Goal: Contribute content: Add original content to the website for others to see

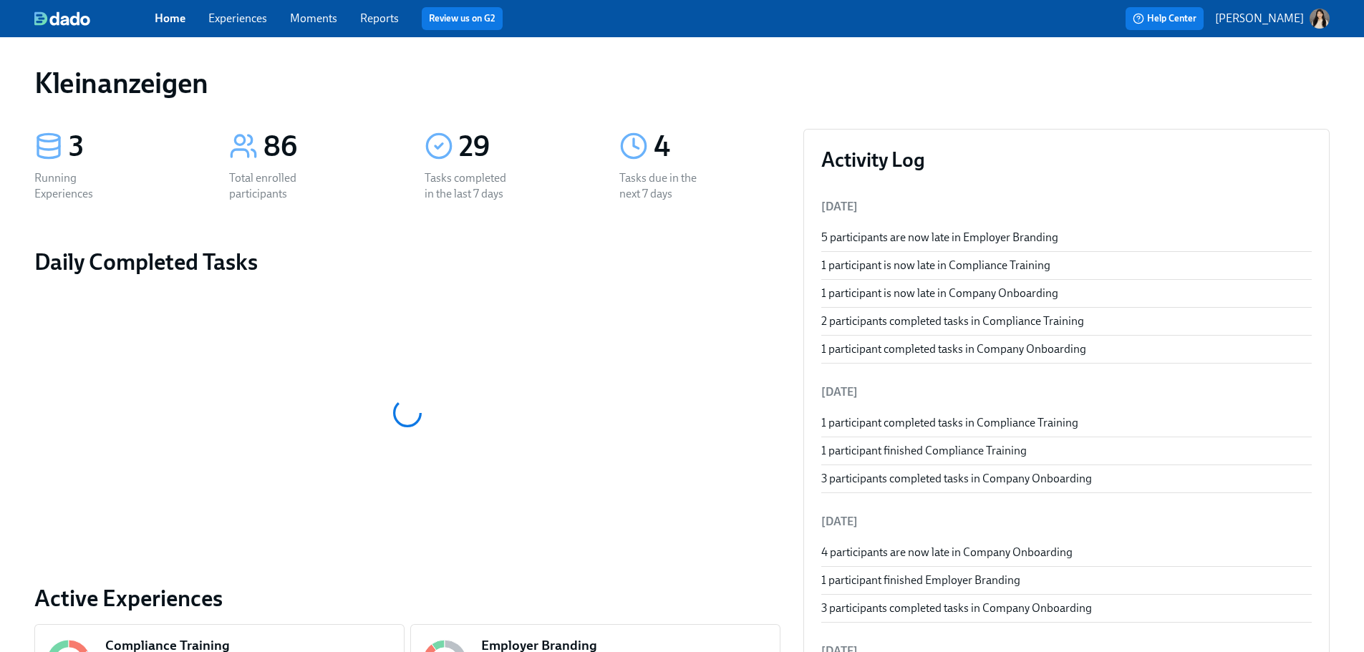
click at [251, 11] on link "Experiences" at bounding box center [237, 18] width 59 height 14
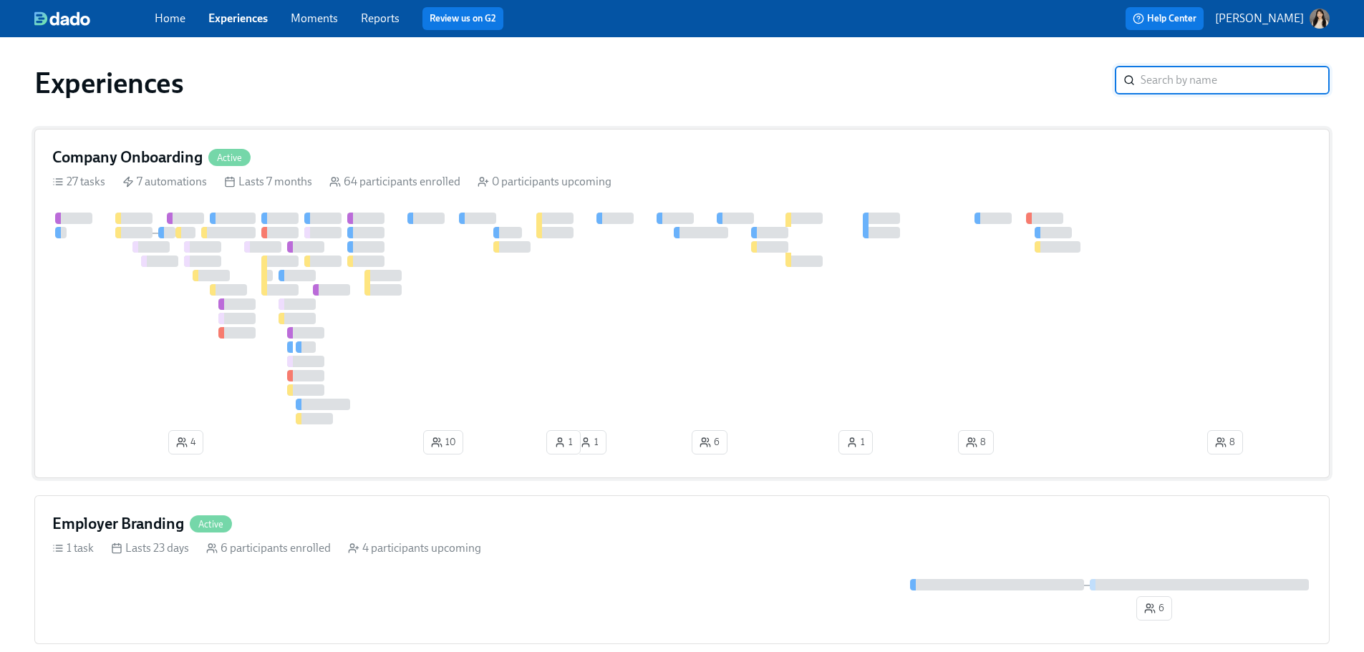
click at [627, 326] on div at bounding box center [984, 319] width 1865 height 212
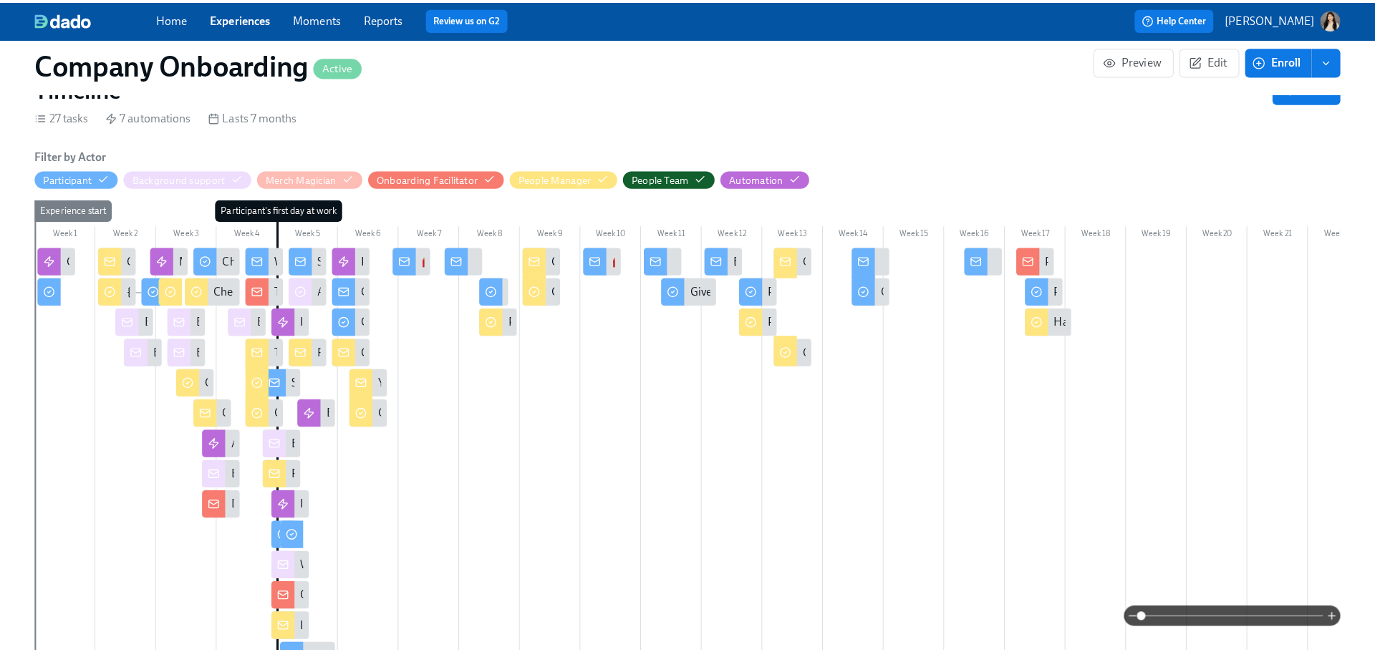
scroll to position [215, 0]
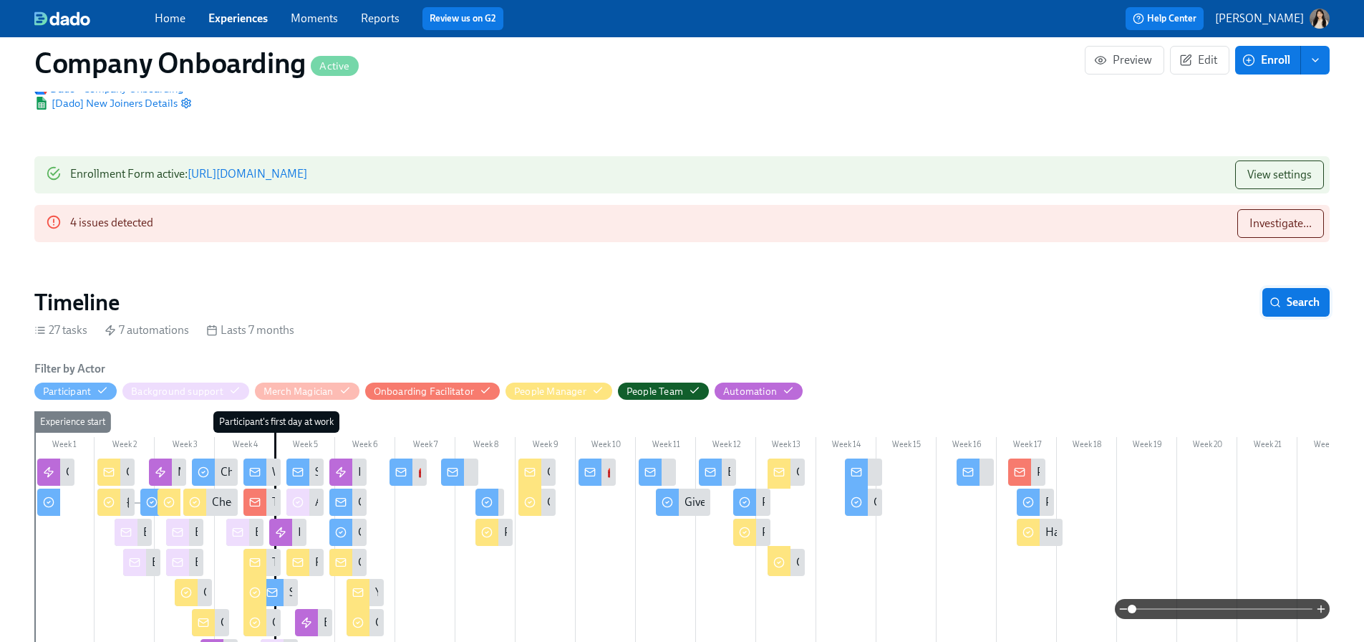
click at [785, 288] on button "Search" at bounding box center [1295, 302] width 67 height 29
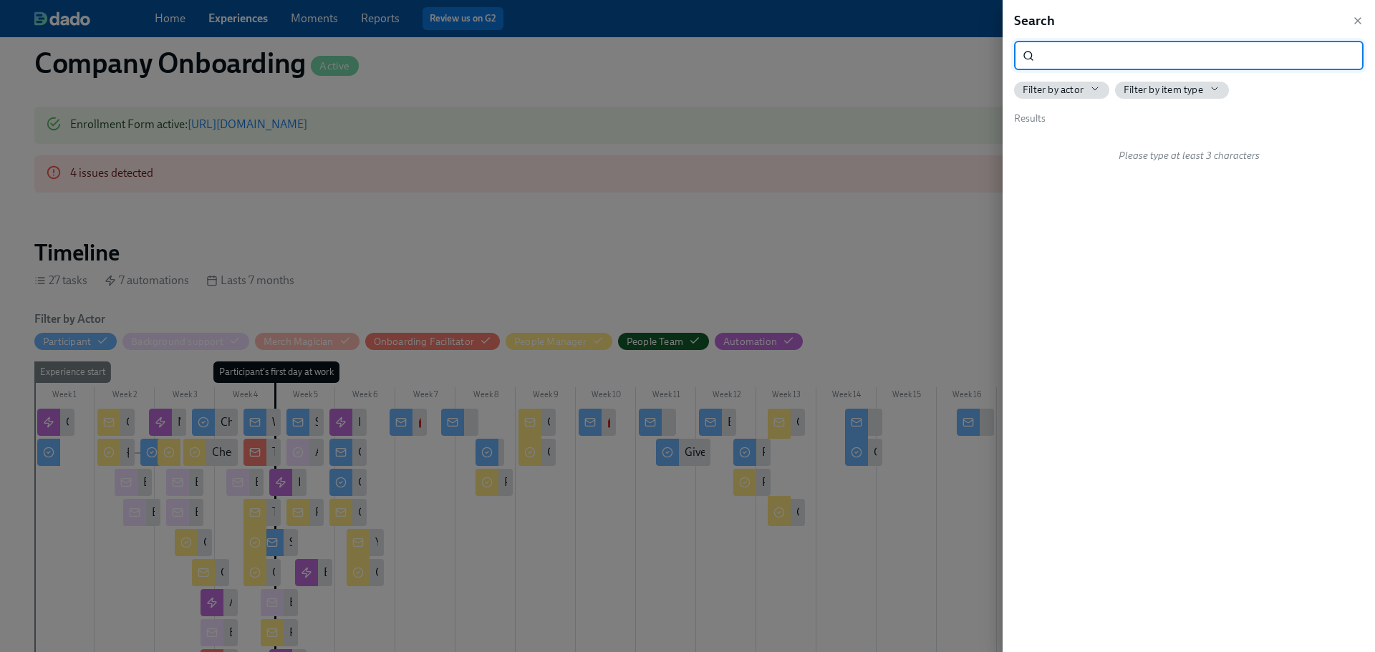
click at [785, 54] on input "search" at bounding box center [1202, 56] width 324 height 29
type input "coach"
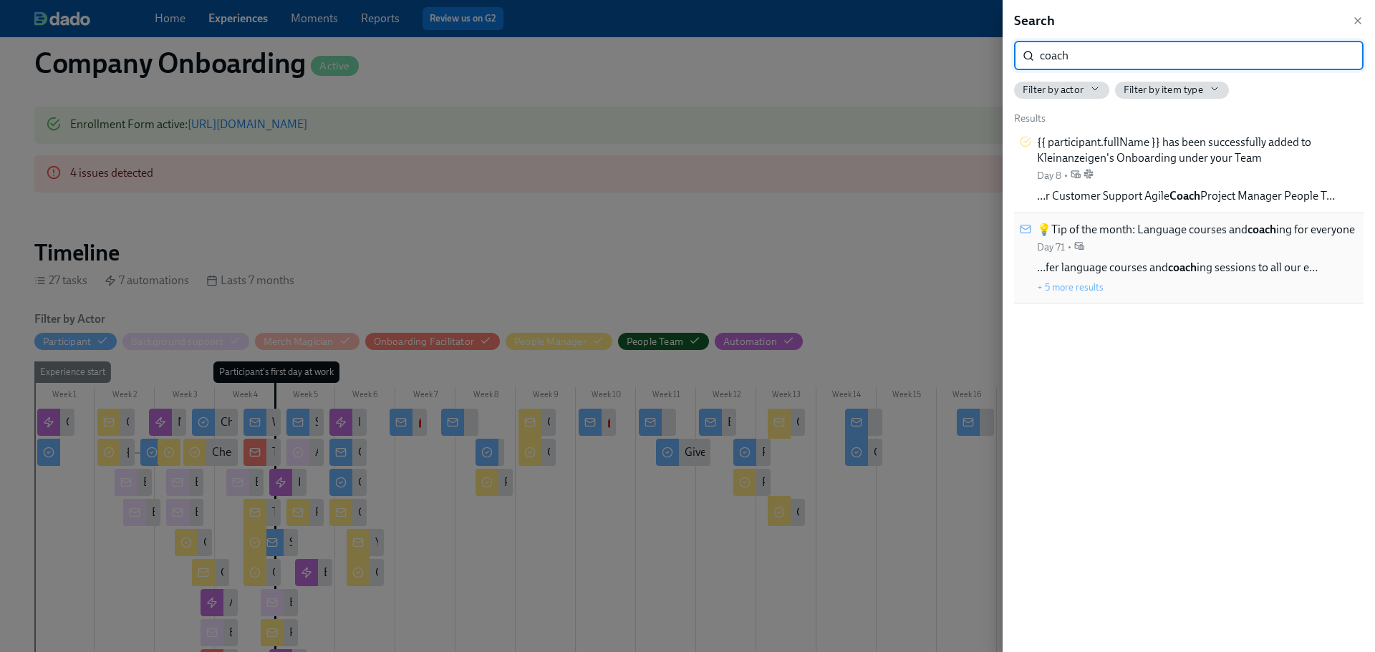
click at [785, 238] on span "💡Tip of the month: Language courses and coach ing for everyone" at bounding box center [1196, 230] width 318 height 16
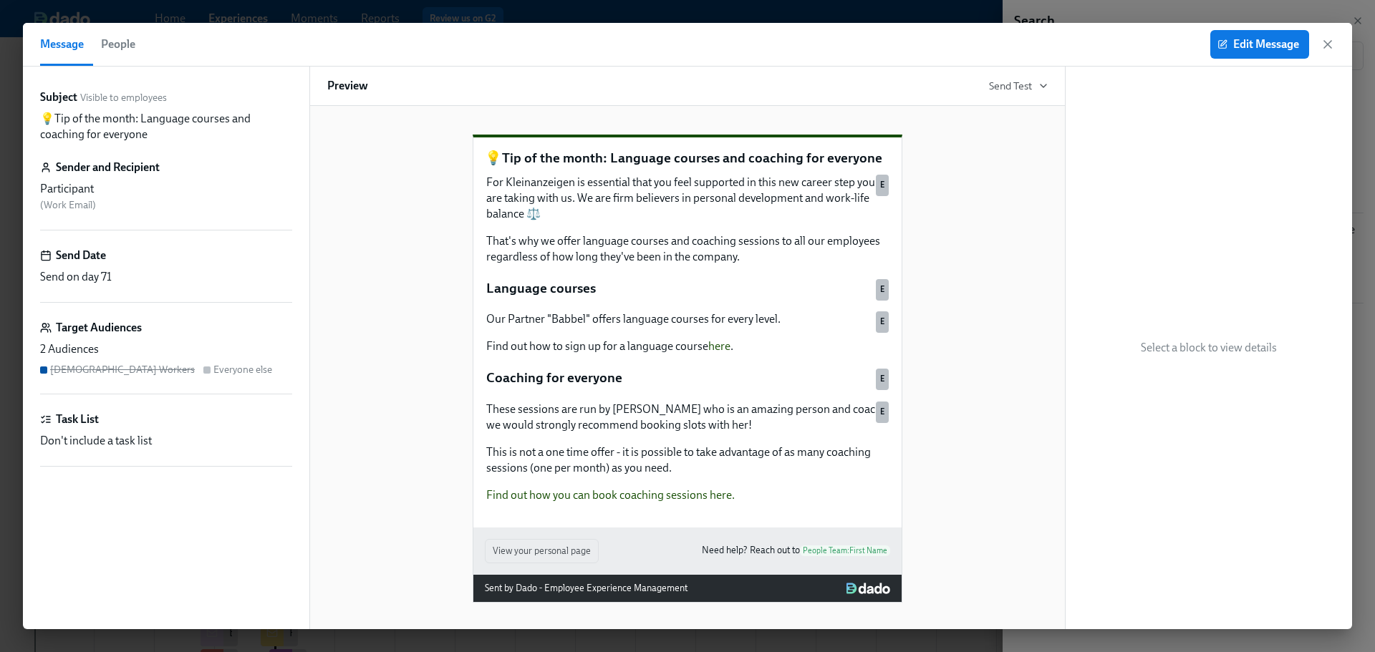
click at [688, 168] on p "💡Tip of the month: Language courses and coaching for everyone" at bounding box center [687, 158] width 405 height 19
click at [785, 49] on span "Edit Message" at bounding box center [1259, 44] width 79 height 14
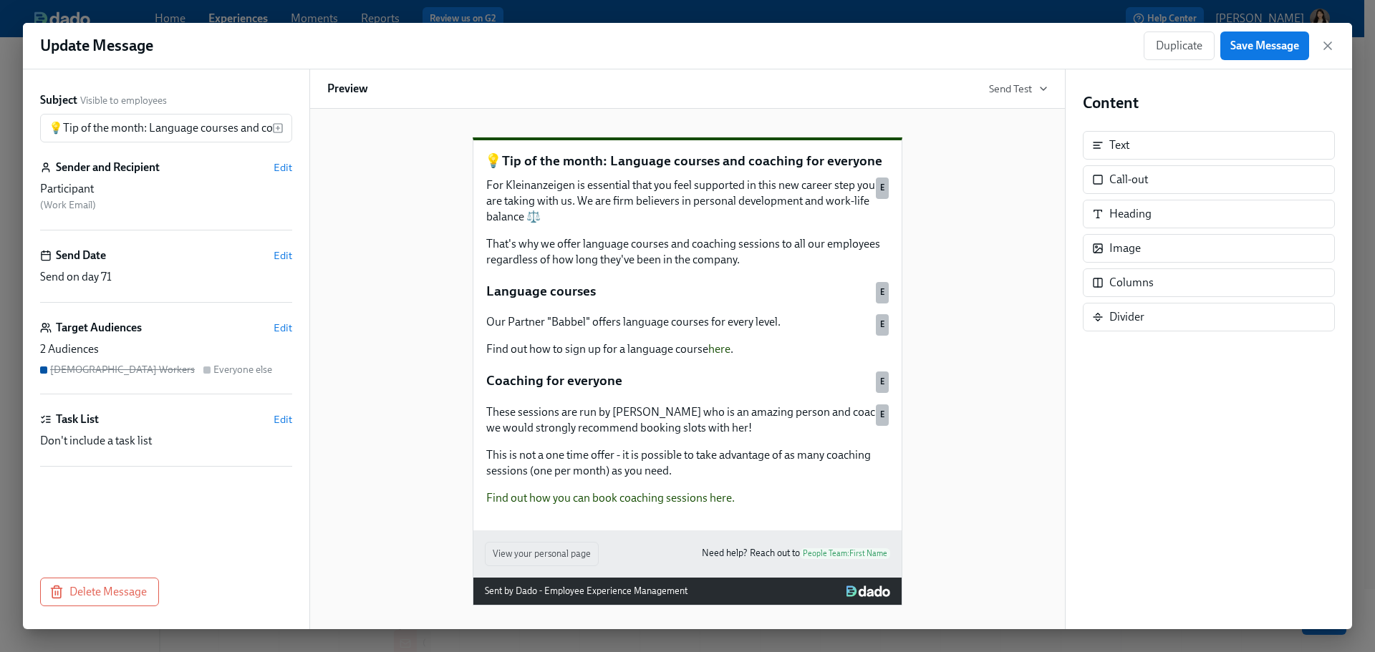
click at [725, 170] on p "💡Tip of the month: Language courses and coaching for everyone" at bounding box center [687, 161] width 405 height 19
click at [162, 130] on input "💡Tip of the month: Language courses and coaching for everyone" at bounding box center [156, 128] width 232 height 29
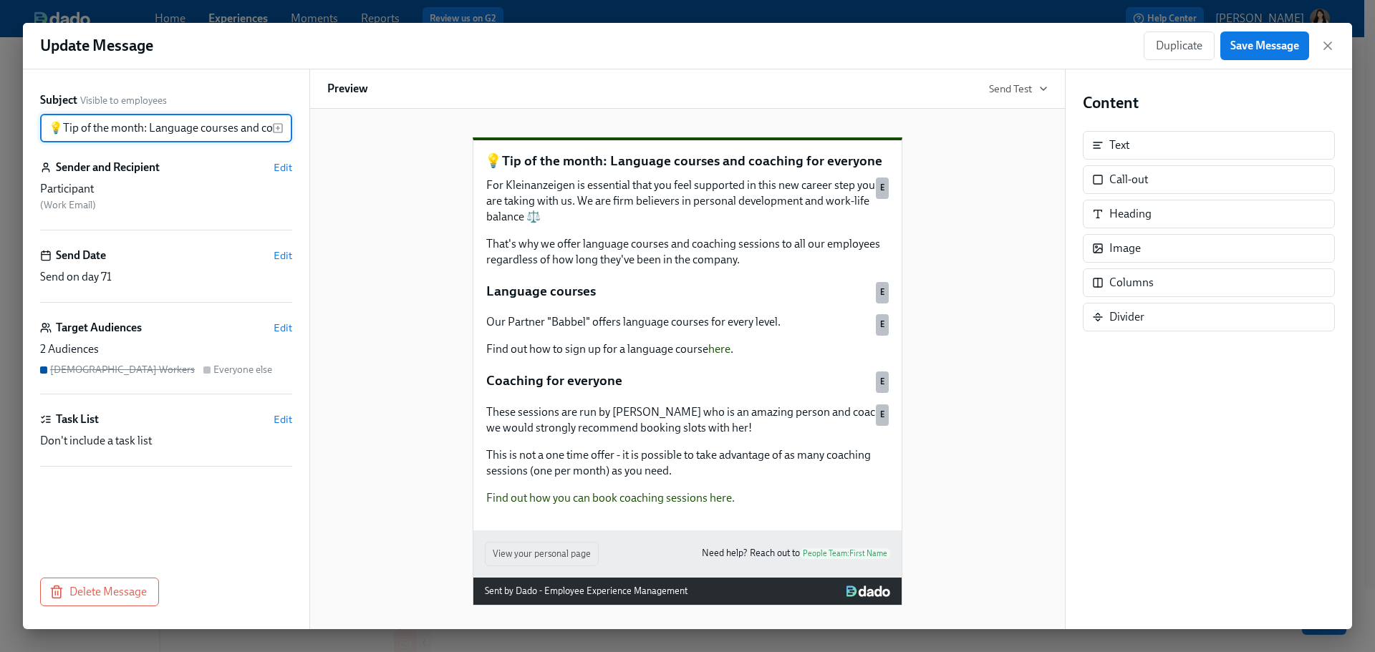
click at [178, 121] on input "💡Tip of the month: Language courses and coaching for everyone" at bounding box center [156, 128] width 232 height 29
drag, startPoint x: 65, startPoint y: 131, endPoint x: 460, endPoint y: 139, distance: 395.3
click at [460, 139] on div "Subject Visible to employees 💡Tip of the month: Language courses and coaching f…" at bounding box center [687, 349] width 1329 height 560
paste input "Your Development with Kleinanzeigen: Language courses, LinkedIn Learning, L&D B…"
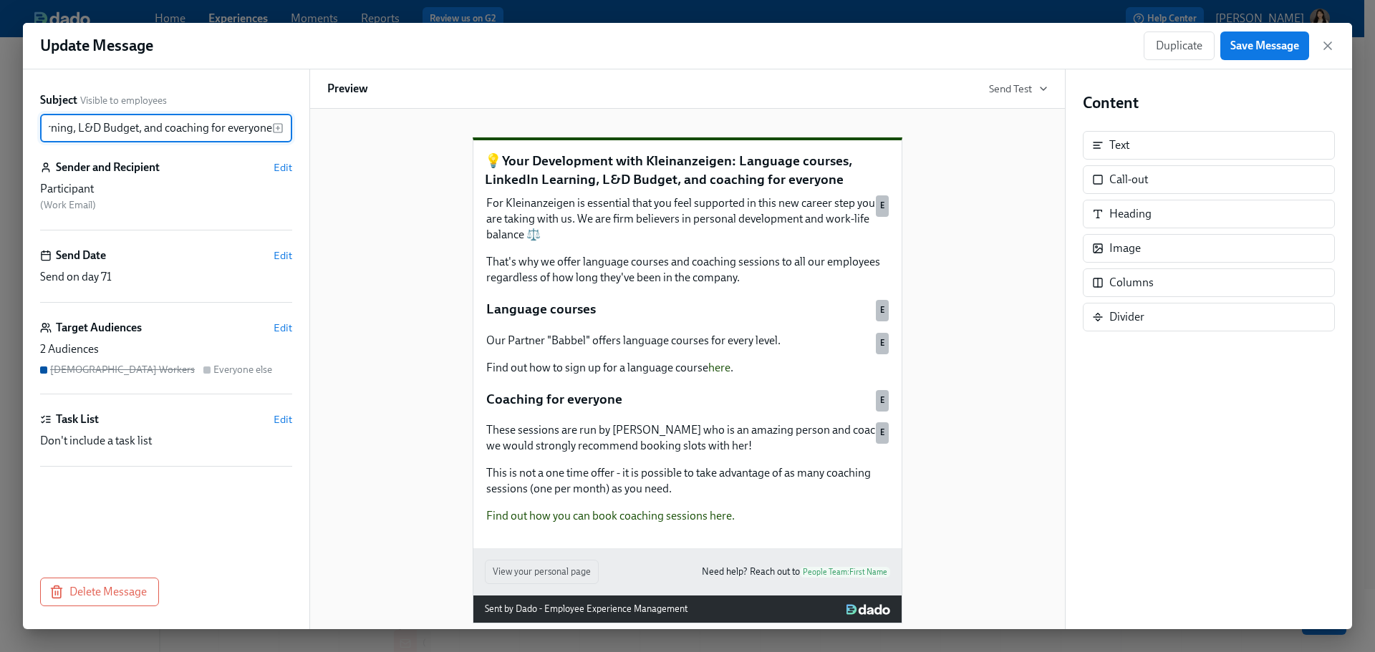
type input "💡Your Development with Kleinanzeigen: Language courses, LinkedIn Learning, L&D …"
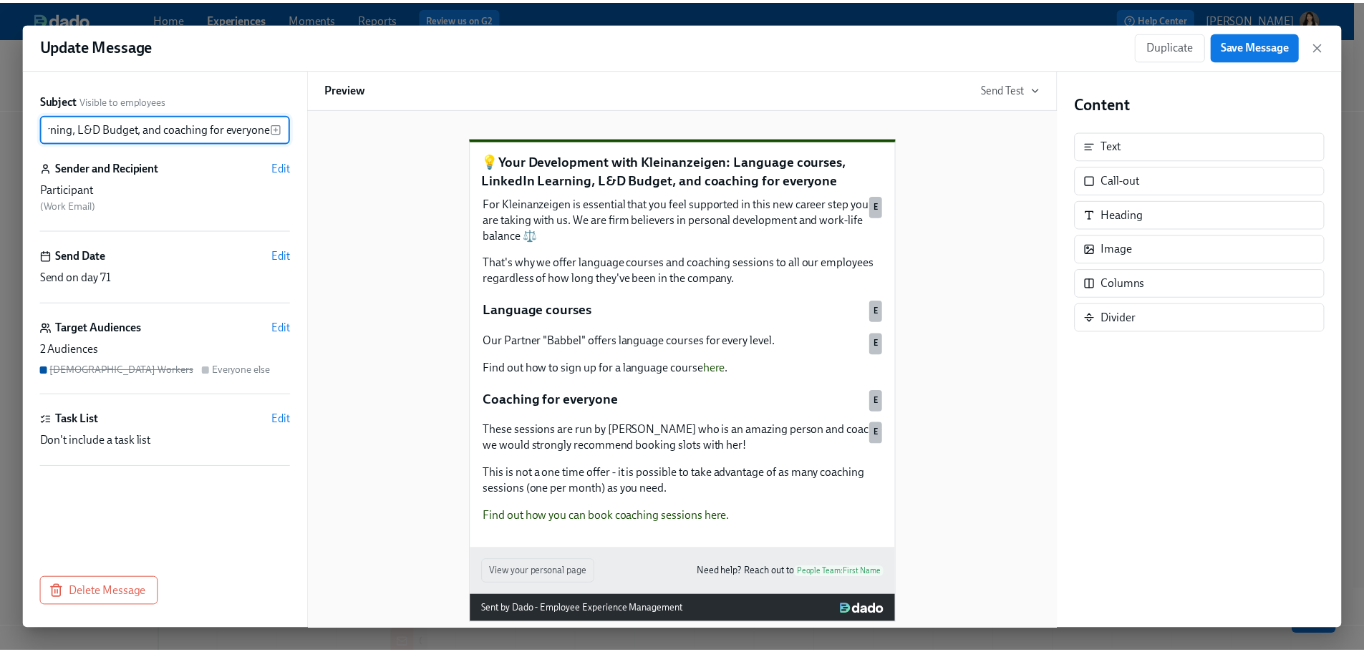
scroll to position [0, 0]
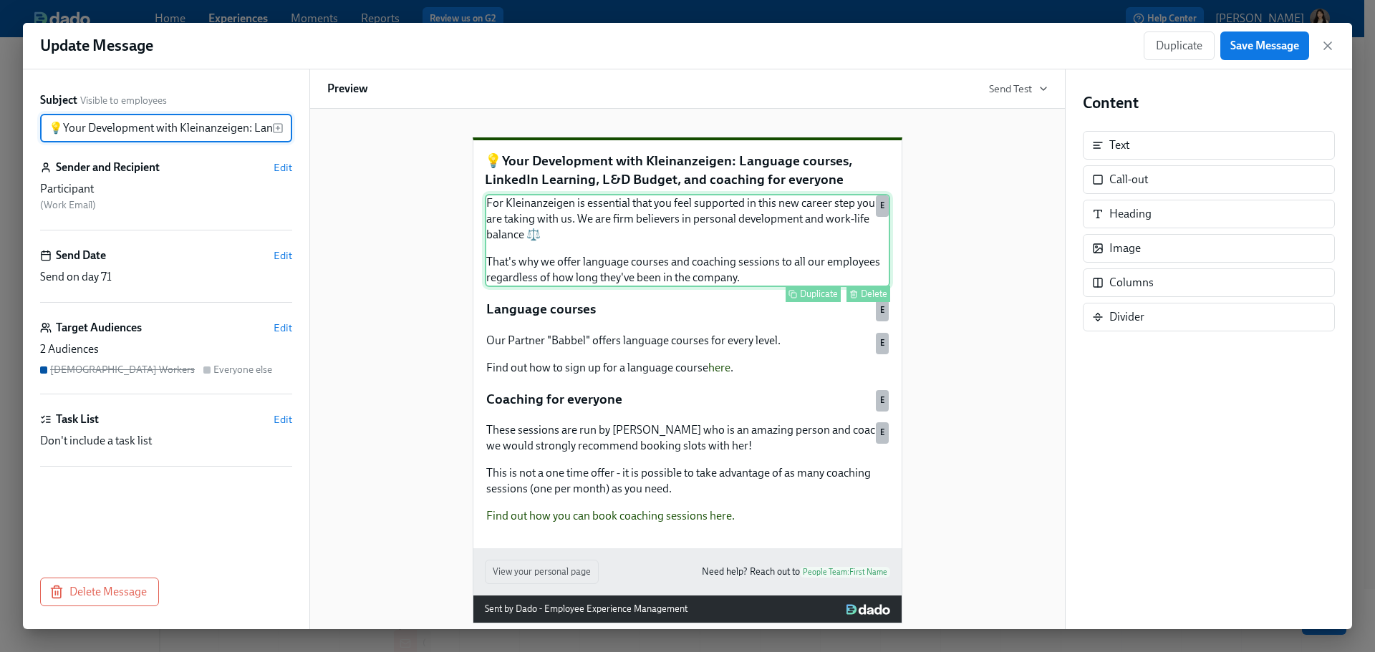
click at [641, 242] on div "For Kleinanzeigen is essential that you feel supported in this new career step …" at bounding box center [687, 240] width 405 height 93
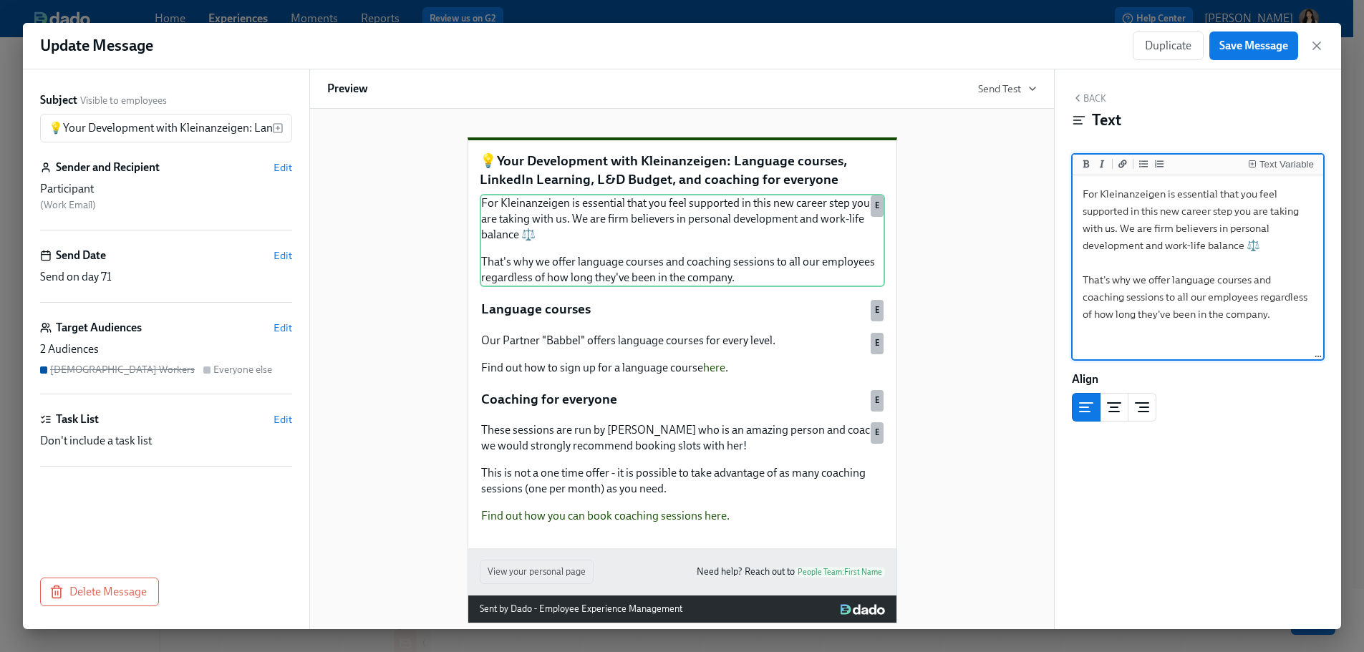
click at [785, 266] on textarea "For Kleinanzeigen is essential that you feel supported in this new career step …" at bounding box center [1198, 268] width 245 height 180
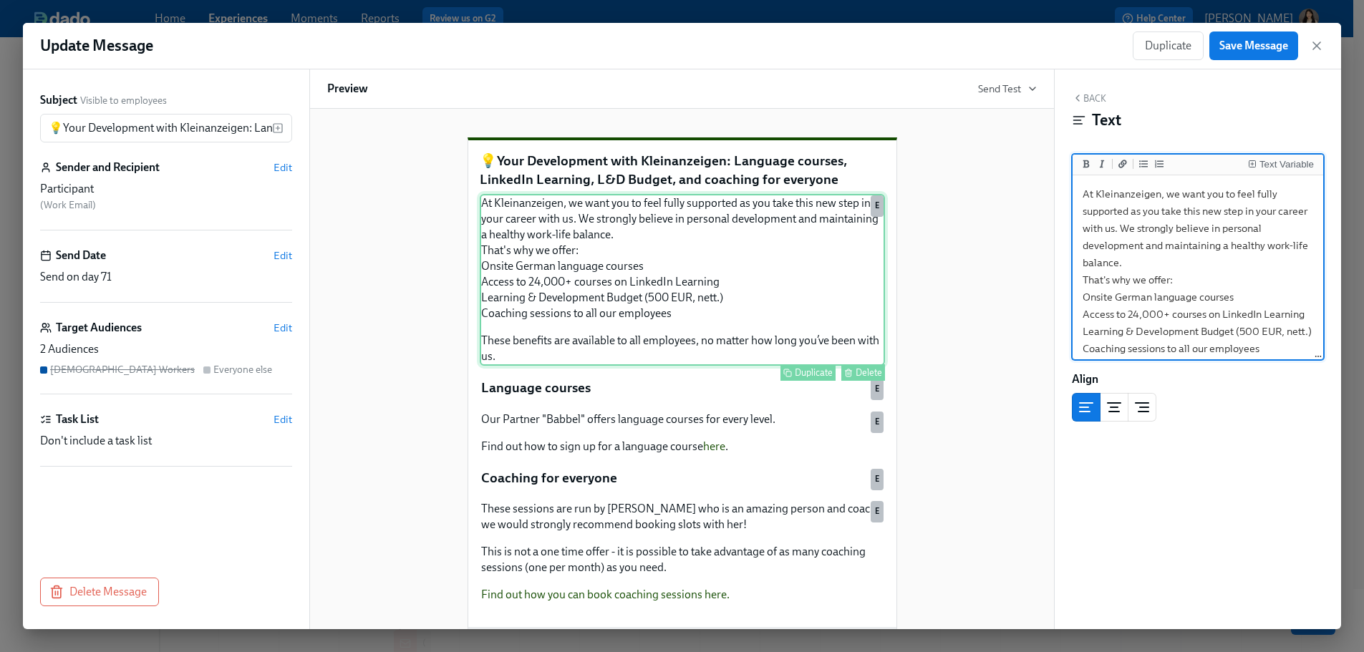
click at [565, 292] on div "At Kleinanzeigen, we want you to feel fully supported as you take this new step…" at bounding box center [682, 280] width 405 height 172
click at [576, 269] on div "At Kleinanzeigen, we want you to feel fully supported as you take this new step…" at bounding box center [682, 280] width 405 height 172
click at [785, 239] on textarea "At Kleinanzeigen, we want you to feel fully supported as you take this new step…" at bounding box center [1198, 297] width 245 height 238
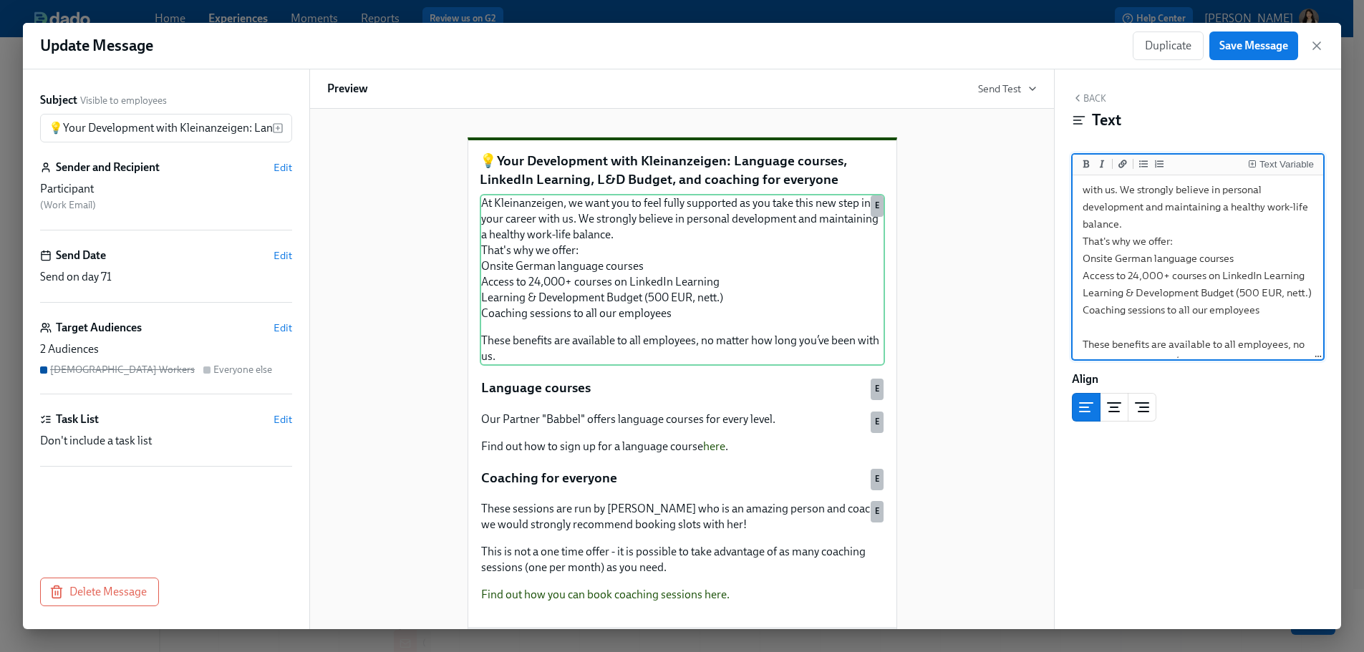
scroll to position [72, 0]
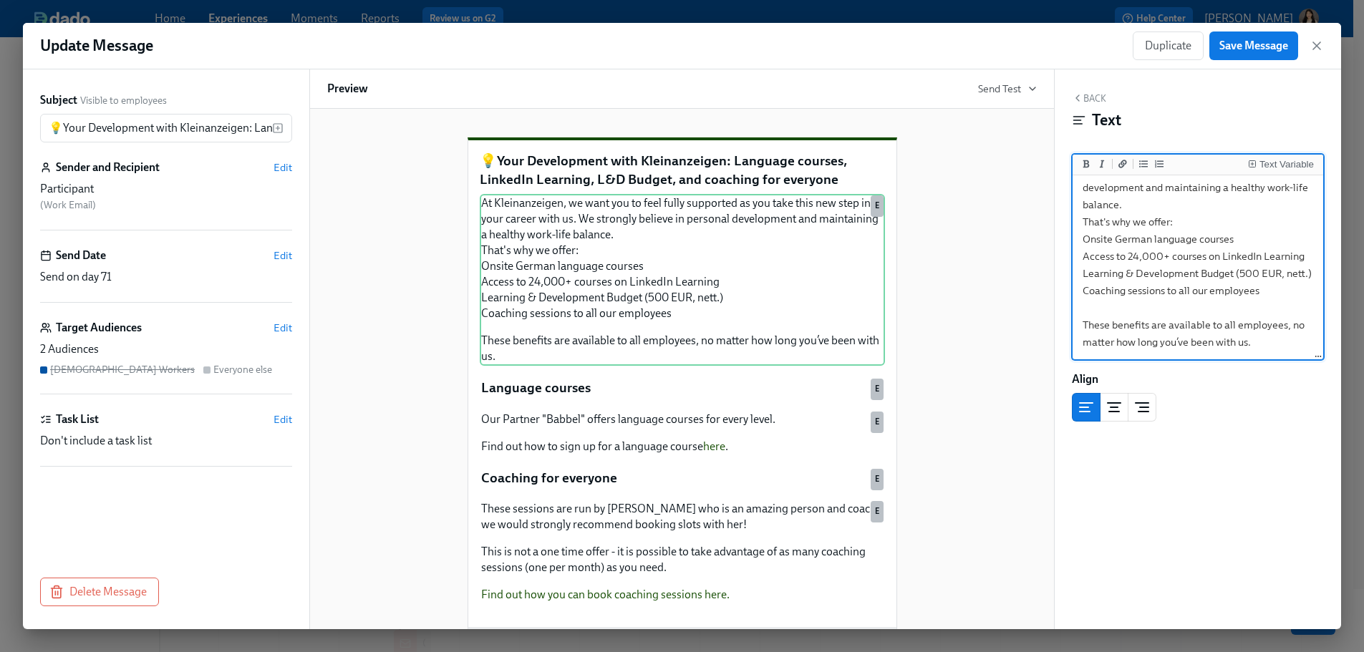
drag, startPoint x: 1081, startPoint y: 294, endPoint x: 1292, endPoint y: 307, distance: 210.9
click at [785, 307] on textarea "At Kleinanzeigen, we want you to feel fully supported as you take this new step…" at bounding box center [1198, 239] width 245 height 238
click at [785, 163] on button "Add unordered list" at bounding box center [1143, 164] width 14 height 14
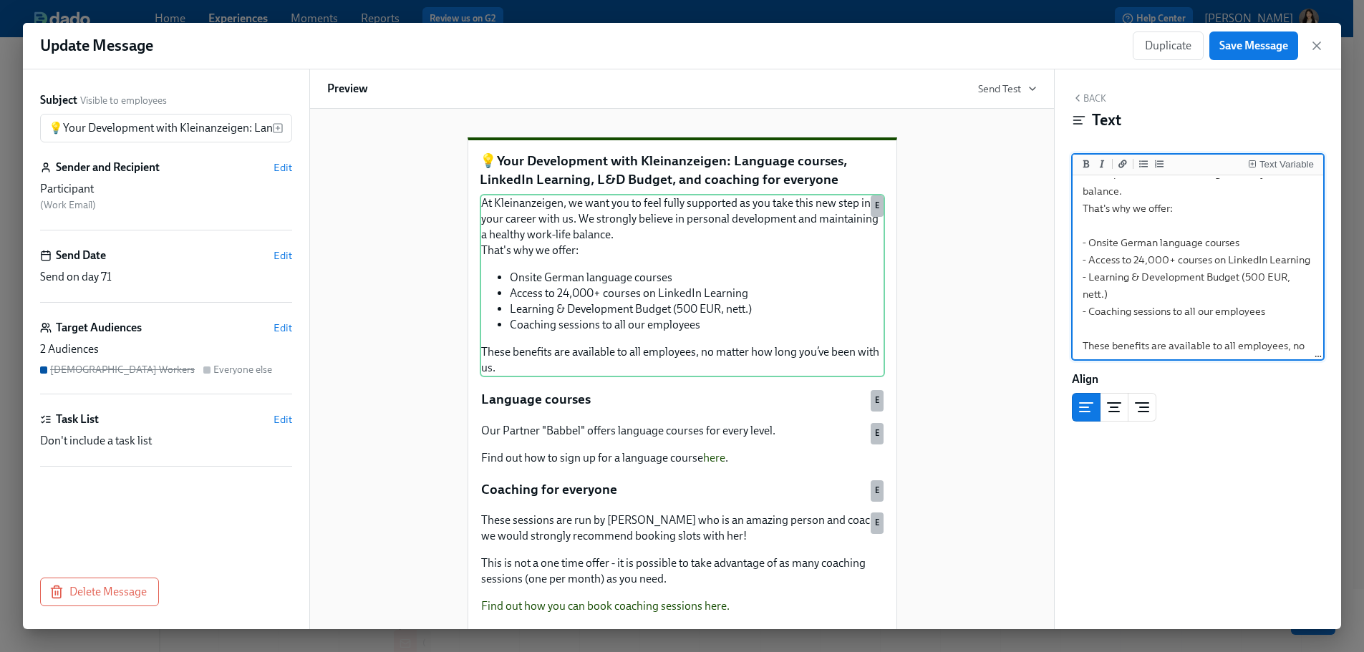
click at [785, 259] on textarea "At Kleinanzeigen, we want you to feel fully supported as you take this new step…" at bounding box center [1198, 243] width 245 height 272
click at [785, 293] on textarea "At Kleinanzeigen, we want you to feel fully supported as you take this new step…" at bounding box center [1198, 243] width 245 height 272
click at [785, 297] on textarea "At Kleinanzeigen, we want you to feel fully supported as you take this new step…" at bounding box center [1198, 243] width 245 height 272
paste textarea "€500"
drag, startPoint x: 1267, startPoint y: 296, endPoint x: 1275, endPoint y: 309, distance: 15.1
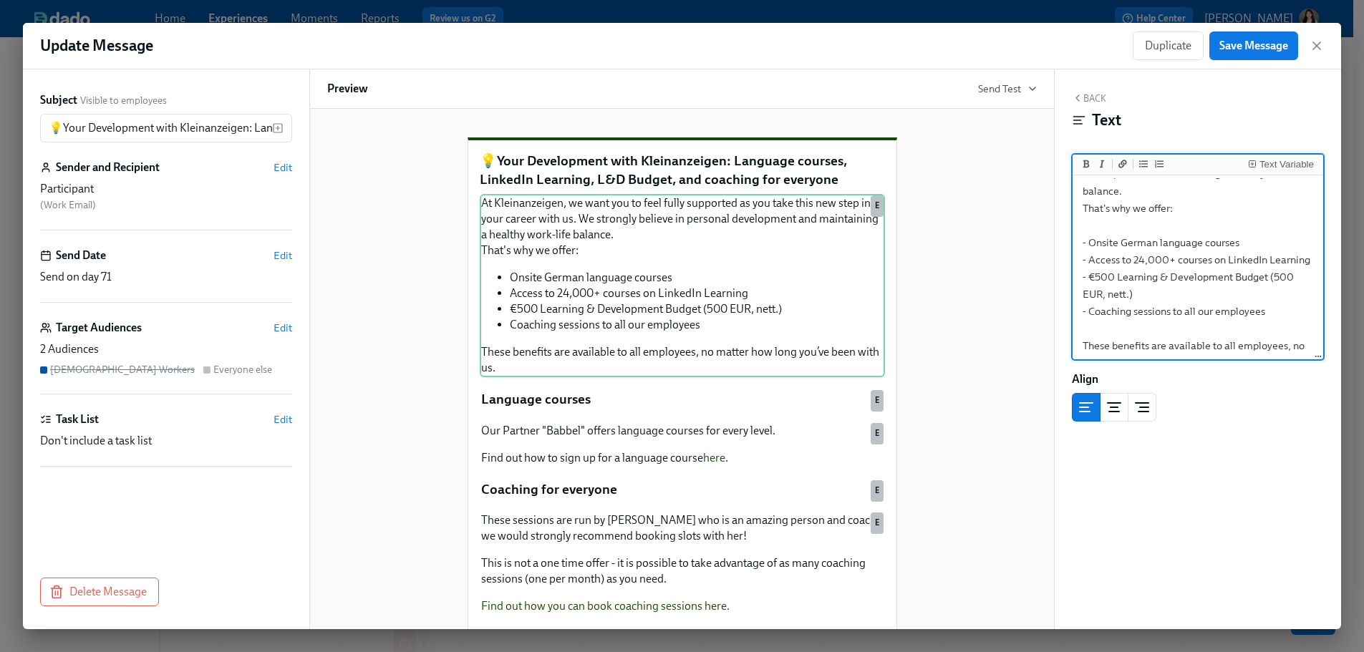
click at [785, 309] on textarea "At Kleinanzeigen, we want you to feel fully supported as you take this new step…" at bounding box center [1198, 243] width 245 height 272
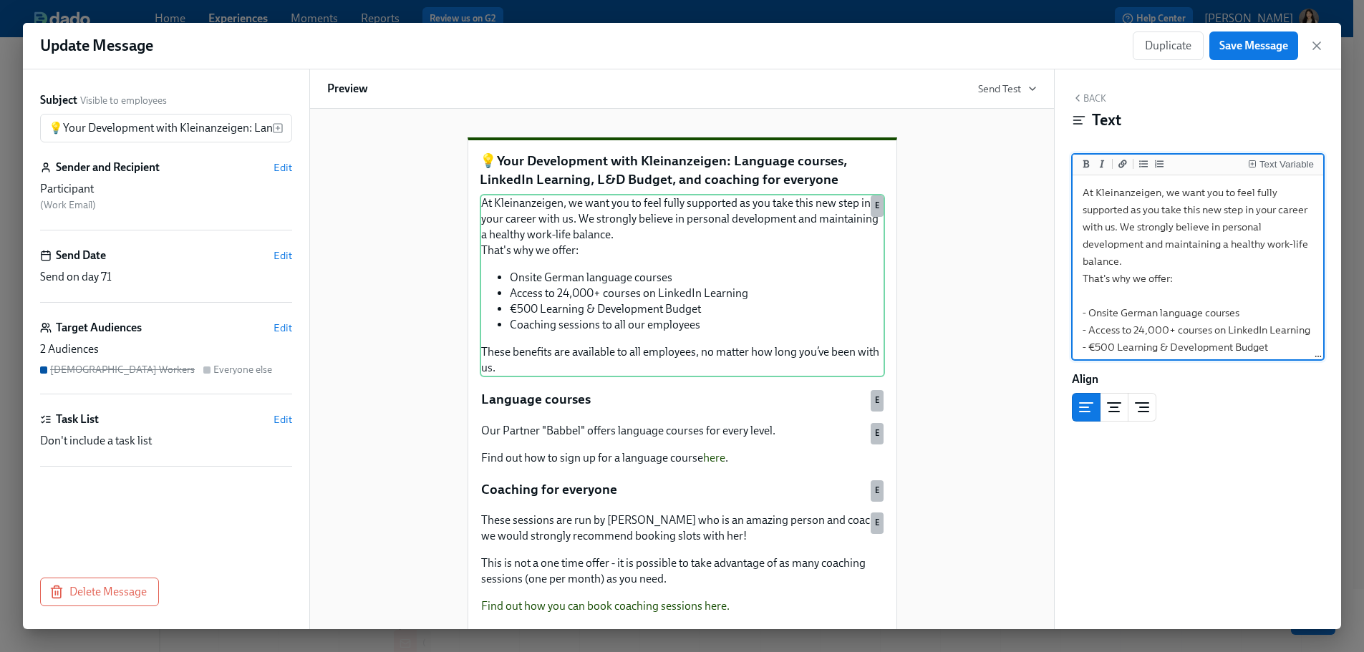
scroll to position [0, 0]
click at [785, 253] on textarea "At Kleinanzeigen, we want you to feel fully supported as you take this new step…" at bounding box center [1198, 305] width 245 height 255
click at [785, 263] on textarea "At Kleinanzeigen, we want you to feel fully supported as you take this new step…" at bounding box center [1198, 305] width 245 height 255
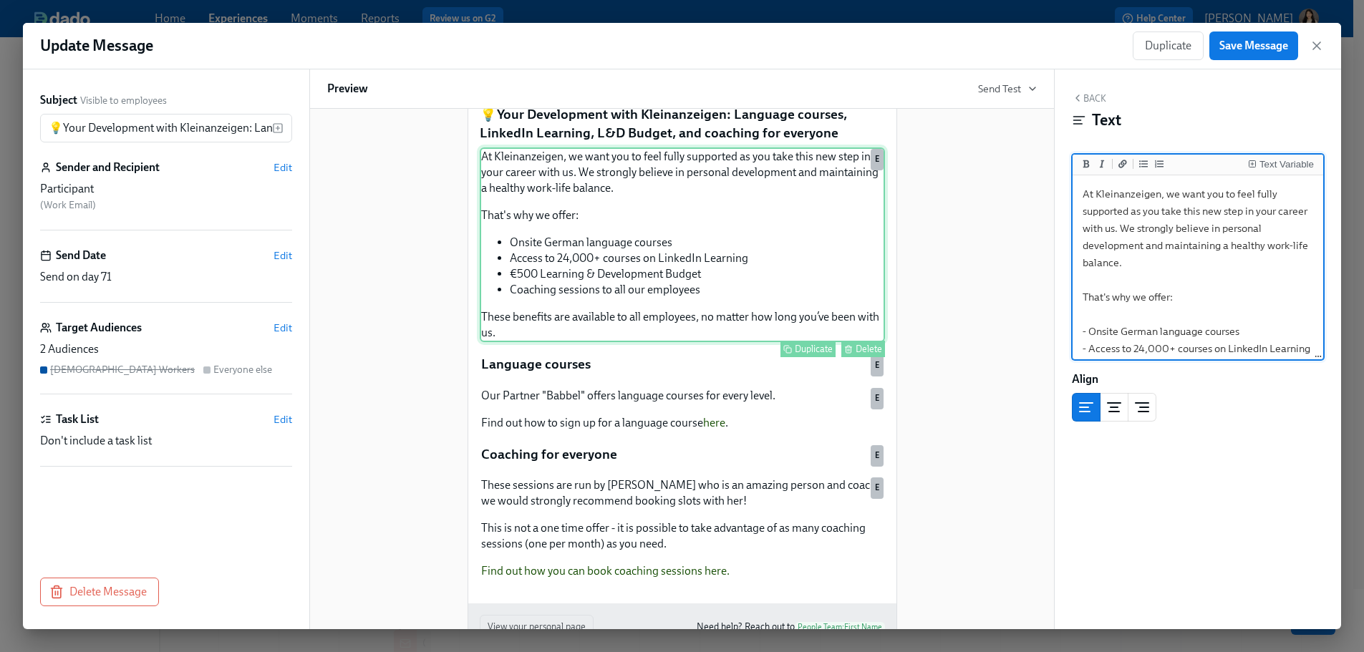
scroll to position [72, 0]
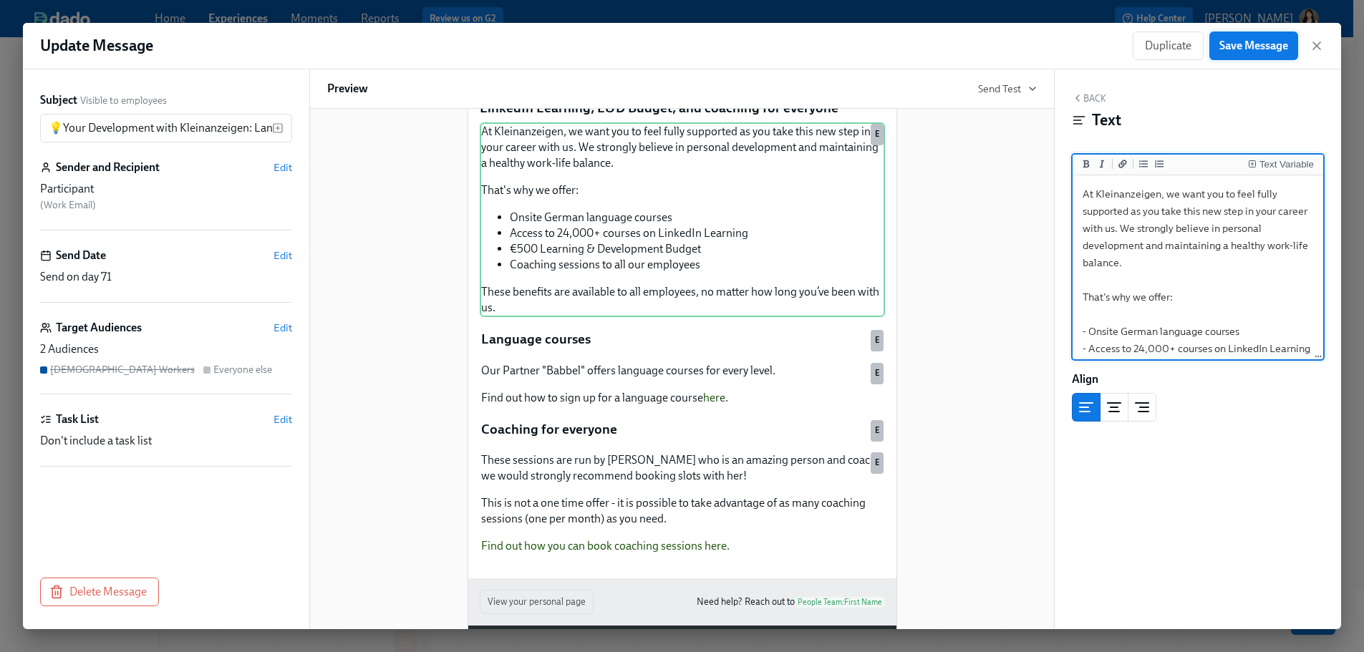
type textarea "At Kleinanzeigen, we want you to feel fully supported as you take this new step…"
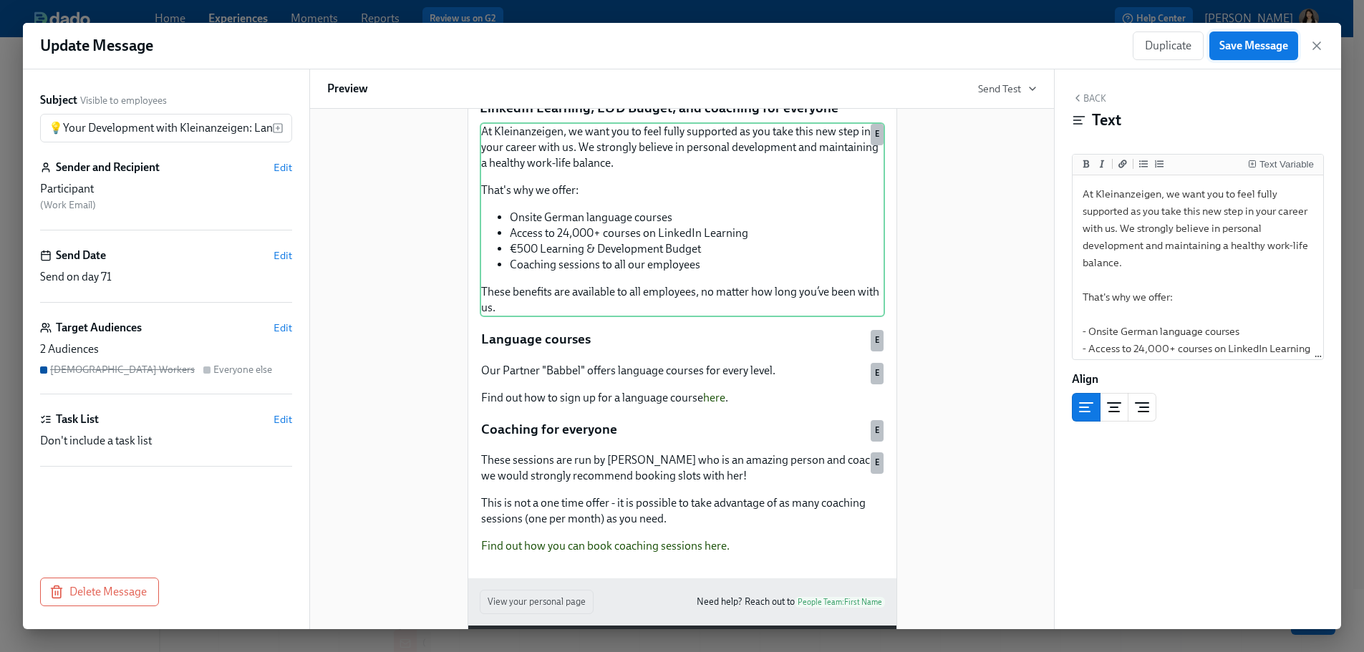
click at [785, 51] on span "Save Message" at bounding box center [1253, 46] width 69 height 14
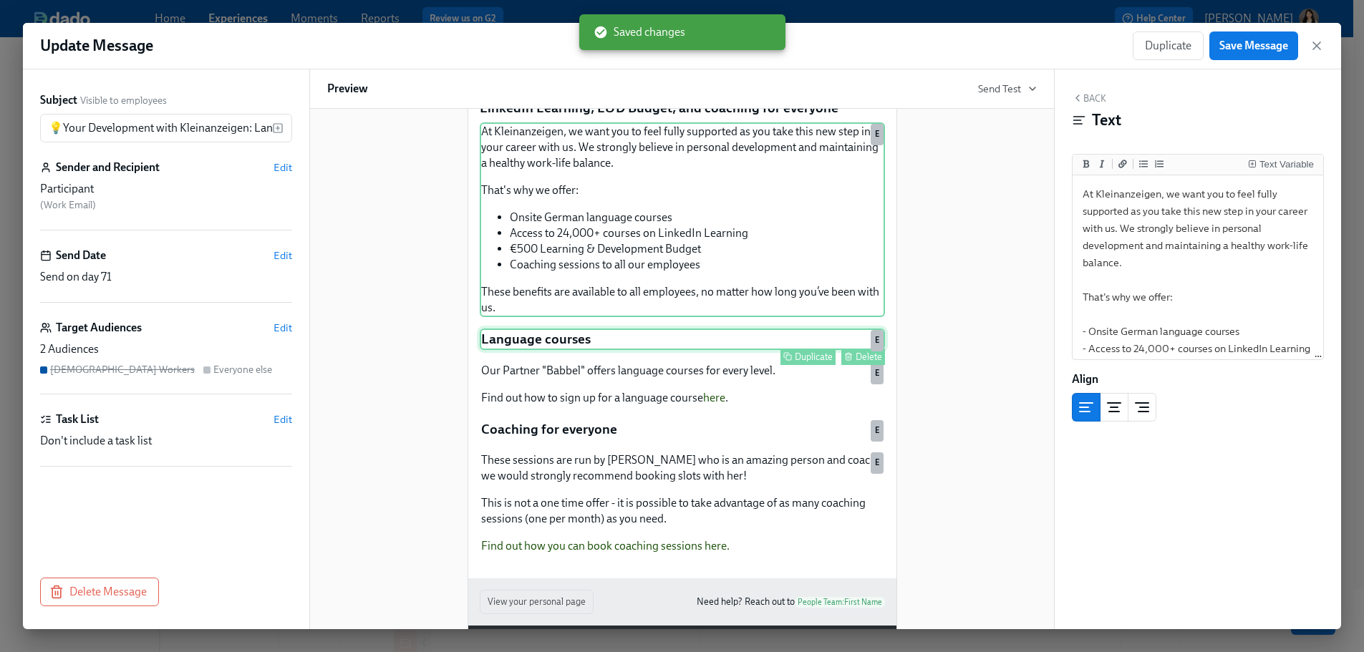
click at [654, 350] on div "Language courses Duplicate Delete E" at bounding box center [682, 339] width 405 height 21
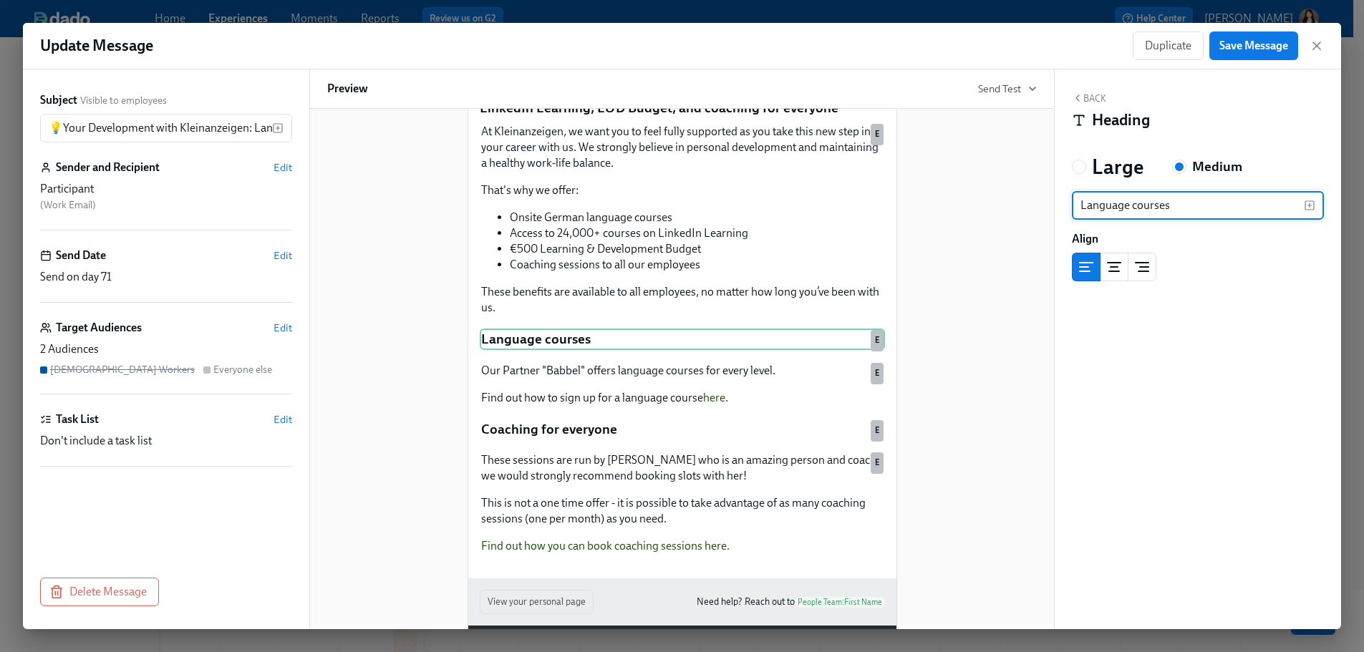
click at [785, 202] on input "Language courses" at bounding box center [1188, 205] width 232 height 29
click at [785, 204] on input "Language courses" at bounding box center [1188, 205] width 232 height 29
drag, startPoint x: 1202, startPoint y: 206, endPoint x: 1039, endPoint y: 203, distance: 163.3
click at [785, 203] on div "Subject Visible to employees 💡Your Development with Kleinanzeigen: Language cou…" at bounding box center [682, 349] width 1318 height 560
type input "German language courses"
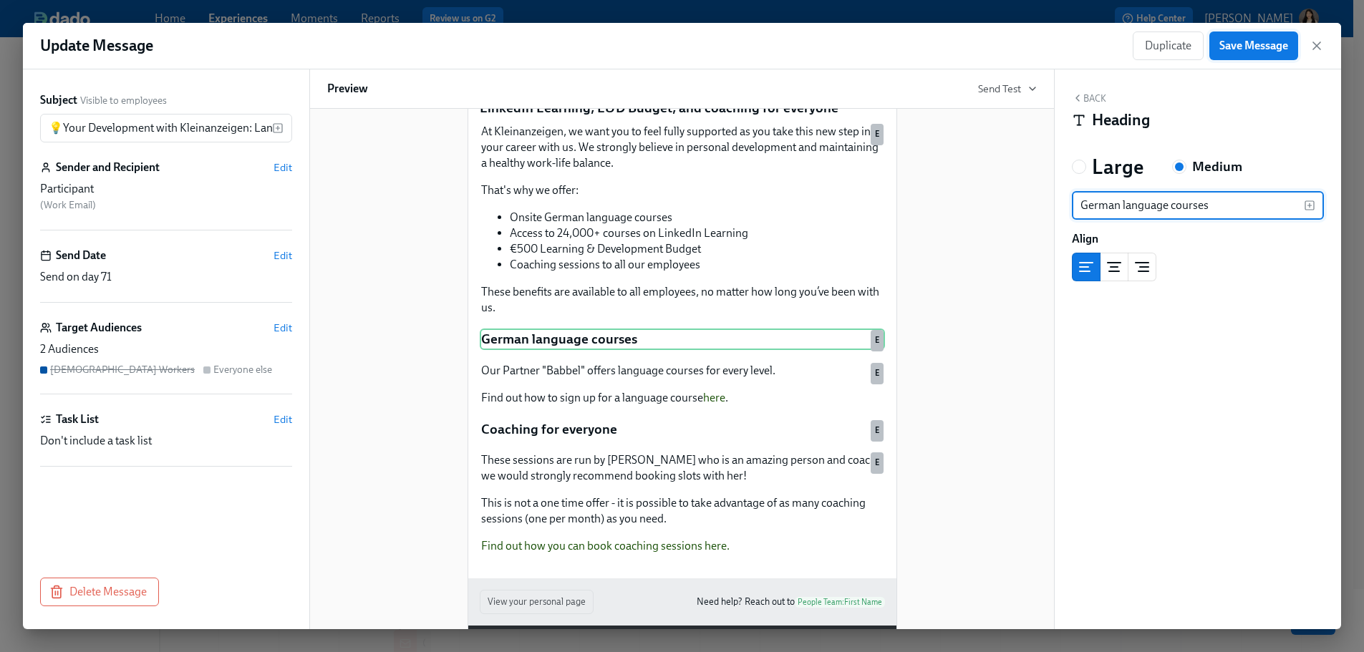
click at [785, 49] on span "Save Message" at bounding box center [1253, 46] width 69 height 14
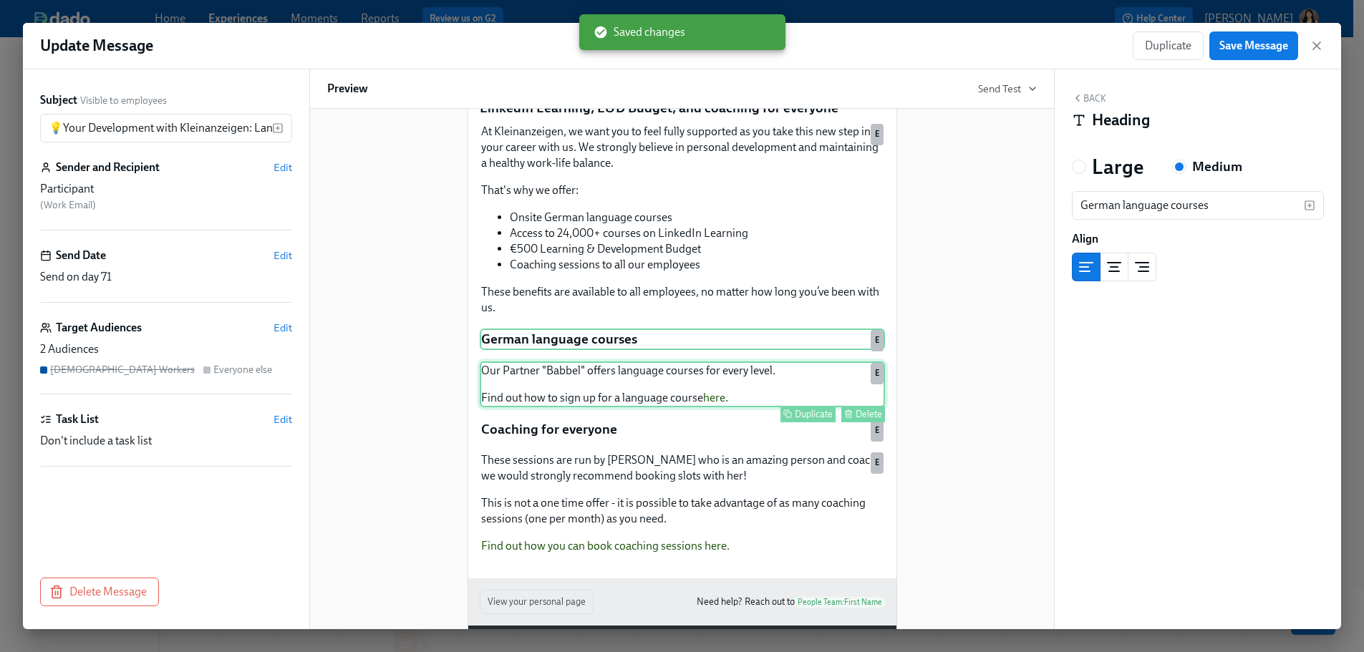
click at [662, 372] on div "Our Partner "Babbel" offers language courses for every level. Find out how to s…" at bounding box center [682, 385] width 405 height 46
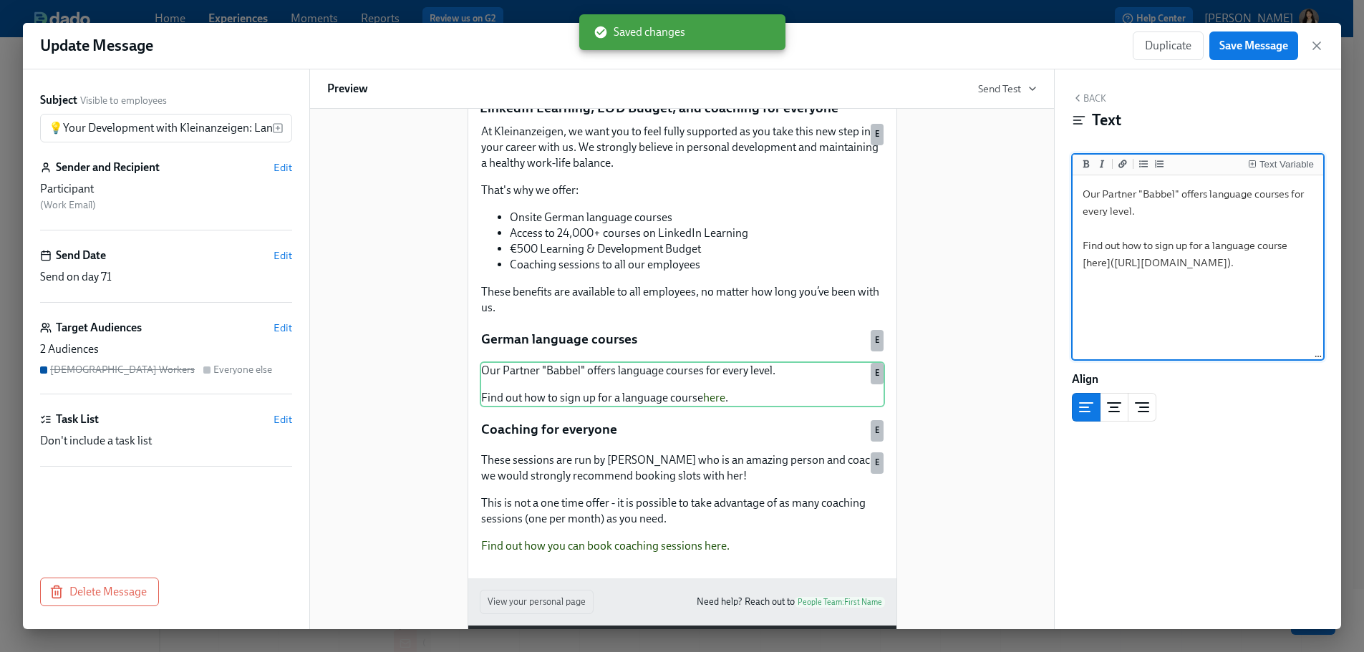
click at [785, 247] on textarea "Our Partner "Babbel" offers language courses for every level. Find out how to s…" at bounding box center [1198, 268] width 245 height 180
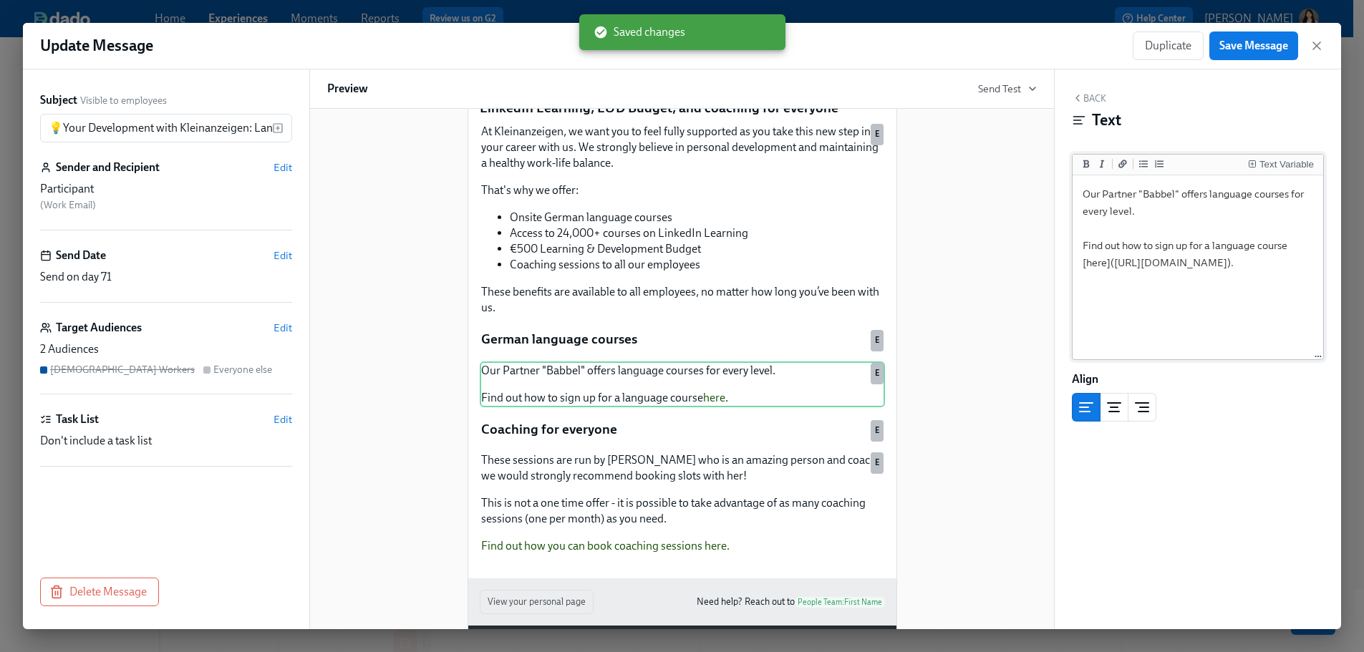
click at [785, 266] on textarea "Our Partner "Babbel" offers language courses for every level. Find out how to s…" at bounding box center [1198, 268] width 245 height 180
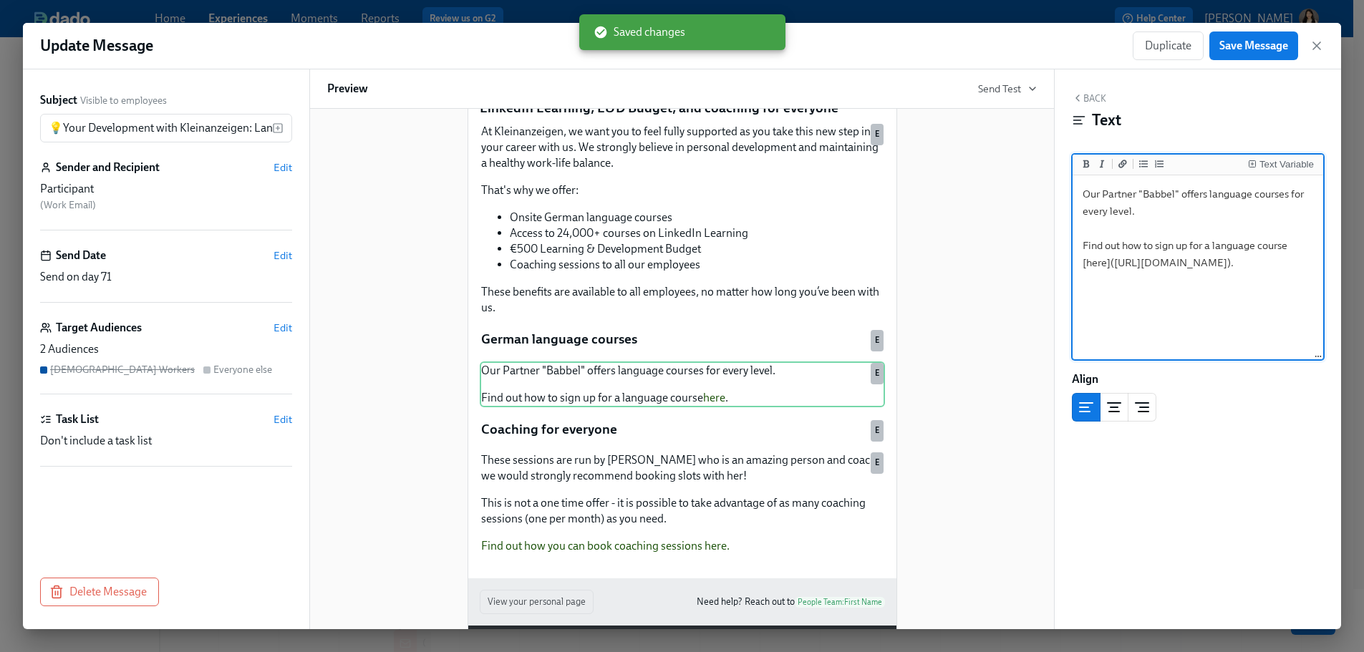
paste textarea "Kleinanzeigen is partnering with the language school All on Board to offer onsi…"
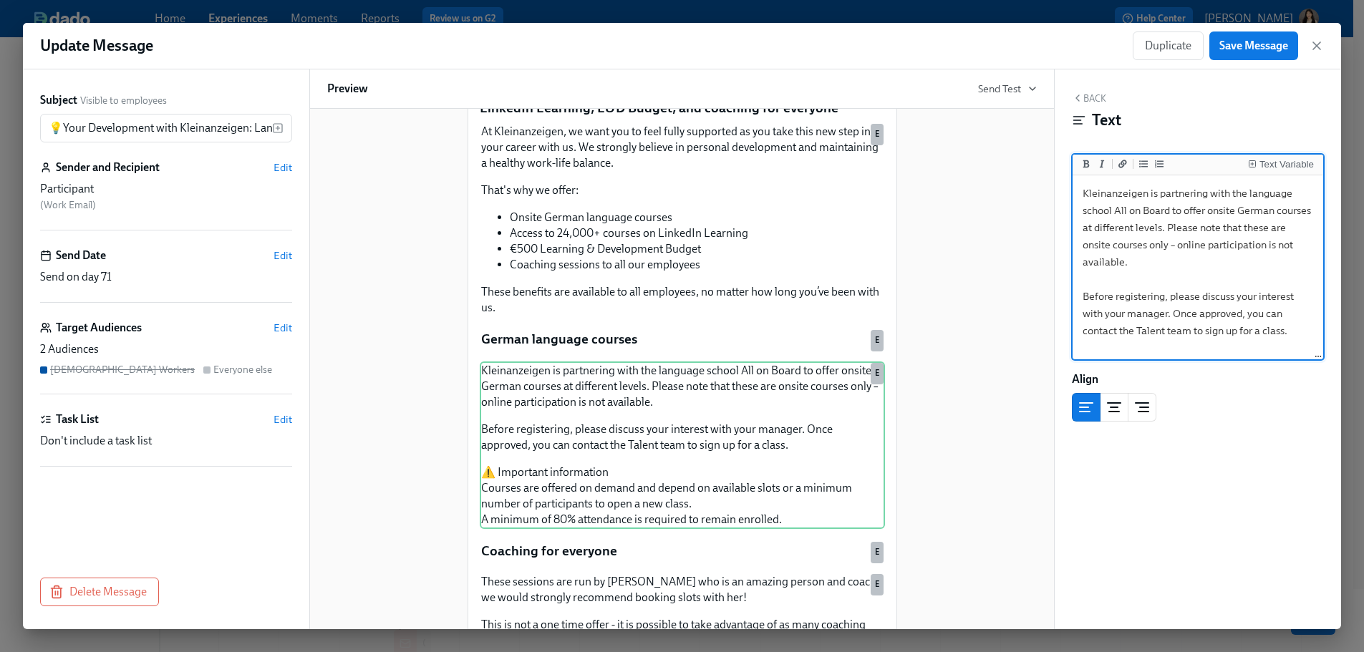
scroll to position [0, 0]
click at [785, 226] on textarea "Kleinanzeigen is partnering with the language school All on Board to offer onsi…" at bounding box center [1198, 322] width 245 height 289
click at [785, 211] on textarea "Kleinanzeigen is partnering with the language school All on Board to offer onsi…" at bounding box center [1198, 322] width 245 height 289
click at [785, 253] on textarea "Kleinanzeigen is partnering with the language school All on Board to offer onsi…" at bounding box center [1198, 322] width 245 height 289
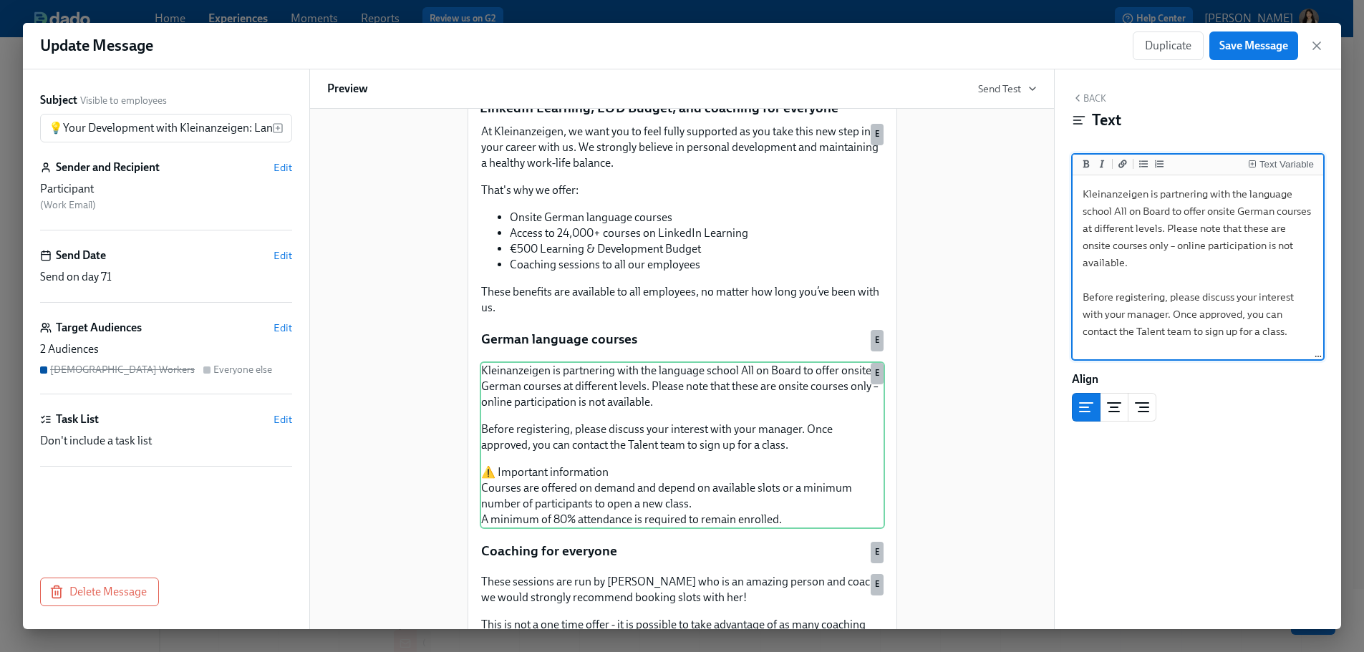
drag, startPoint x: 1201, startPoint y: 231, endPoint x: 1216, endPoint y: 264, distance: 36.2
click at [785, 264] on textarea "Kleinanzeigen is partnering with the language school All on Board to offer onsi…" at bounding box center [1198, 322] width 245 height 289
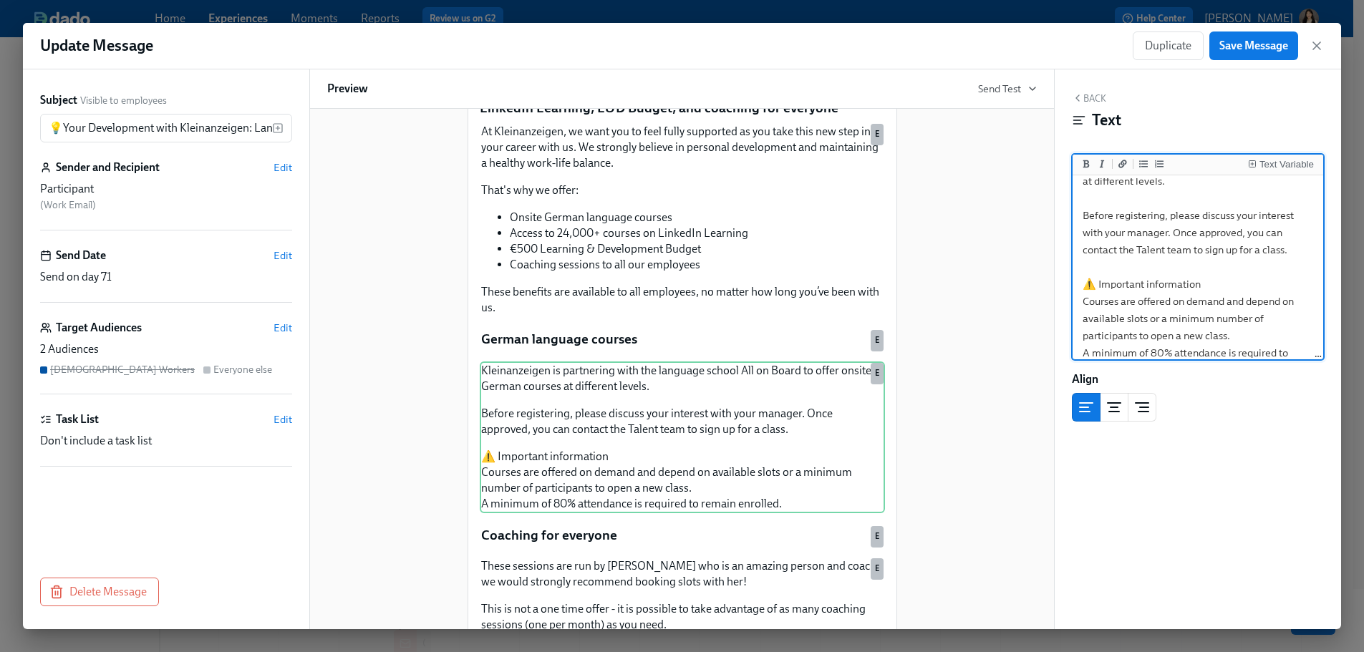
scroll to position [72, 0]
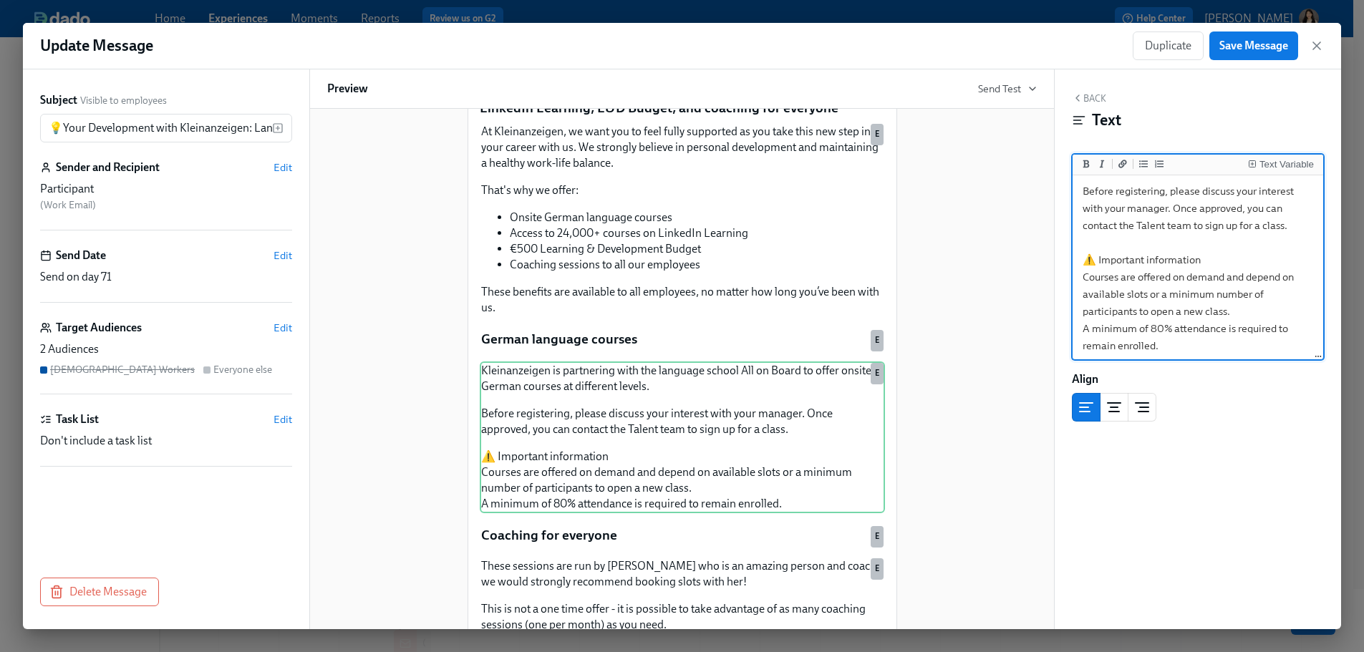
drag, startPoint x: 1171, startPoint y: 349, endPoint x: 1065, endPoint y: 281, distance: 125.3
click at [785, 281] on div "Back Text Text Variable Kleinanzeigen is partnering with the language school Al…" at bounding box center [1198, 349] width 286 height 560
click at [785, 164] on icon "Add unordered list" at bounding box center [1143, 163] width 9 height 7
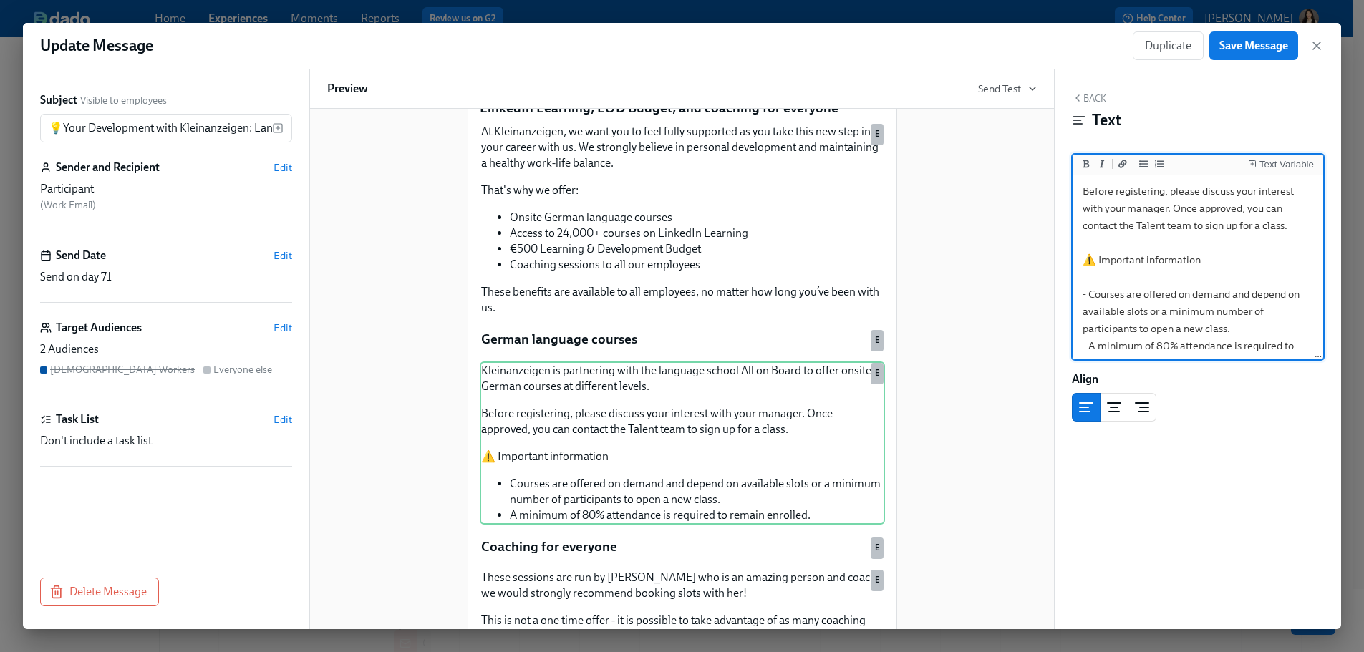
click at [785, 271] on textarea "Kleinanzeigen is partnering with the language school All on Board to offer onsi…" at bounding box center [1198, 243] width 245 height 272
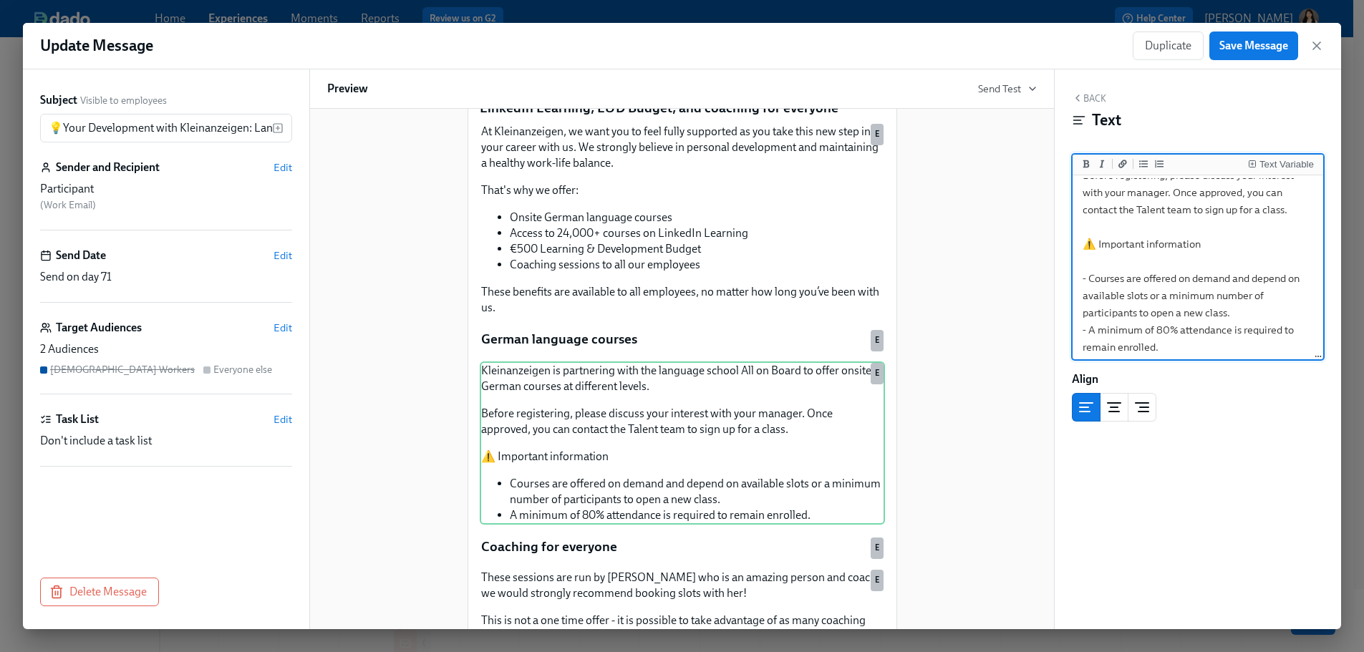
scroll to position [92, 0]
drag, startPoint x: 1154, startPoint y: 326, endPoint x: 1154, endPoint y: 336, distance: 10.0
click at [785, 336] on textarea "Kleinanzeigen is partnering with the language school All on Board to offer onsi…" at bounding box center [1198, 222] width 245 height 272
click at [785, 166] on icon "Add bold text" at bounding box center [1086, 164] width 6 height 8
click at [785, 253] on textarea "Kleinanzeigen is partnering with the language school All on Board to offer onsi…" at bounding box center [1198, 222] width 245 height 272
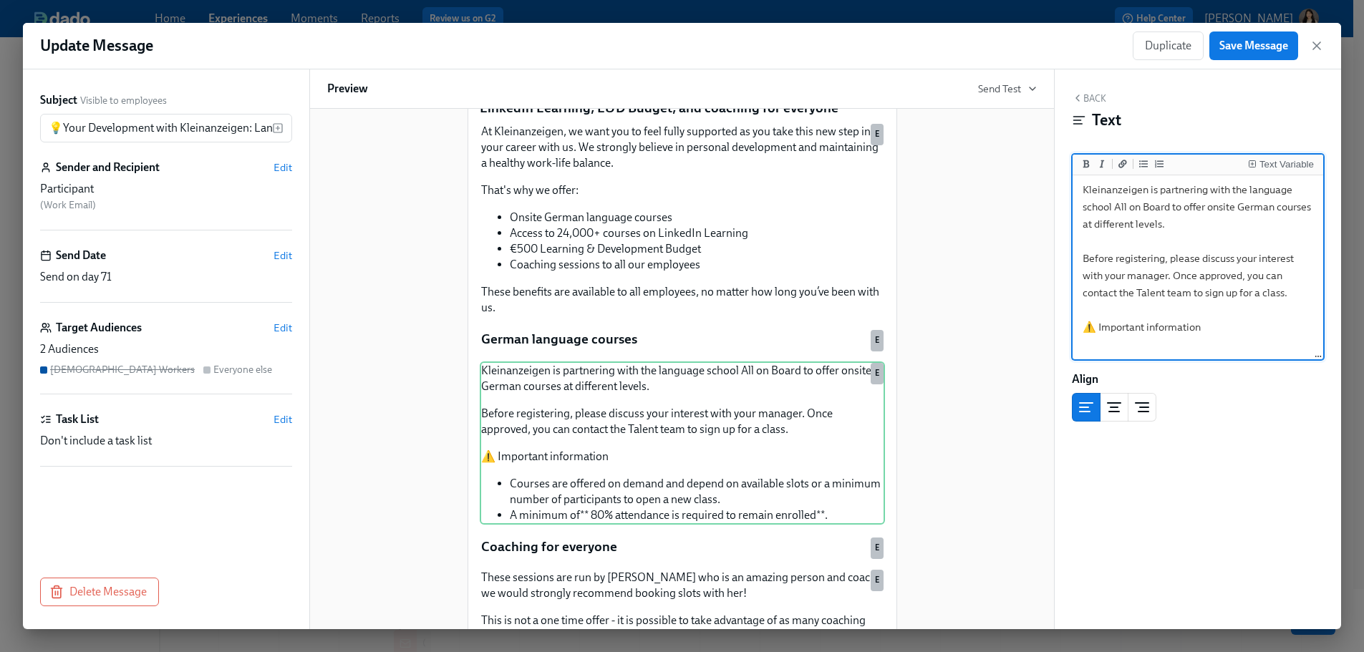
scroll to position [0, 0]
type textarea "Kleinanzeigen is partnering with the language school All on Board to offer onsi…"
click at [785, 56] on button "Save Message" at bounding box center [1253, 46] width 89 height 29
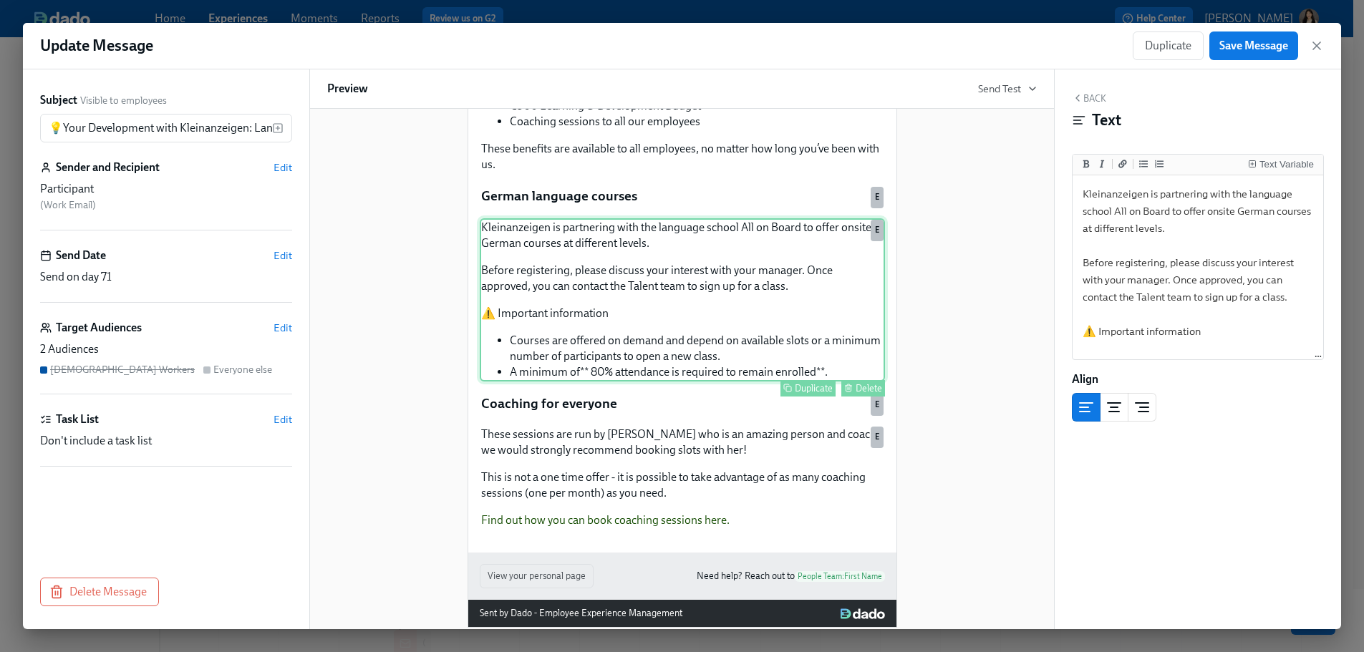
scroll to position [261, 0]
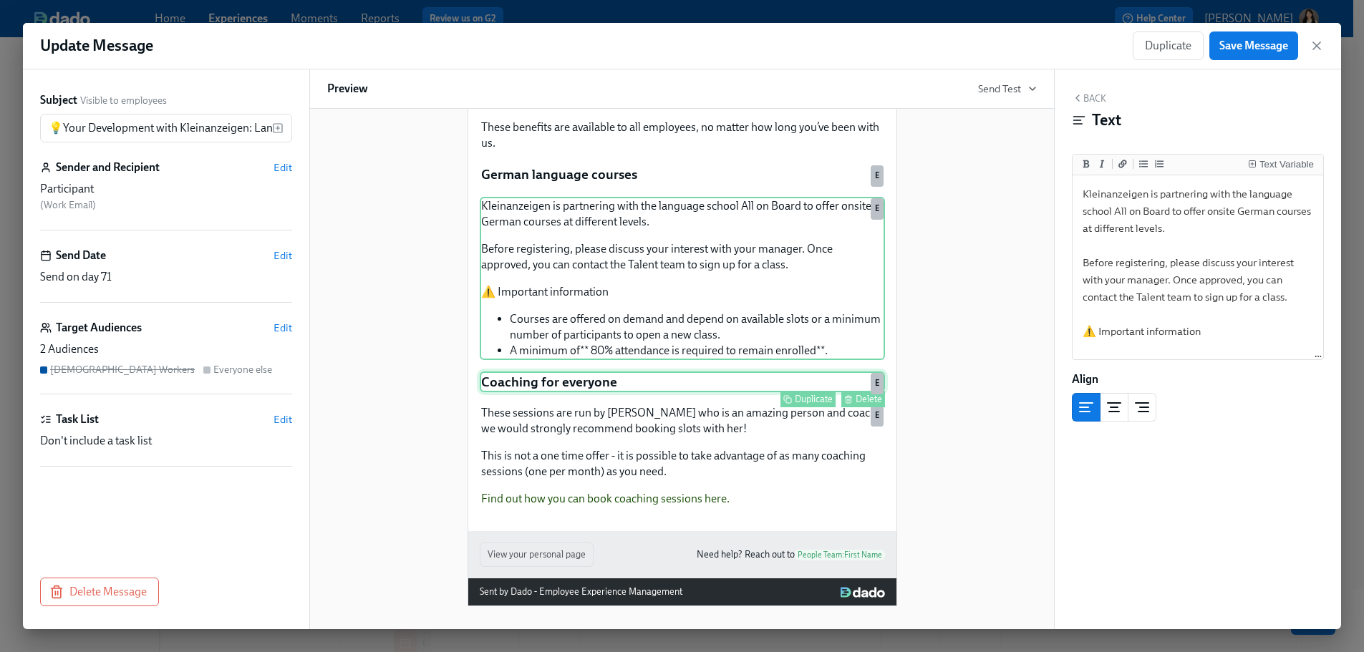
click at [785, 372] on div "Coaching for everyone Duplicate Delete E" at bounding box center [682, 382] width 405 height 21
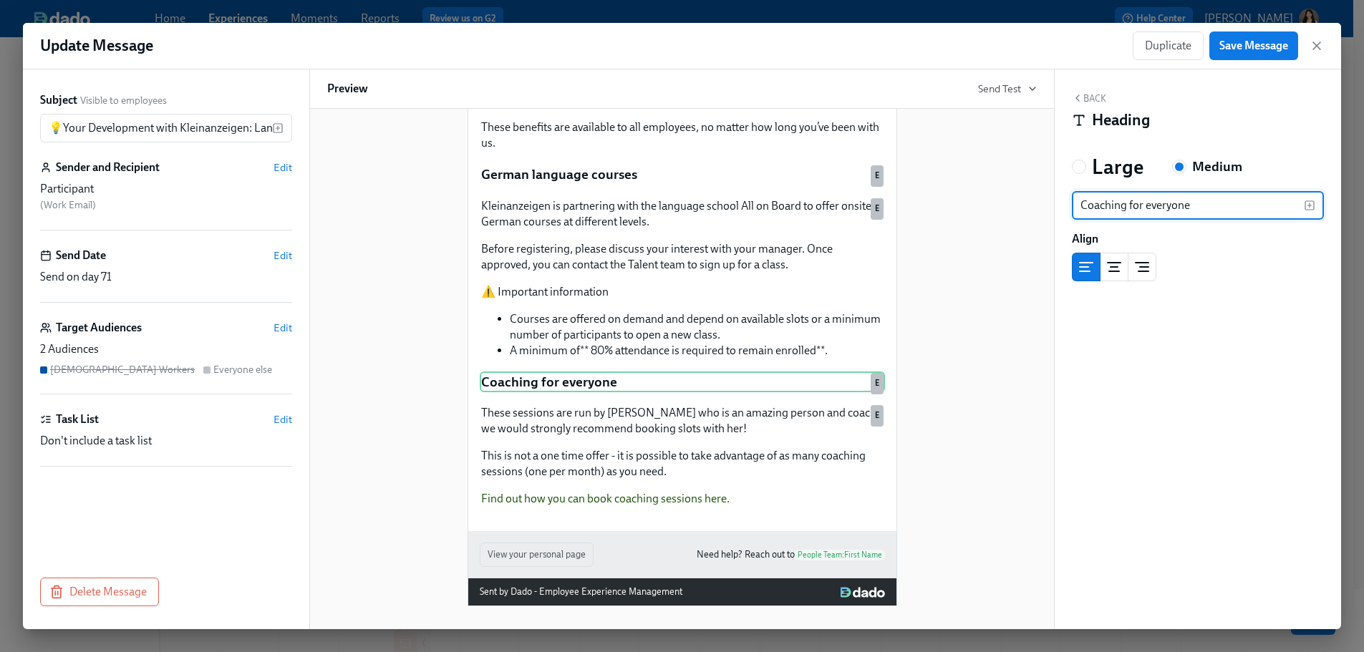
click at [785, 200] on input "Coaching for everyone" at bounding box center [1188, 205] width 232 height 29
type input "LinkedIn Learning"
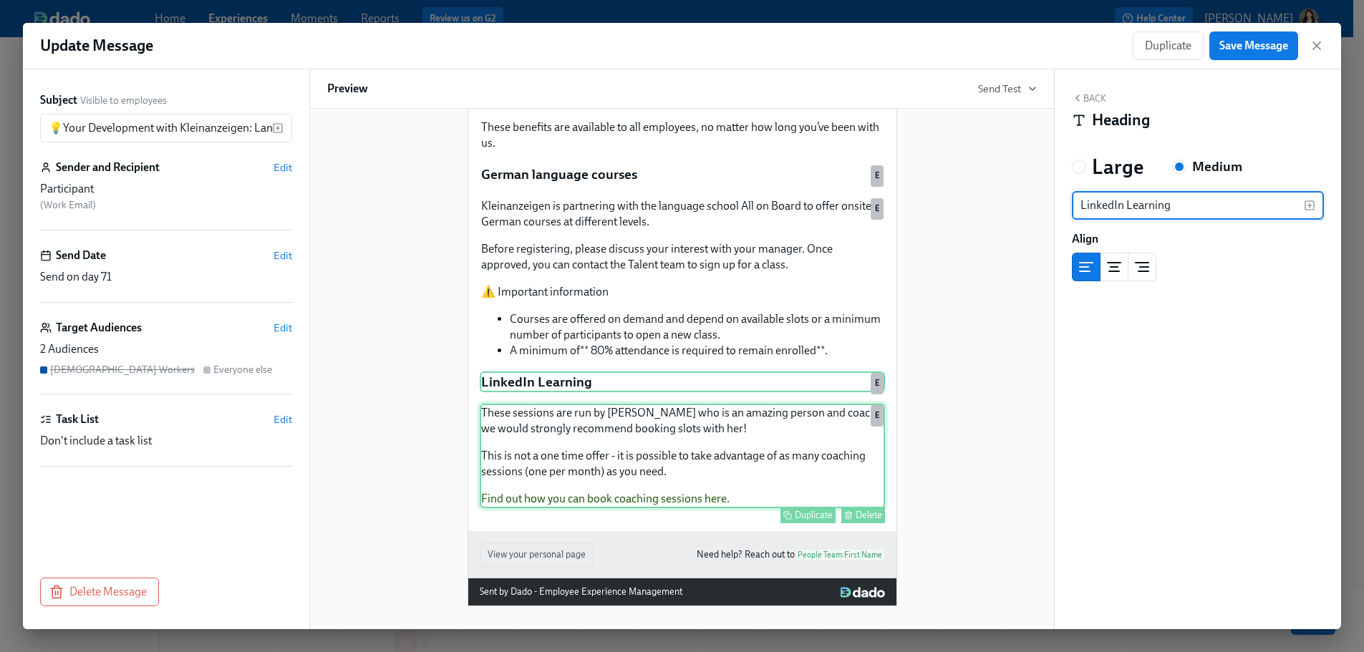
click at [712, 372] on div "These sessions are run by [PERSON_NAME] who is an amazing person and coach – we…" at bounding box center [682, 456] width 405 height 105
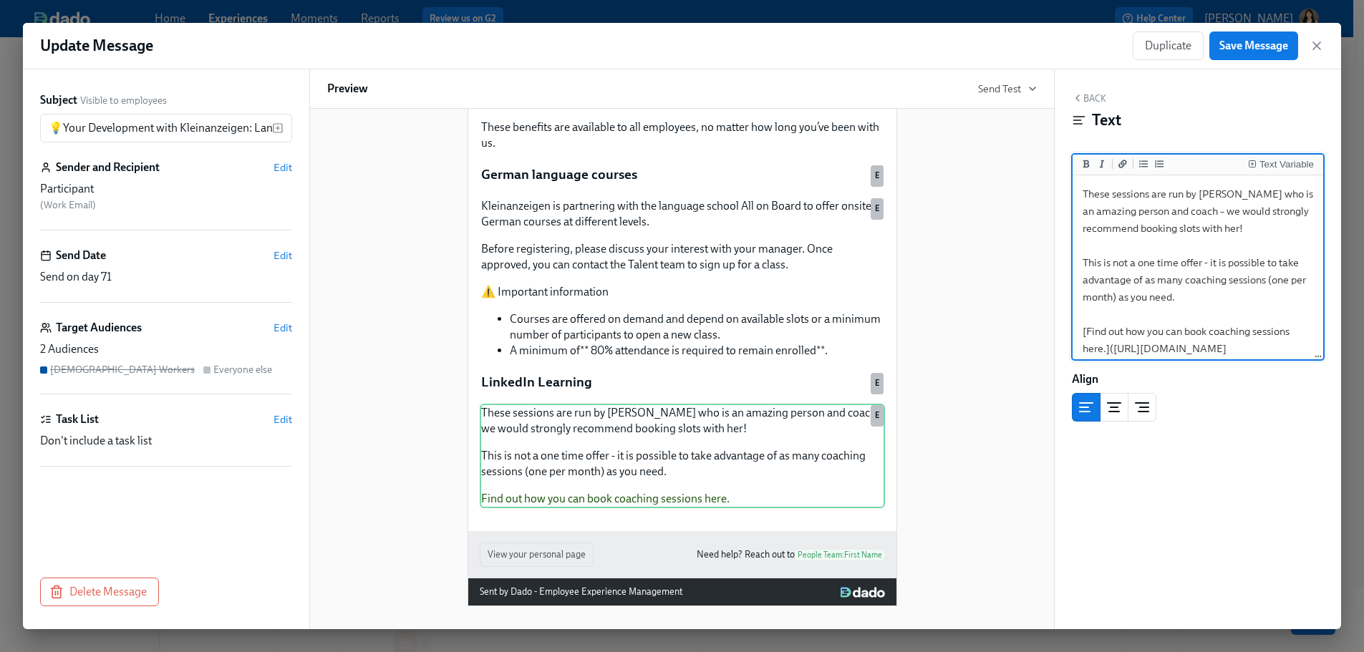
click at [785, 266] on textarea "These sessions are run by [PERSON_NAME] who is an amazing person and coach – we…" at bounding box center [1198, 279] width 245 height 203
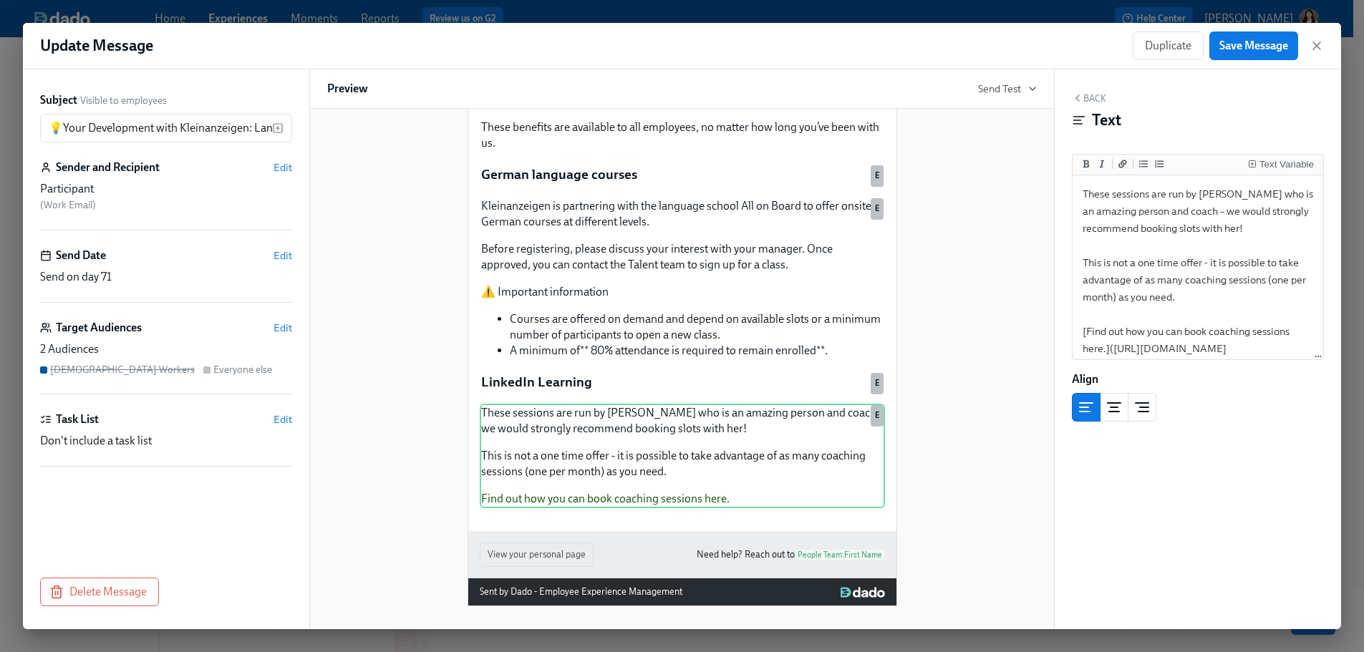
click at [663, 372] on div "At Kleinanzeigen, we want you to feel fully supported as you take this new step…" at bounding box center [682, 233] width 405 height 551
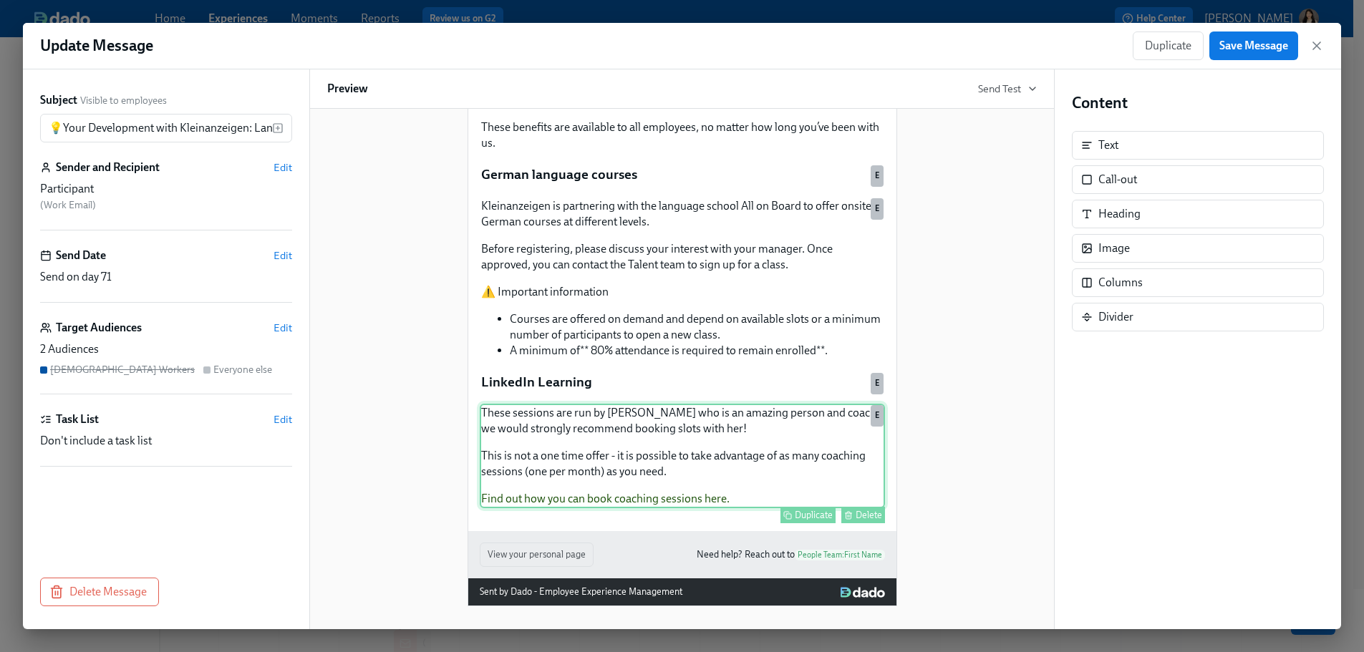
click at [616, 372] on div "These sessions are run by [PERSON_NAME] who is an amazing person and coach – we…" at bounding box center [682, 456] width 405 height 105
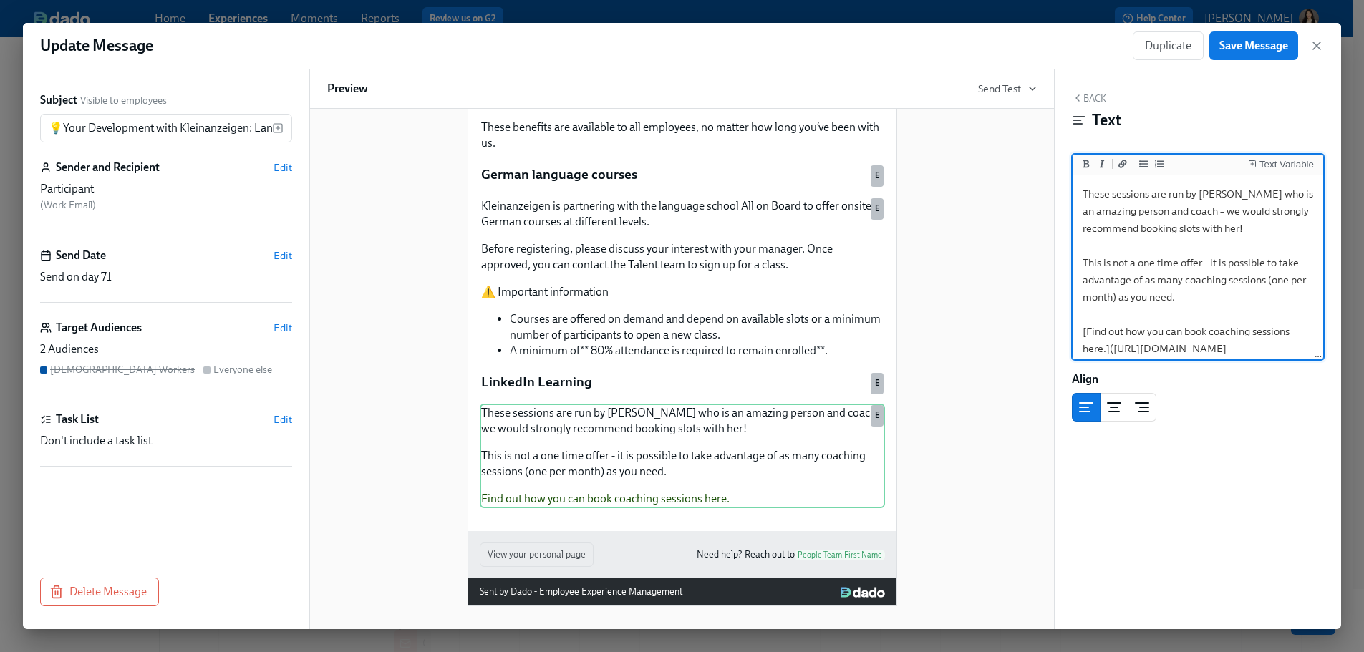
click at [785, 254] on textarea "These sessions are run by [PERSON_NAME] who is an amazing person and coach – we…" at bounding box center [1198, 279] width 245 height 203
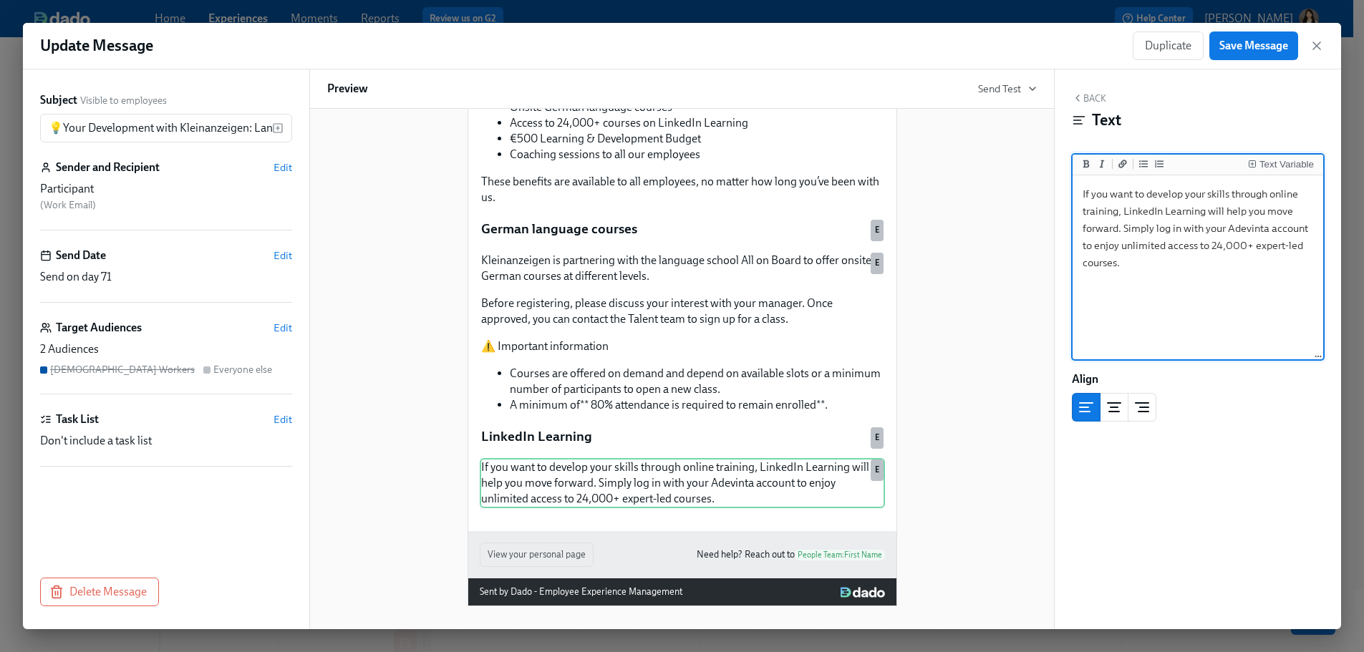
drag, startPoint x: 1123, startPoint y: 213, endPoint x: 1204, endPoint y: 211, distance: 80.9
click at [785, 211] on textarea "If you want to develop your skills through online training, LinkedIn Learning w…" at bounding box center [1198, 268] width 245 height 180
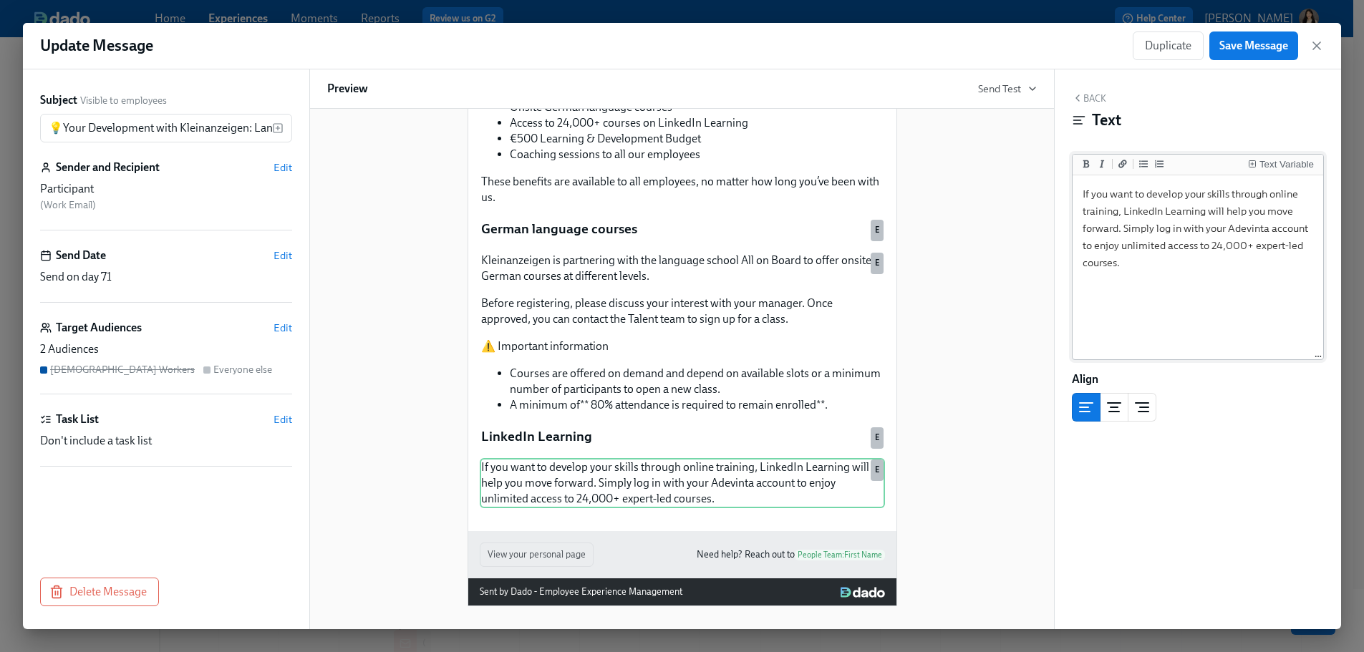
click at [785, 217] on textarea "If you want to develop your skills through online training, LinkedIn Learning w…" at bounding box center [1198, 268] width 245 height 180
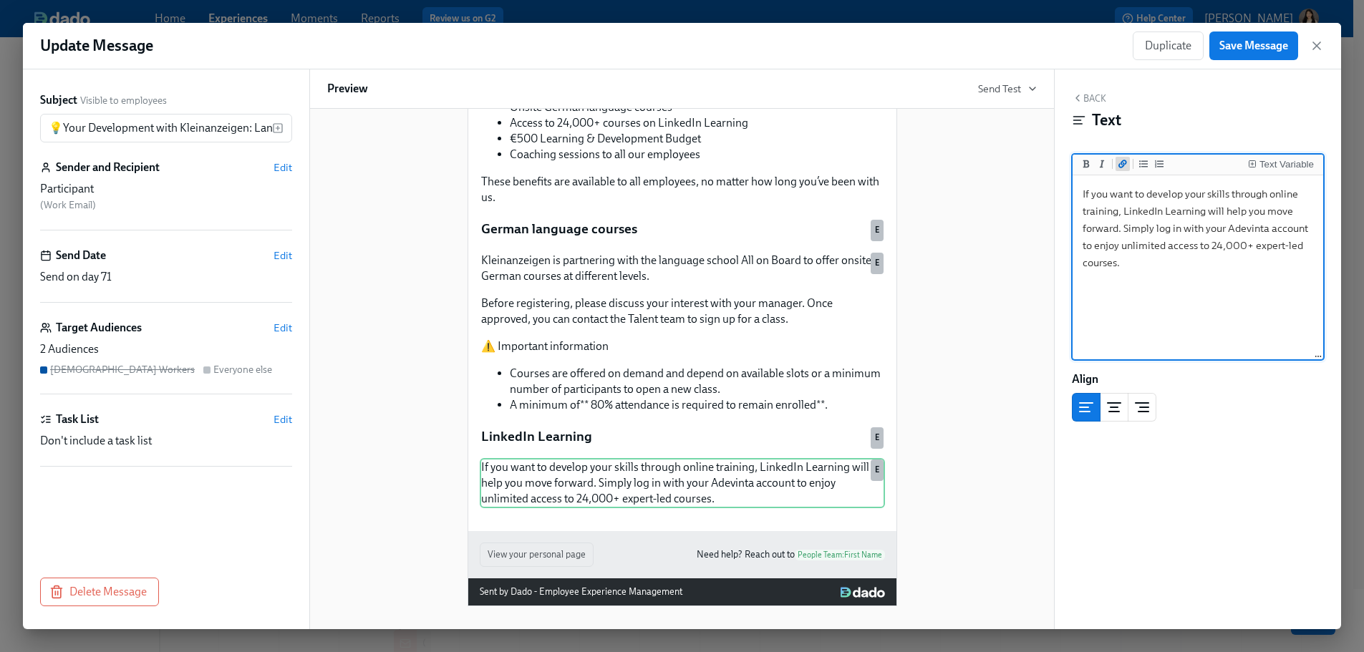
click at [785, 165] on icon "Add a link" at bounding box center [1122, 164] width 9 height 9
drag, startPoint x: 1217, startPoint y: 209, endPoint x: 1231, endPoint y: 209, distance: 13.6
click at [785, 209] on textarea "If you want to develop your skills through online training, [LinkedIn Learning]…" at bounding box center [1198, 268] width 245 height 180
paste textarea "[URL][DOMAIN_NAME]"
type textarea "If you want to develop your skills through online training, [LinkedIn Learning]…"
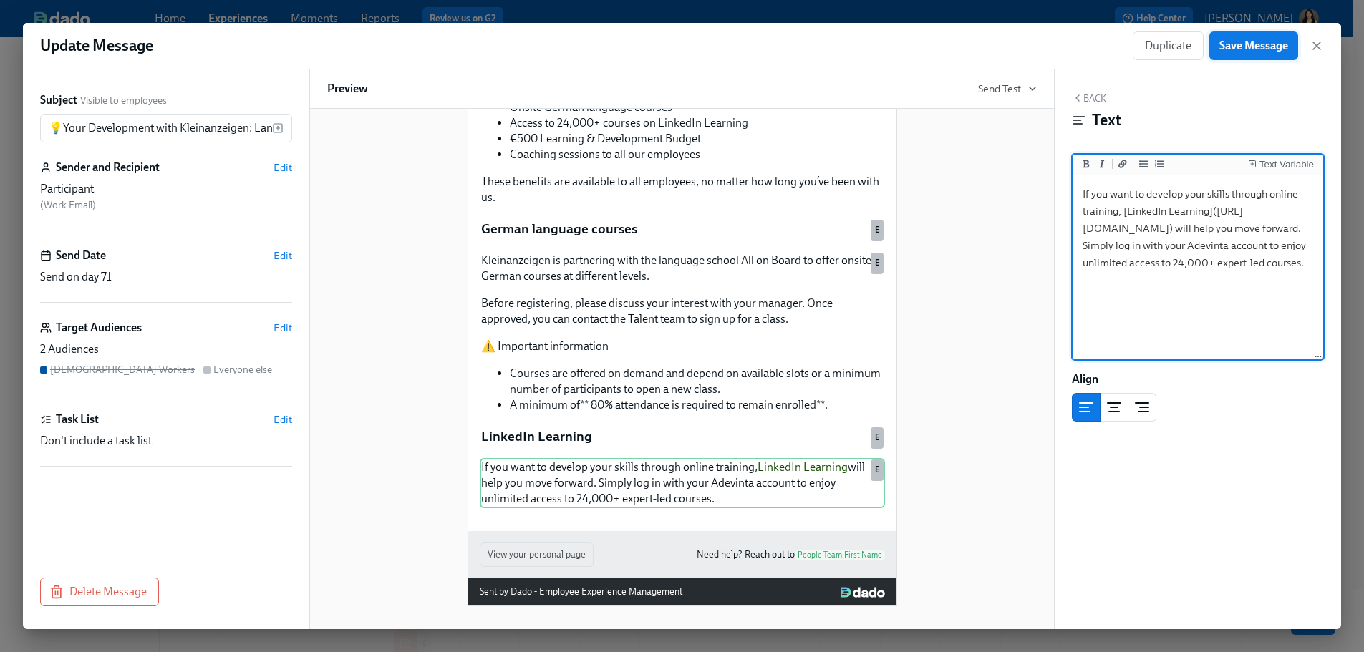
click at [785, 50] on span "Save Message" at bounding box center [1253, 46] width 69 height 14
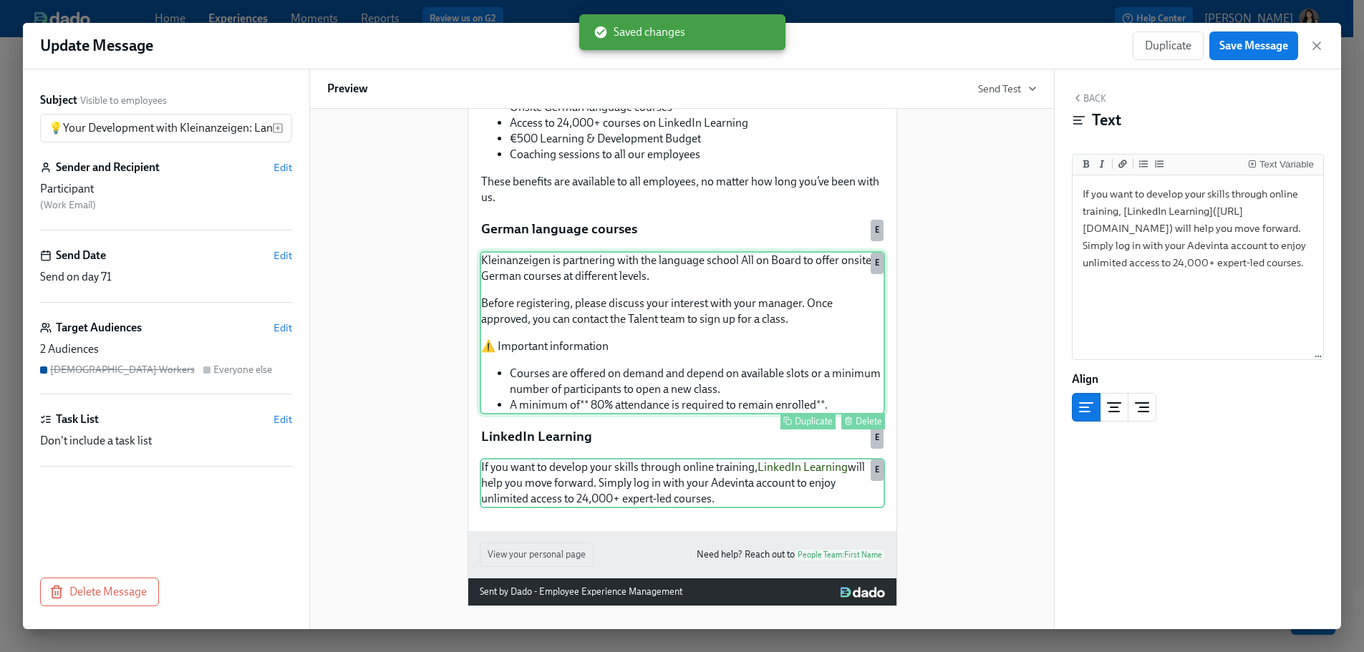
scroll to position [143, 0]
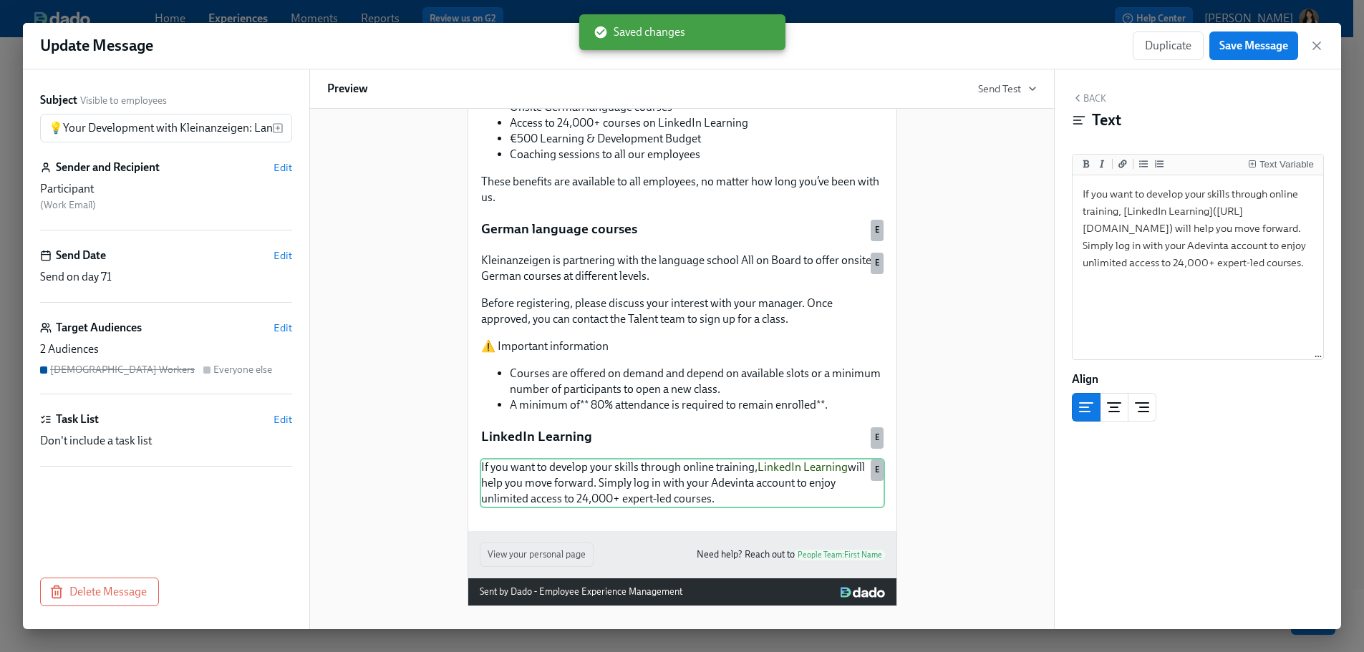
click at [785, 99] on button "Back" at bounding box center [1089, 97] width 34 height 11
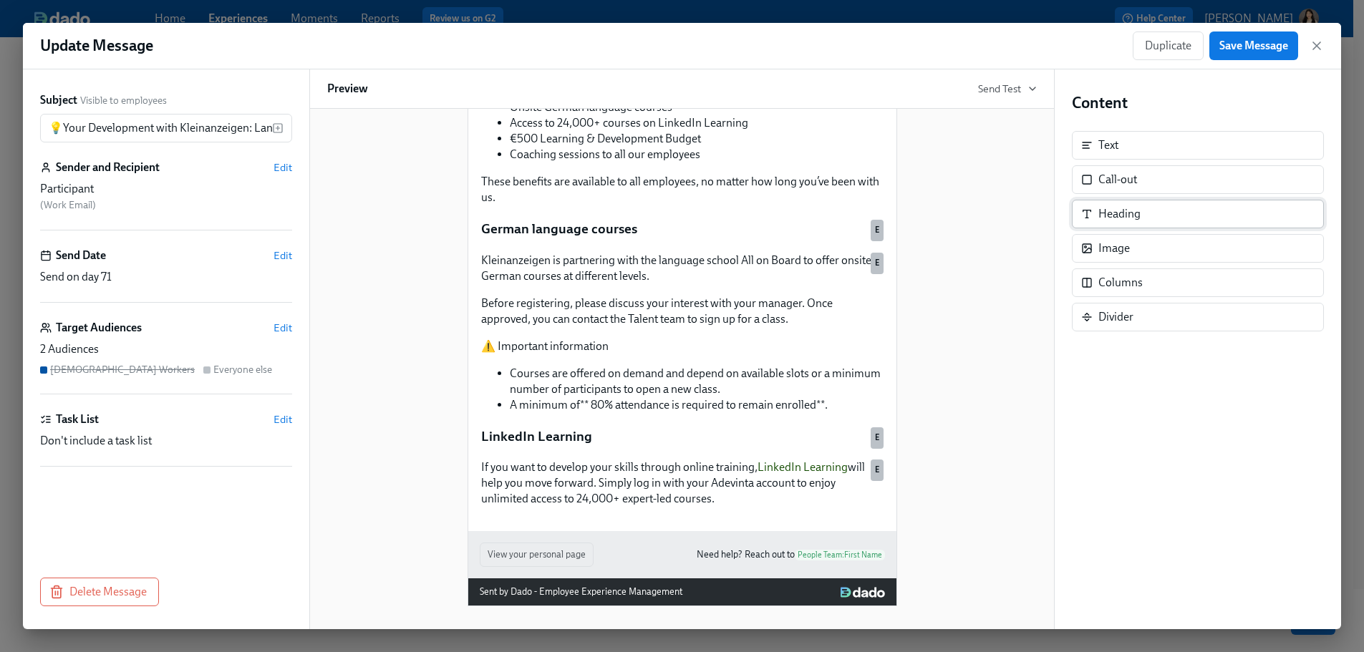
click at [785, 215] on div "Heading" at bounding box center [1119, 214] width 42 height 16
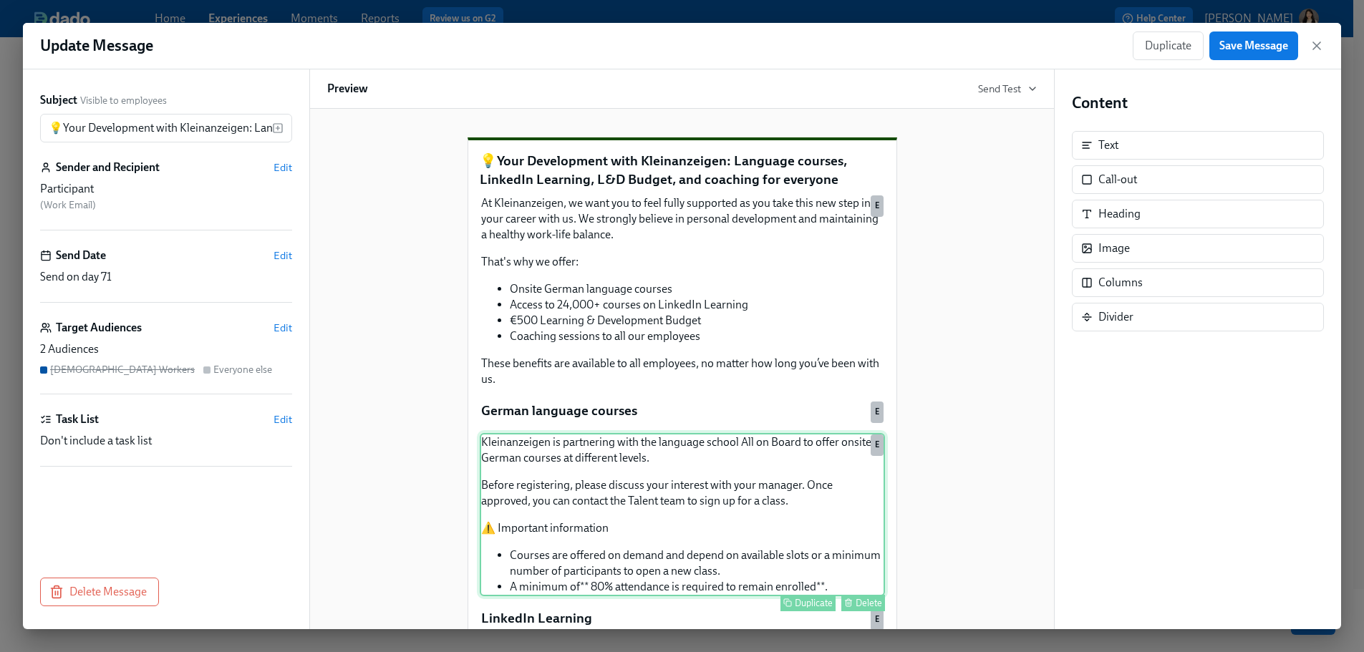
scroll to position [206, 0]
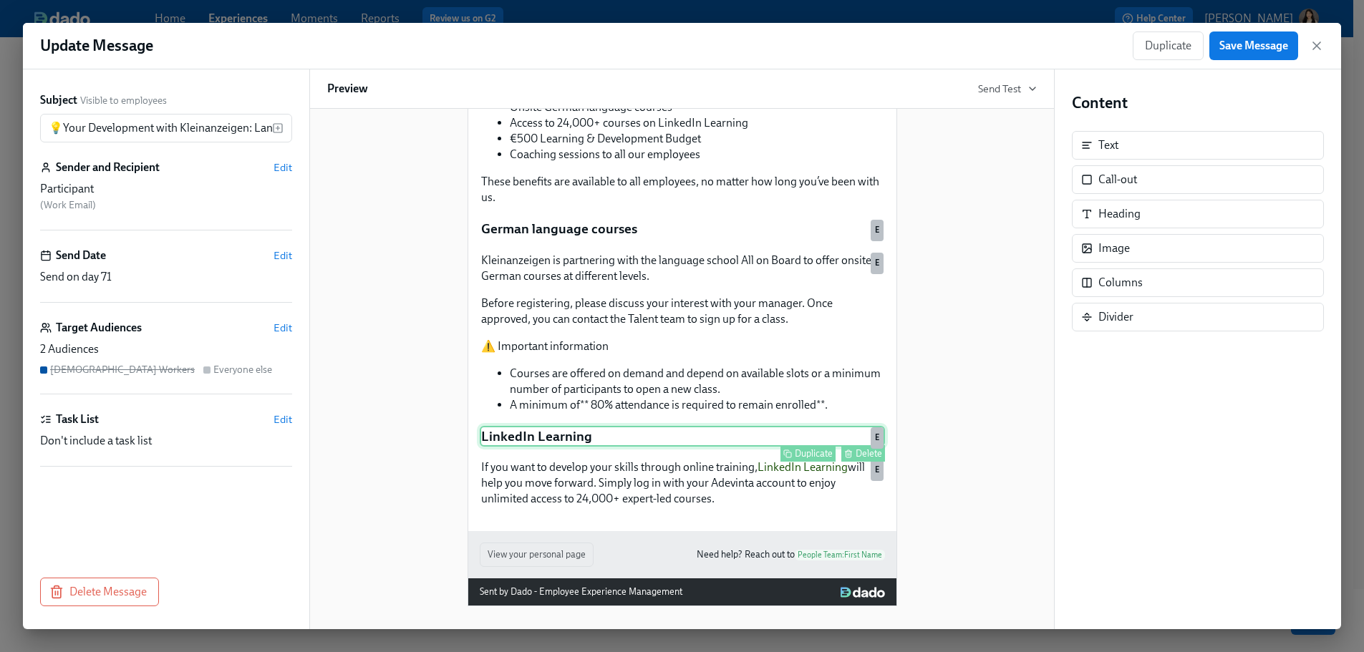
click at [785, 372] on div "Duplicate" at bounding box center [814, 453] width 38 height 11
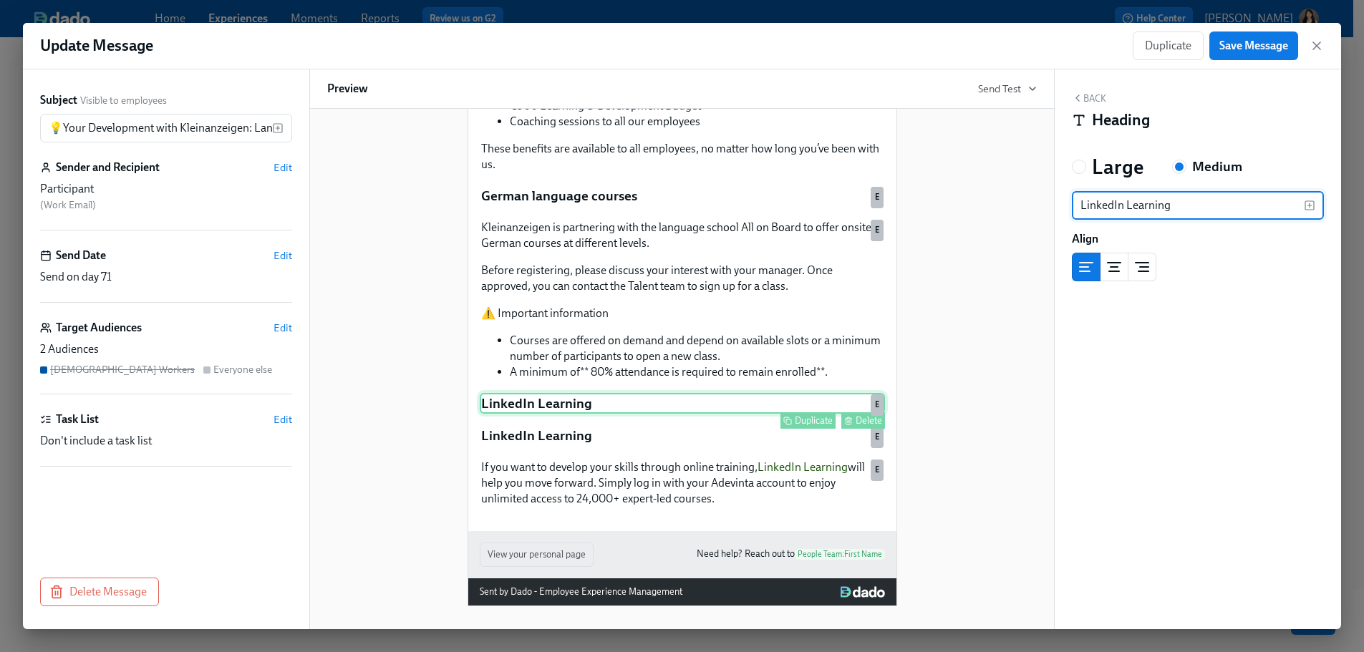
scroll to position [239, 0]
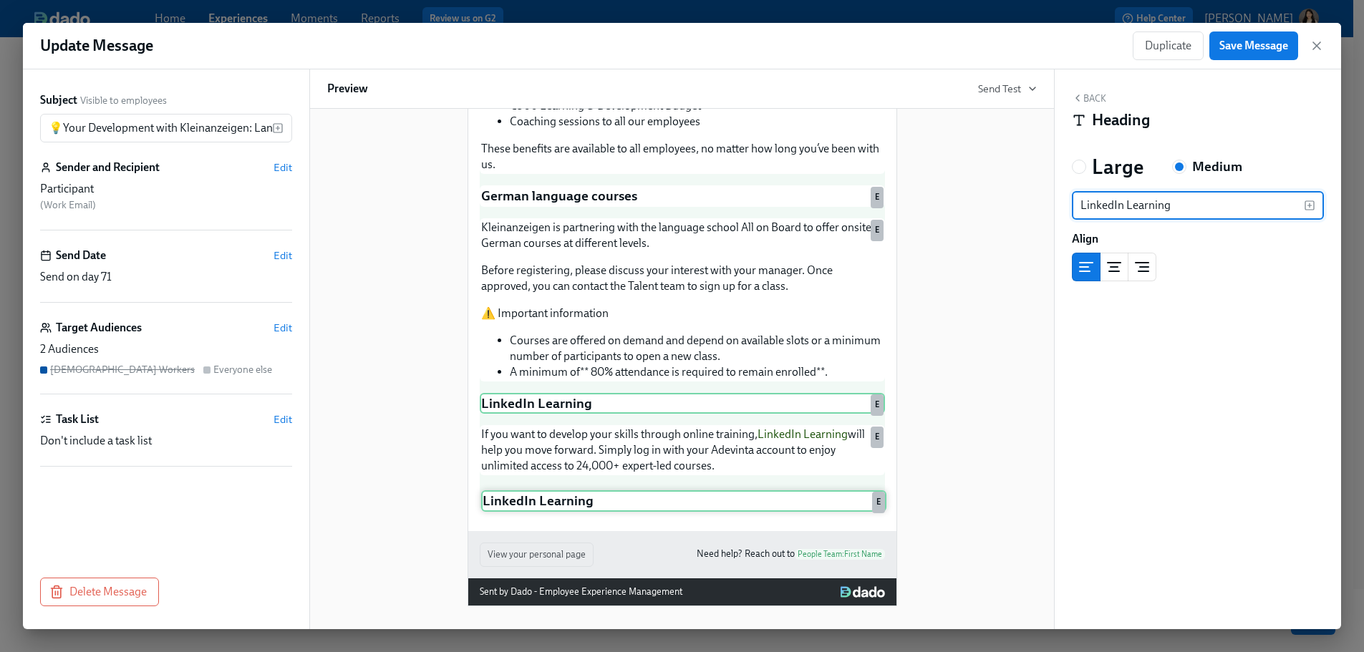
drag, startPoint x: 615, startPoint y: 432, endPoint x: 625, endPoint y: 503, distance: 70.9
click at [625, 372] on div "At Kleinanzeigen, we want you to feel fully supported as you take this new step…" at bounding box center [682, 243] width 405 height 529
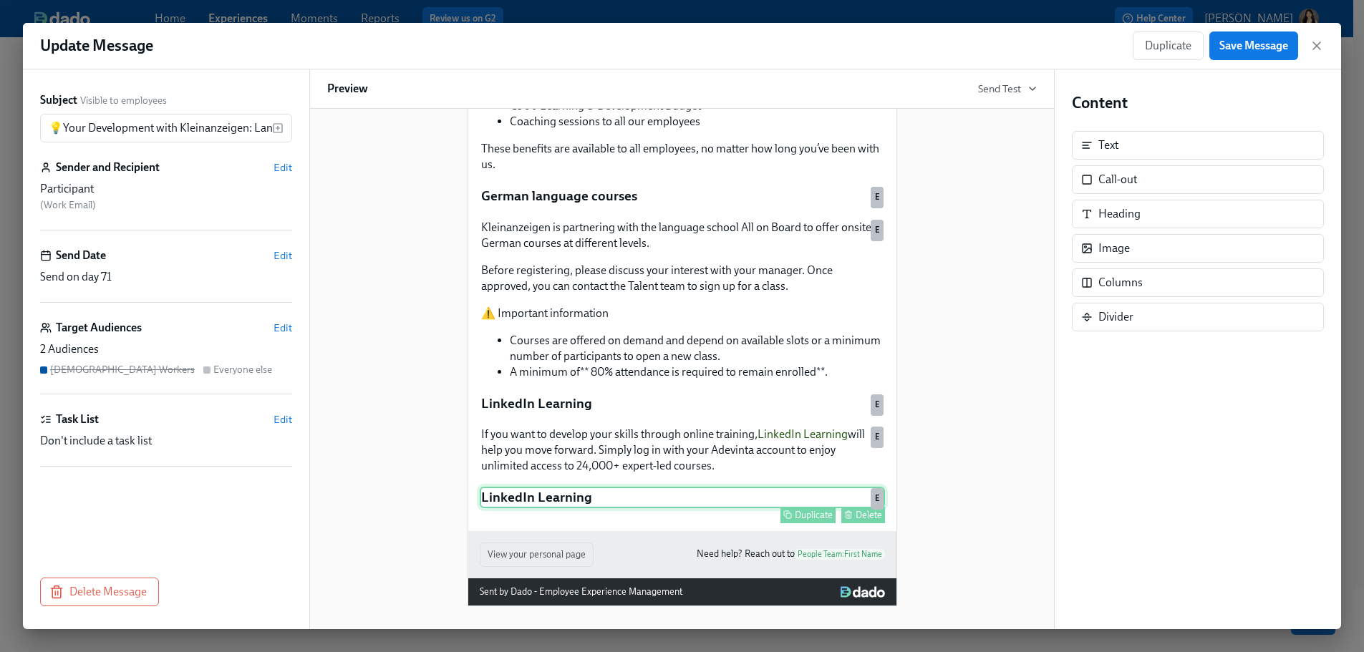
click at [588, 372] on div "LinkedIn Learning Duplicate Delete E" at bounding box center [682, 497] width 405 height 21
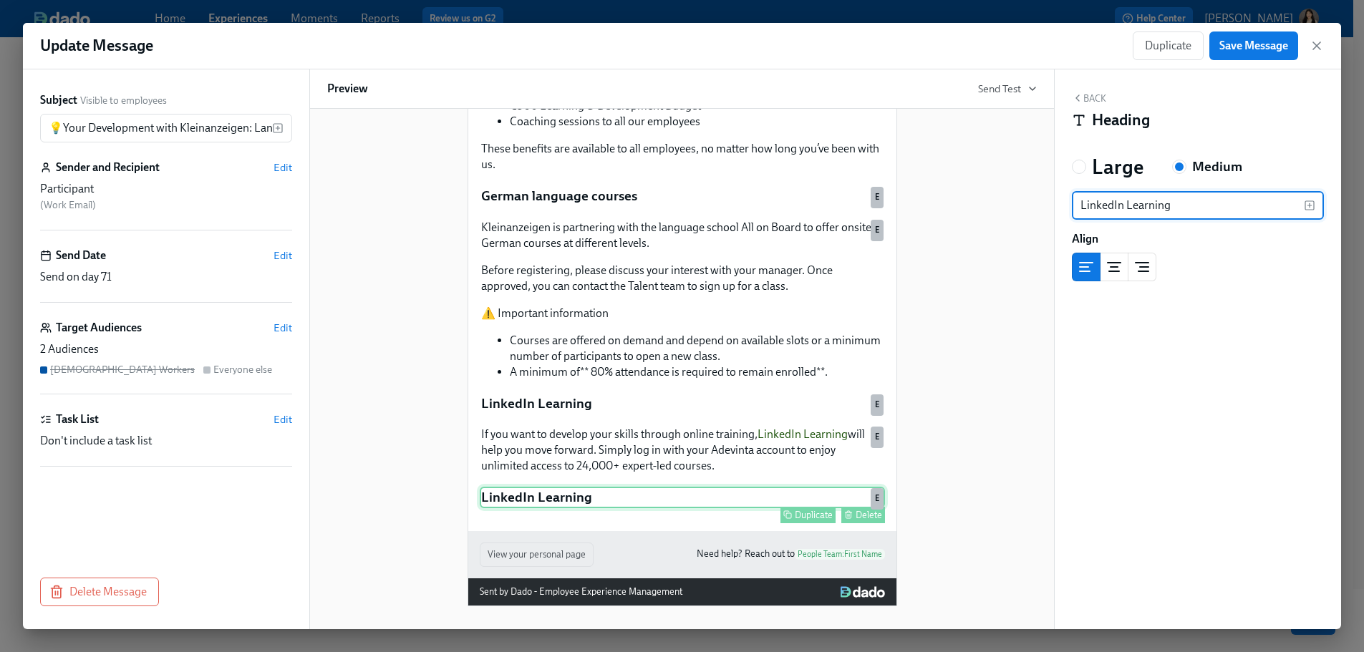
click at [577, 372] on div "LinkedIn Learning Duplicate Delete E" at bounding box center [682, 497] width 405 height 21
click at [785, 204] on input "LinkedIn Learning" at bounding box center [1188, 205] width 232 height 29
click at [785, 200] on input "LinkedIn Learning" at bounding box center [1188, 205] width 232 height 29
type input "Learning & development budget"
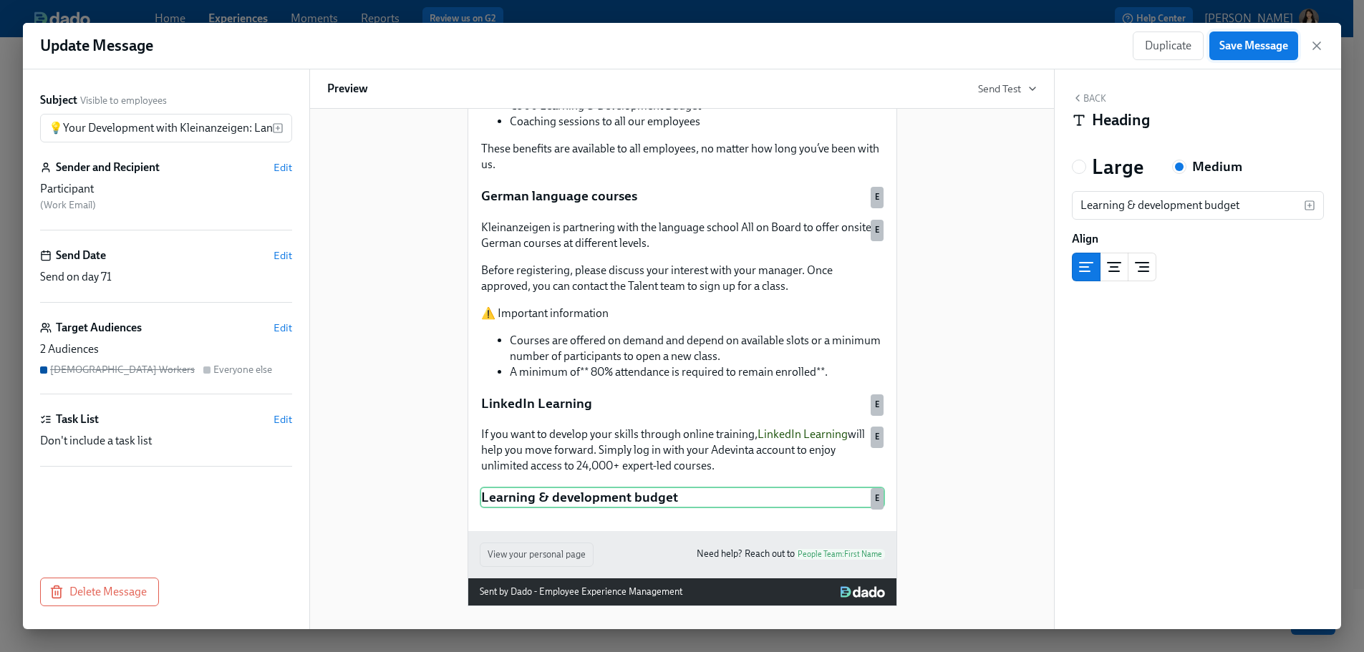
click at [785, 37] on button "Save Message" at bounding box center [1253, 46] width 89 height 29
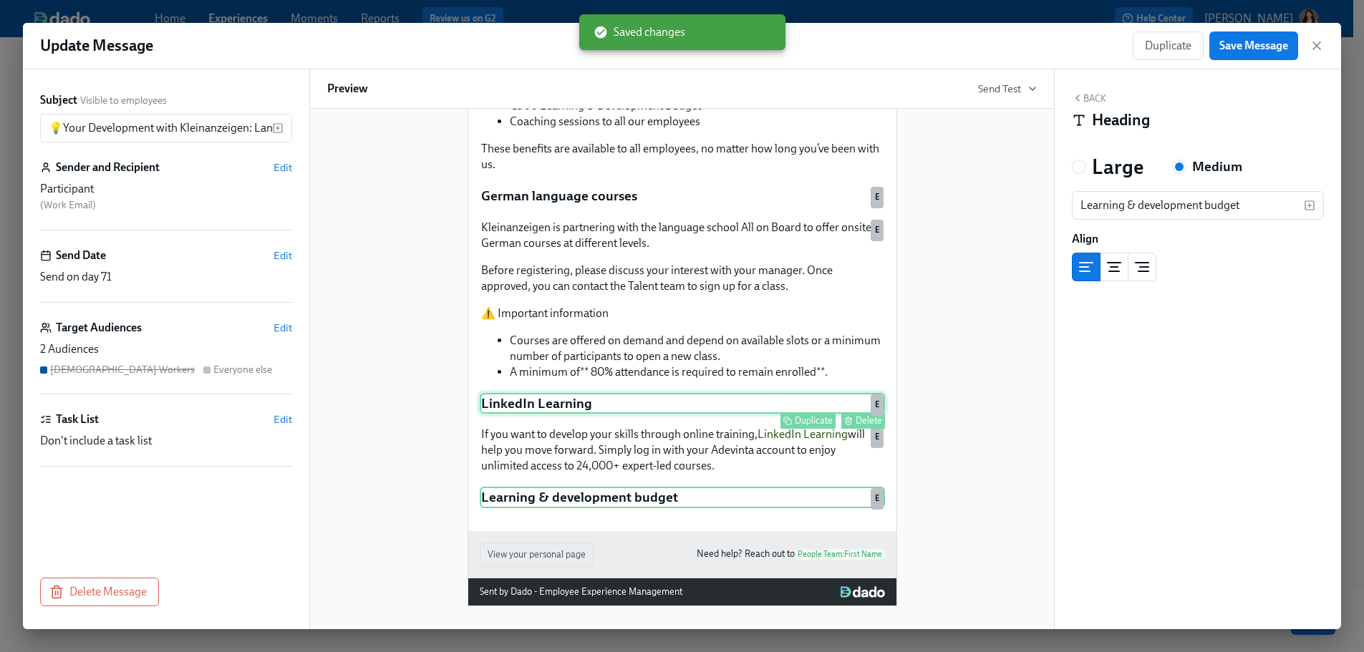
scroll to position [215, 0]
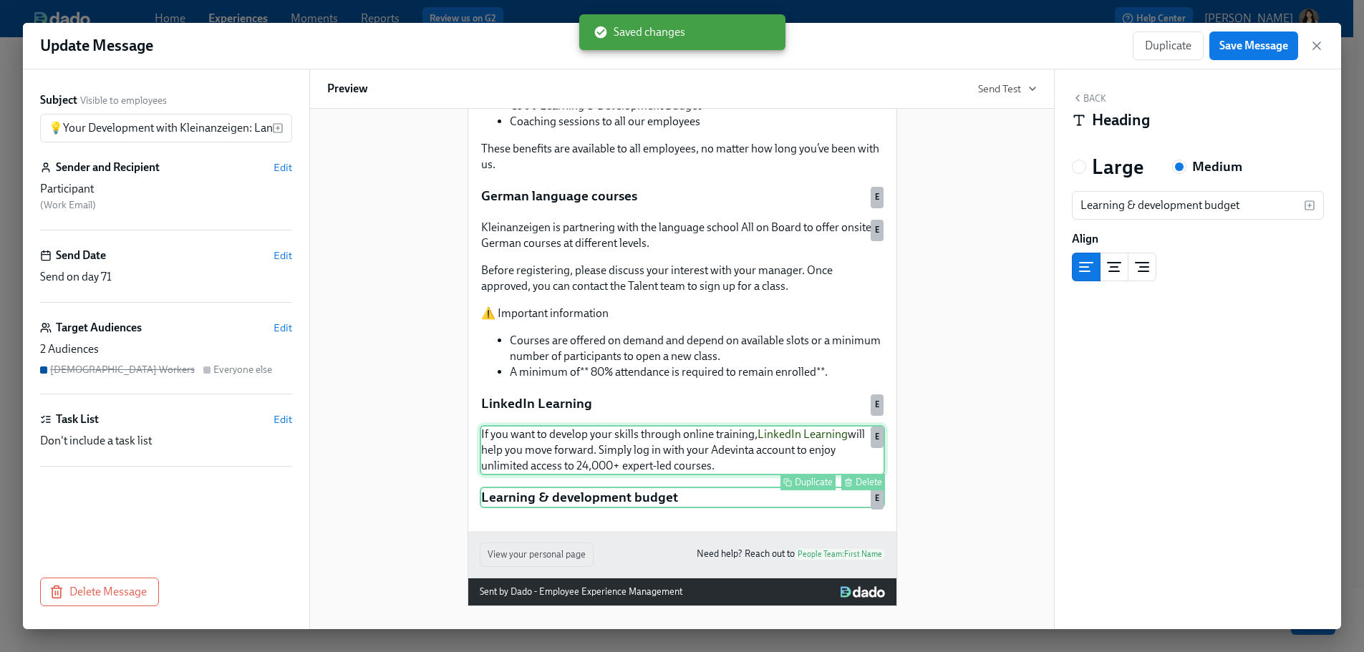
click at [785, 372] on div "Duplicate" at bounding box center [814, 482] width 38 height 11
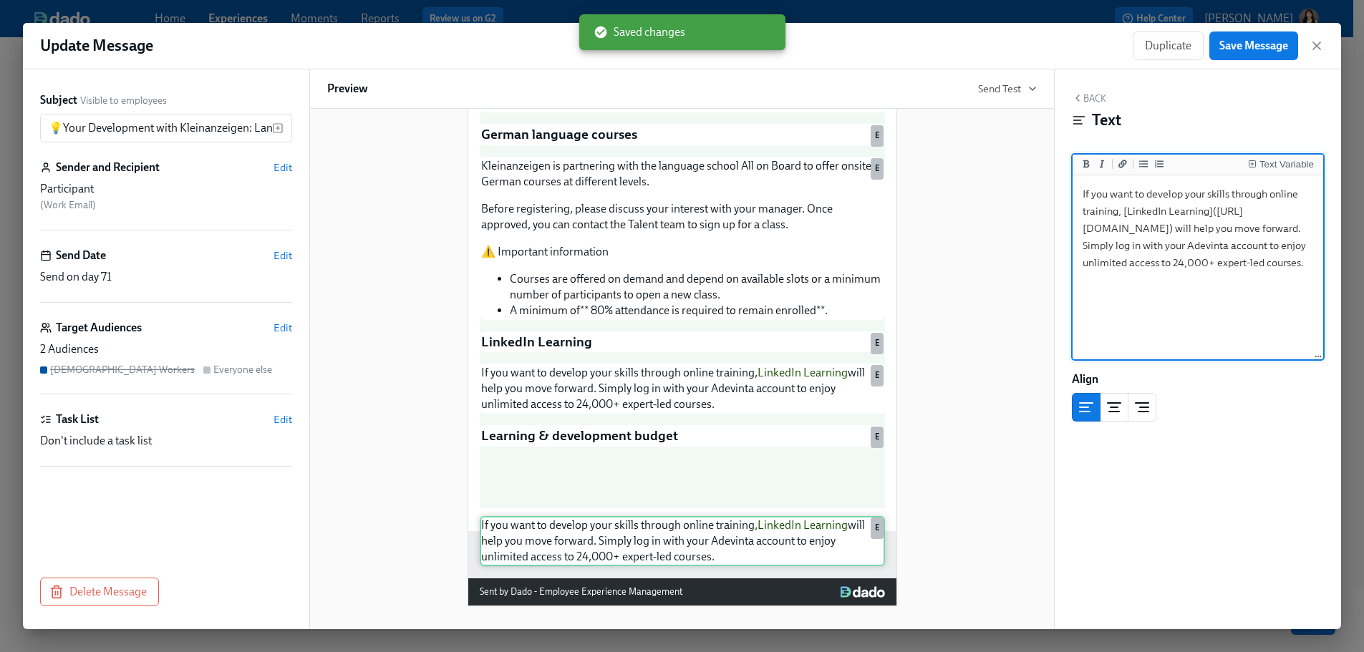
scroll to position [301, 0]
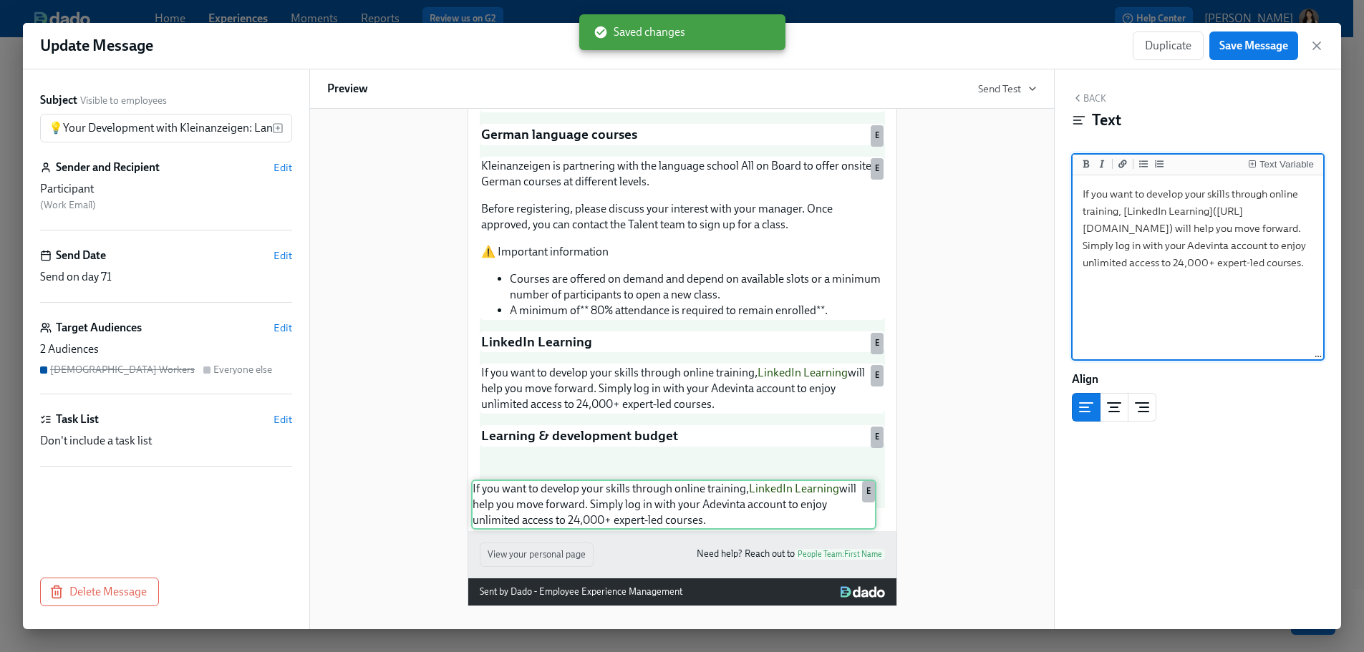
drag, startPoint x: 748, startPoint y: 446, endPoint x: 745, endPoint y: 501, distance: 54.5
click at [745, 372] on div "At Kleinanzeigen, we want you to feel fully supported as you take this new step…" at bounding box center [682, 213] width 405 height 591
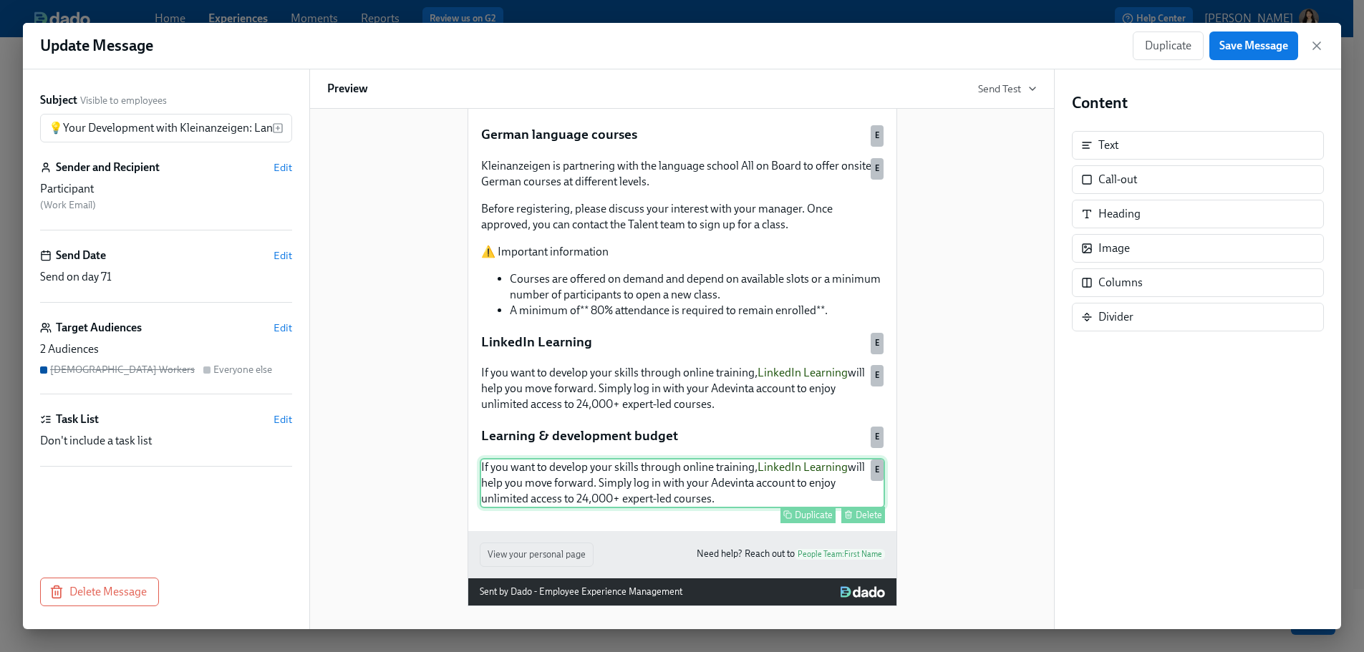
click at [750, 372] on div "If you want to develop your skills through online training, LinkedIn Learning w…" at bounding box center [682, 483] width 405 height 50
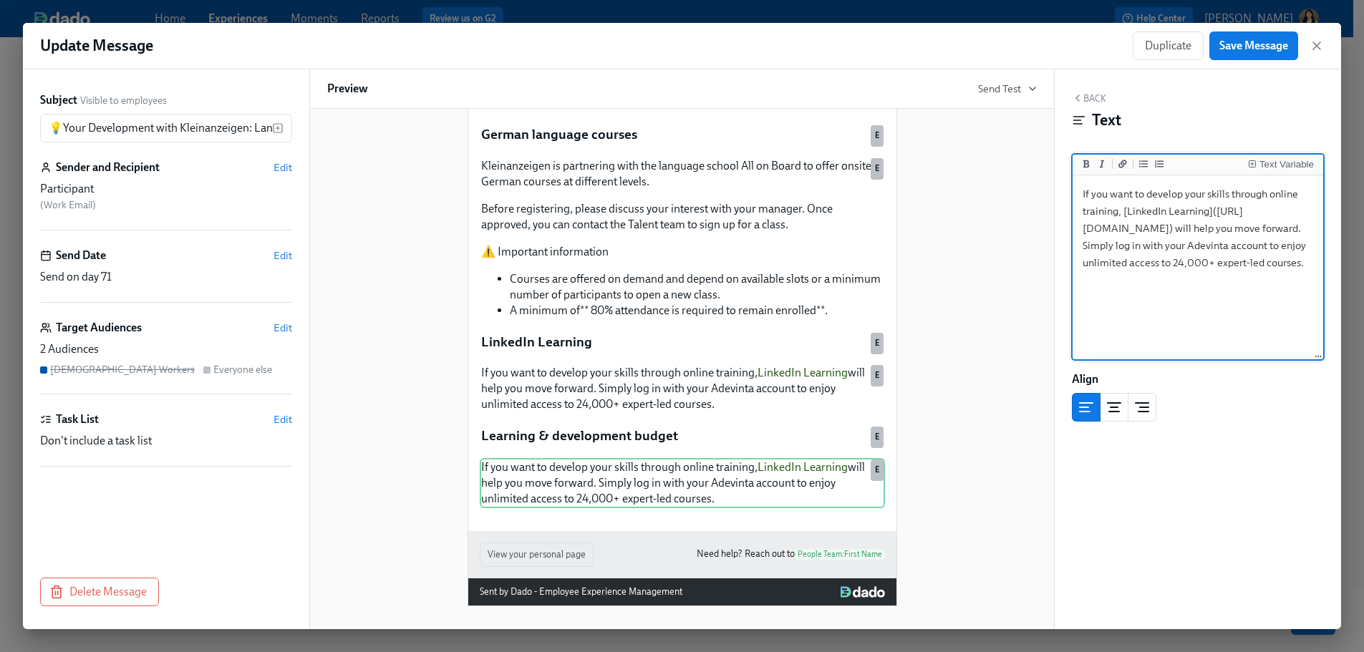
click at [785, 251] on textarea "If you want to develop your skills through online training, [LinkedIn Learning]…" at bounding box center [1198, 268] width 245 height 180
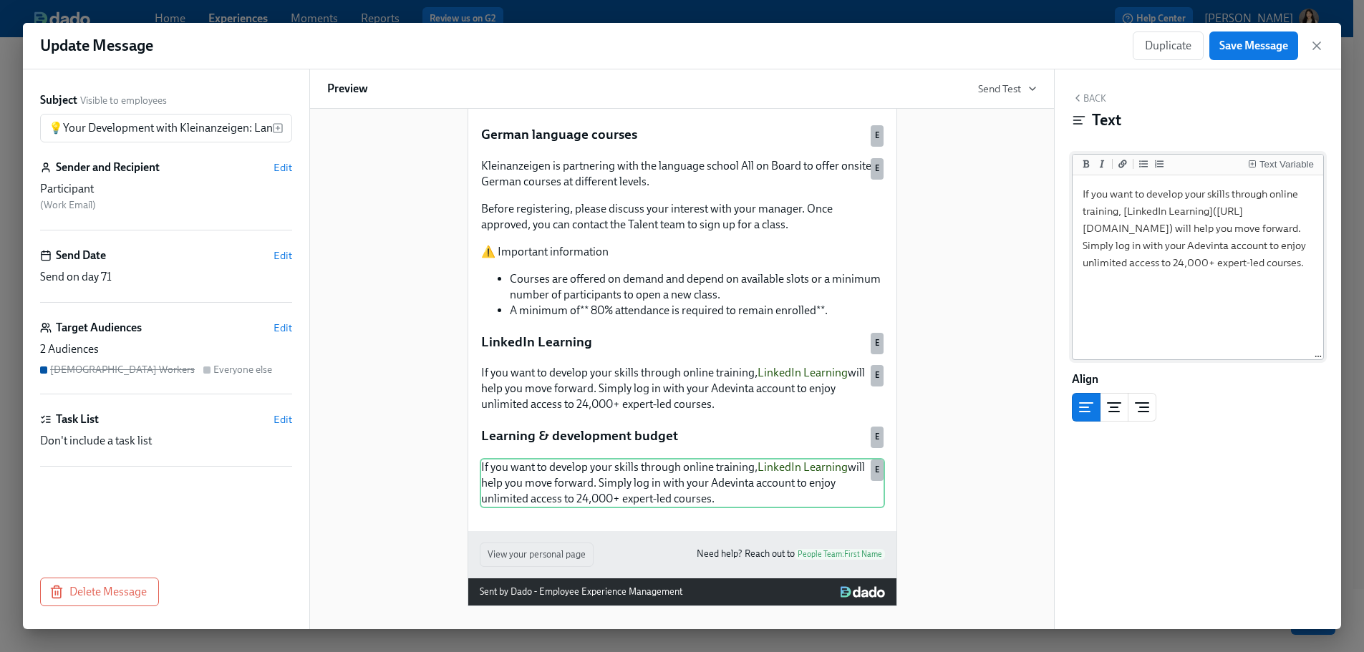
click at [785, 226] on textarea "If you want to develop your skills through online training, [LinkedIn Learning]…" at bounding box center [1198, 268] width 245 height 180
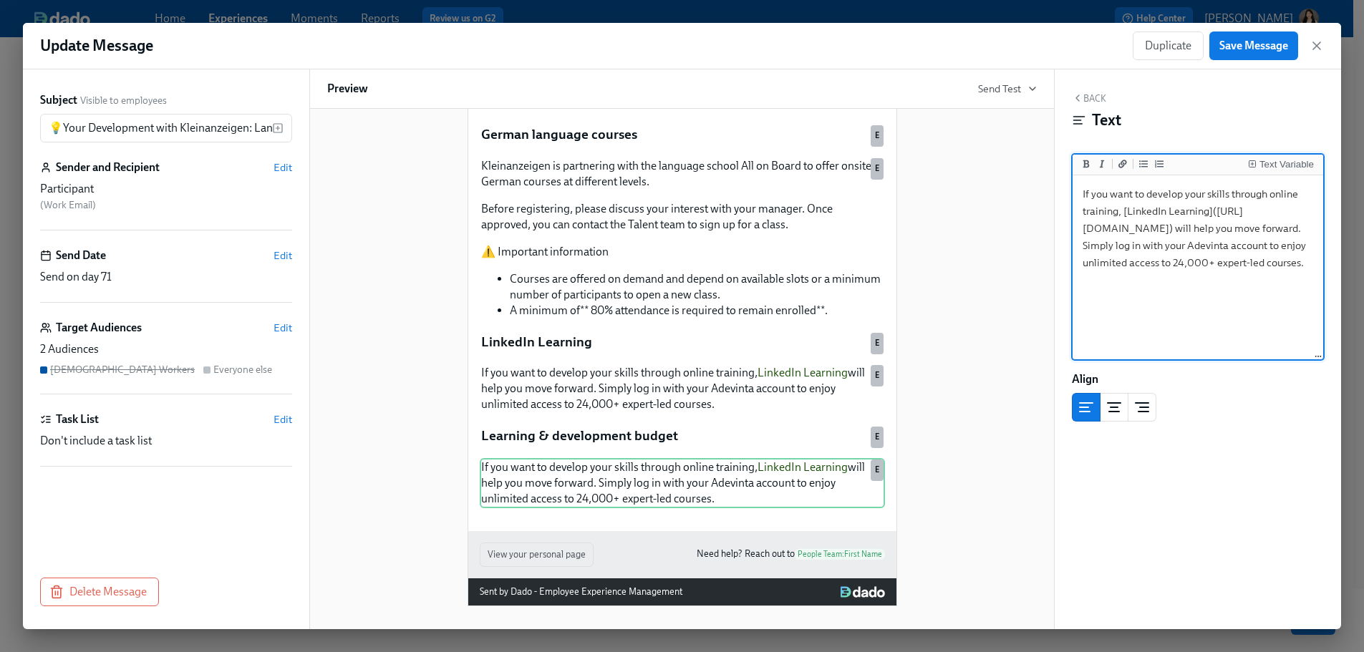
paste textarea "Each employee has an annual €500 budget dedicated to learning and development. …"
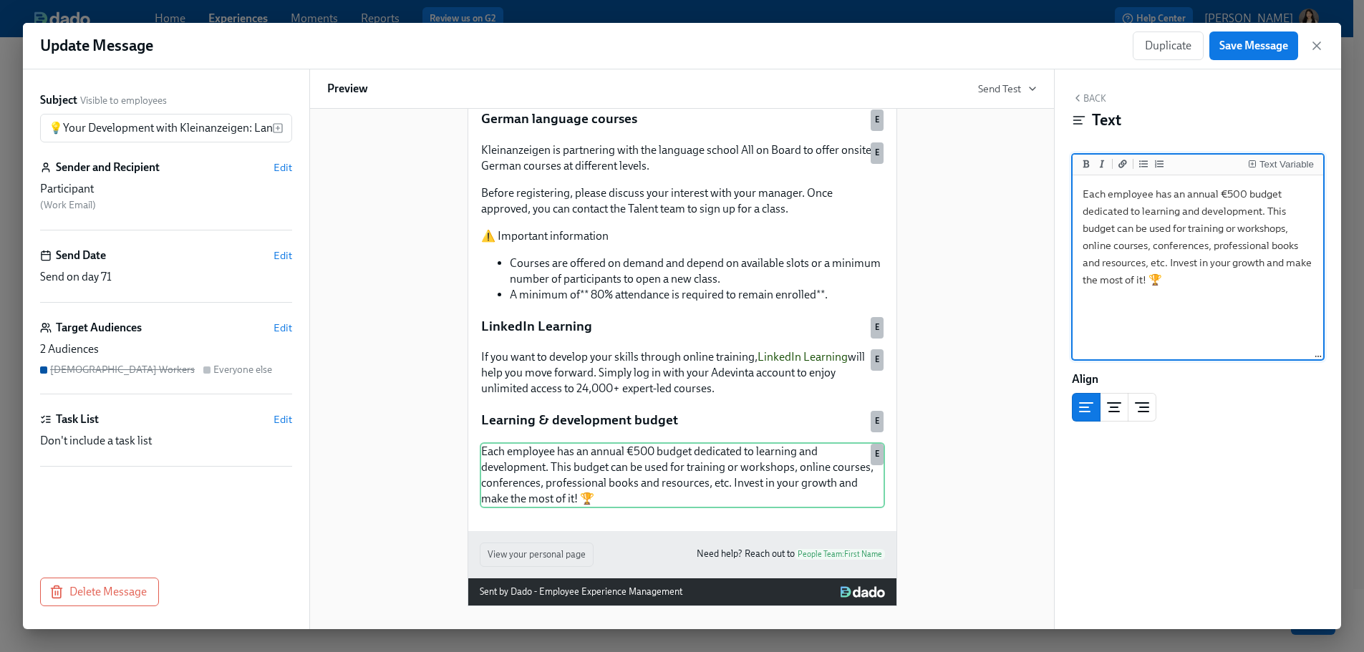
click at [785, 194] on textarea "Each employee has an annual €500 budget dedicated to learning and development. …" at bounding box center [1198, 268] width 245 height 180
type textarea "Each employee has an annual €500 budget dedicated to learning and development. …"
click at [785, 44] on span "Save Message" at bounding box center [1253, 46] width 69 height 14
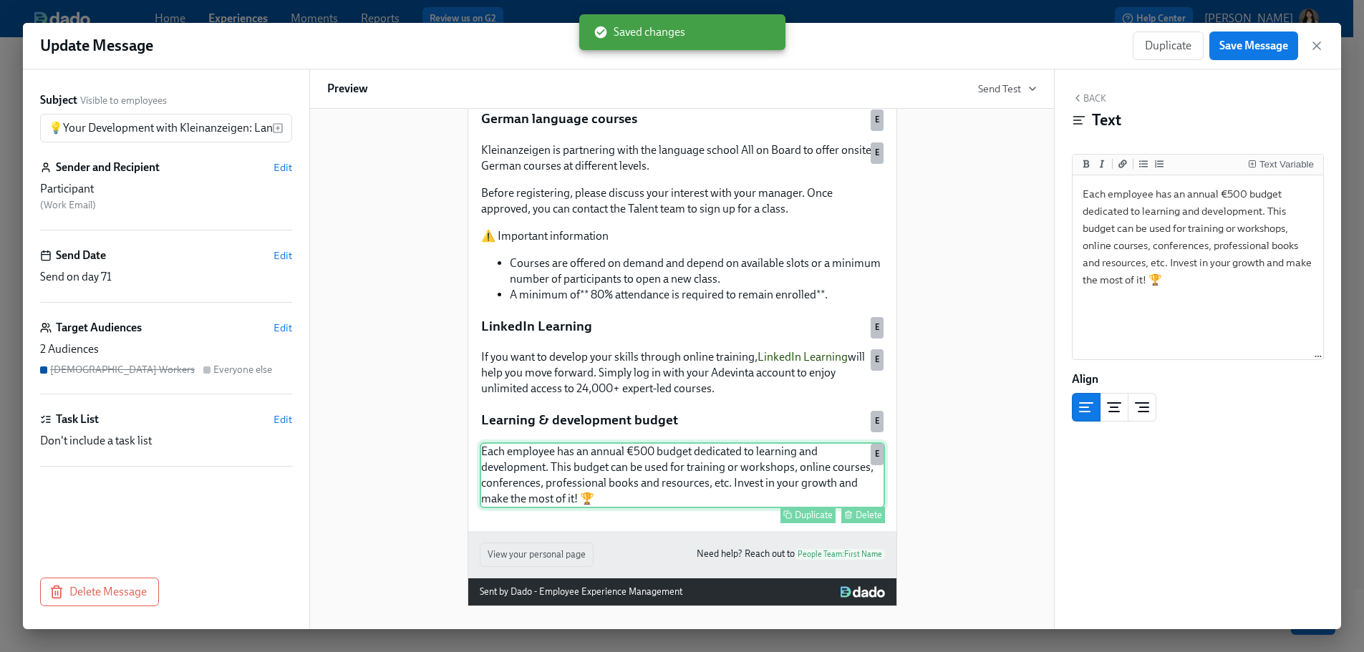
scroll to position [316, 0]
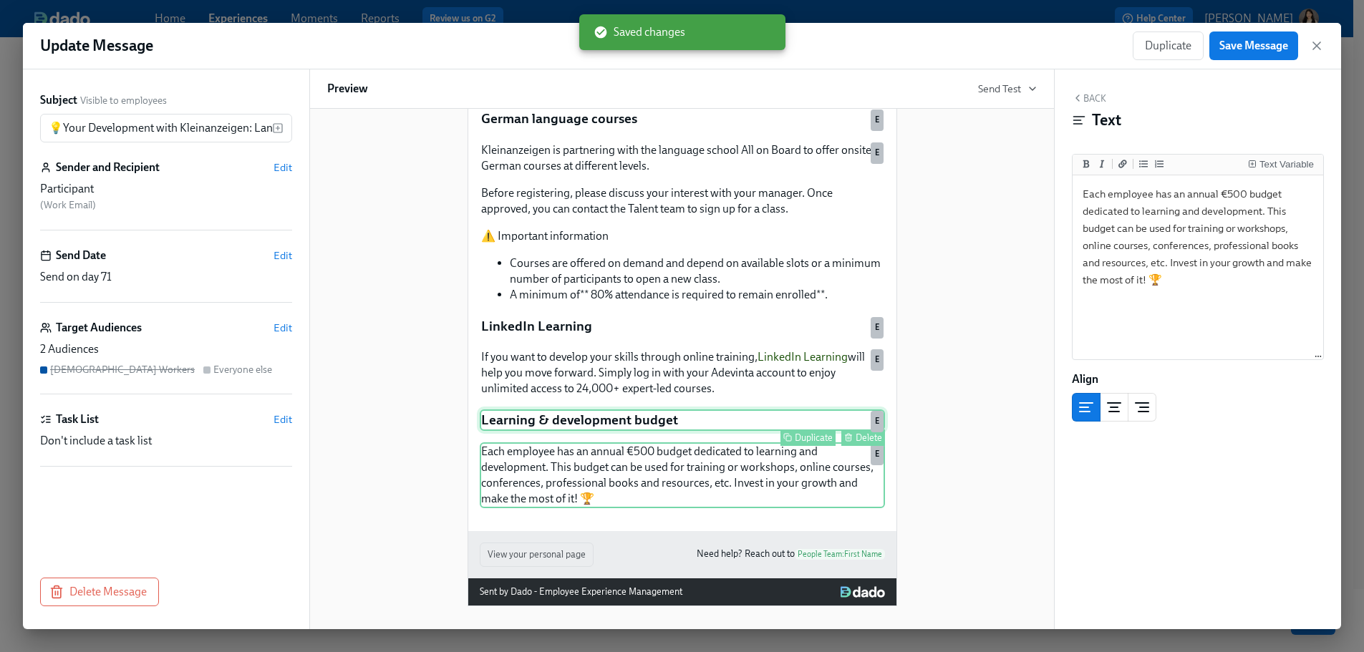
click at [785, 372] on div "Learning & development budget Duplicate Delete E" at bounding box center [682, 420] width 405 height 21
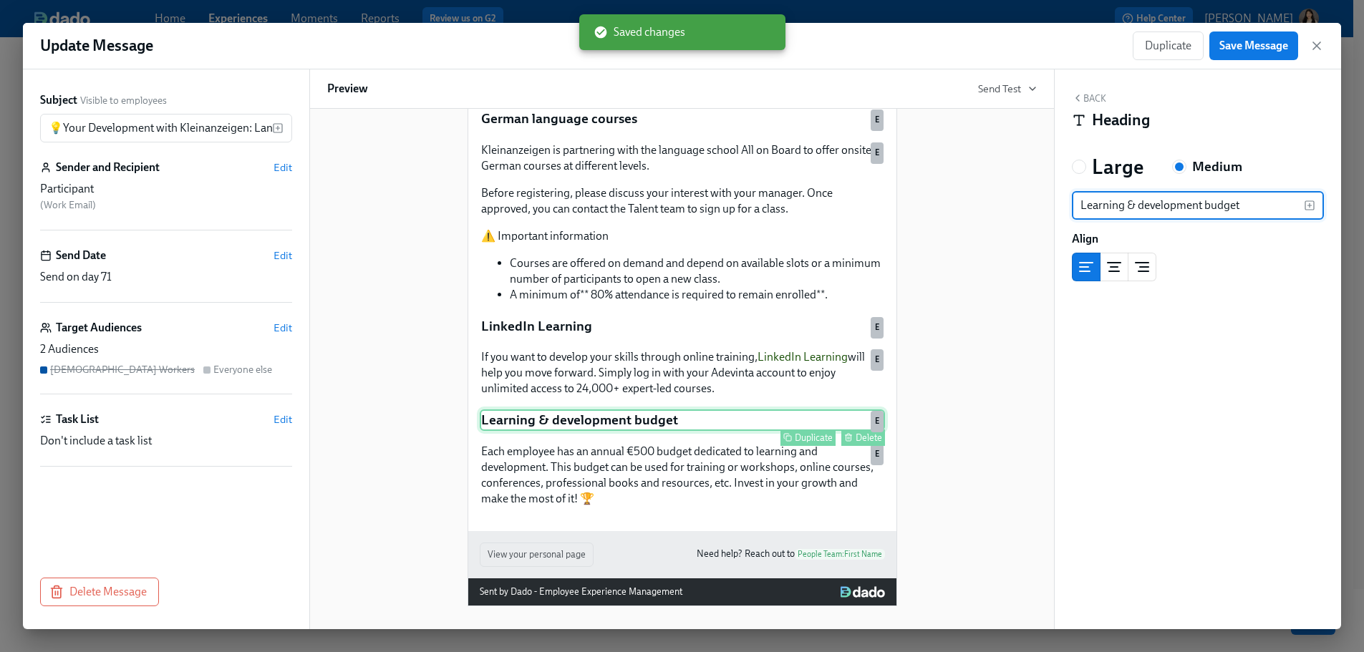
click at [785, 372] on div "Duplicate" at bounding box center [814, 437] width 38 height 11
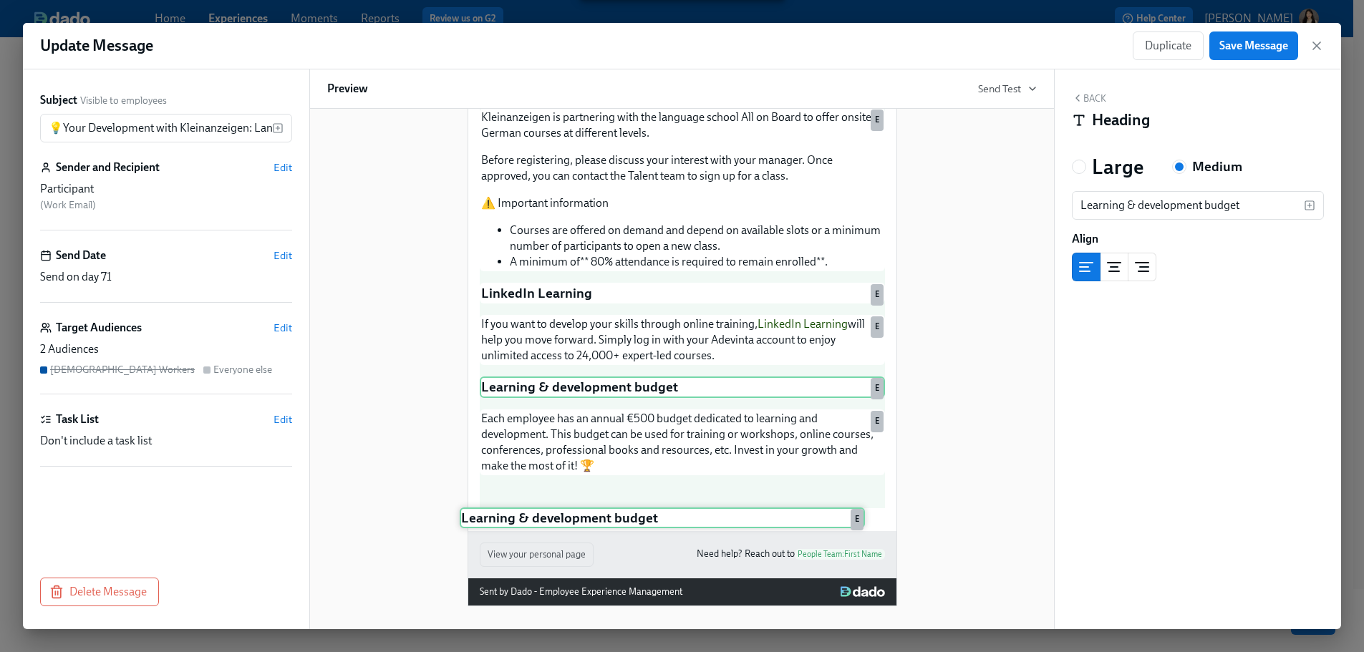
scroll to position [349, 0]
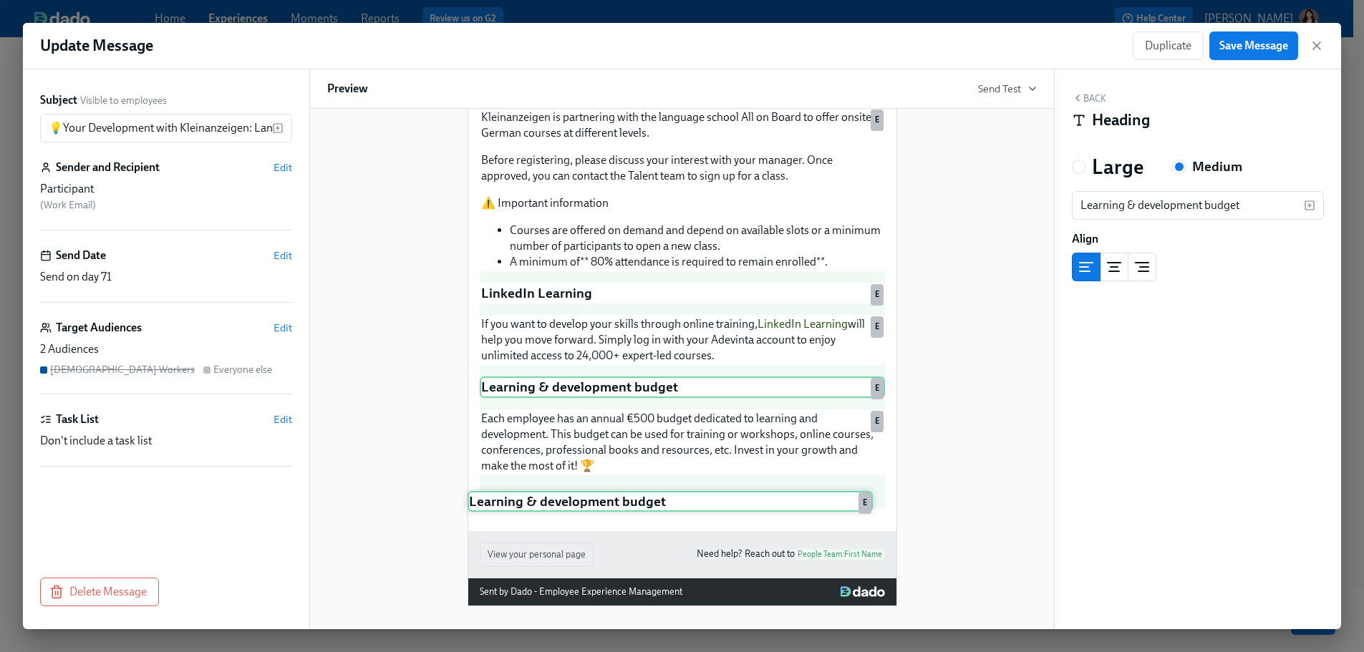
drag, startPoint x: 727, startPoint y: 453, endPoint x: 725, endPoint y: 495, distance: 42.3
click at [725, 372] on div "At Kleinanzeigen, we want you to feel fully supported as you take this new step…" at bounding box center [682, 188] width 405 height 639
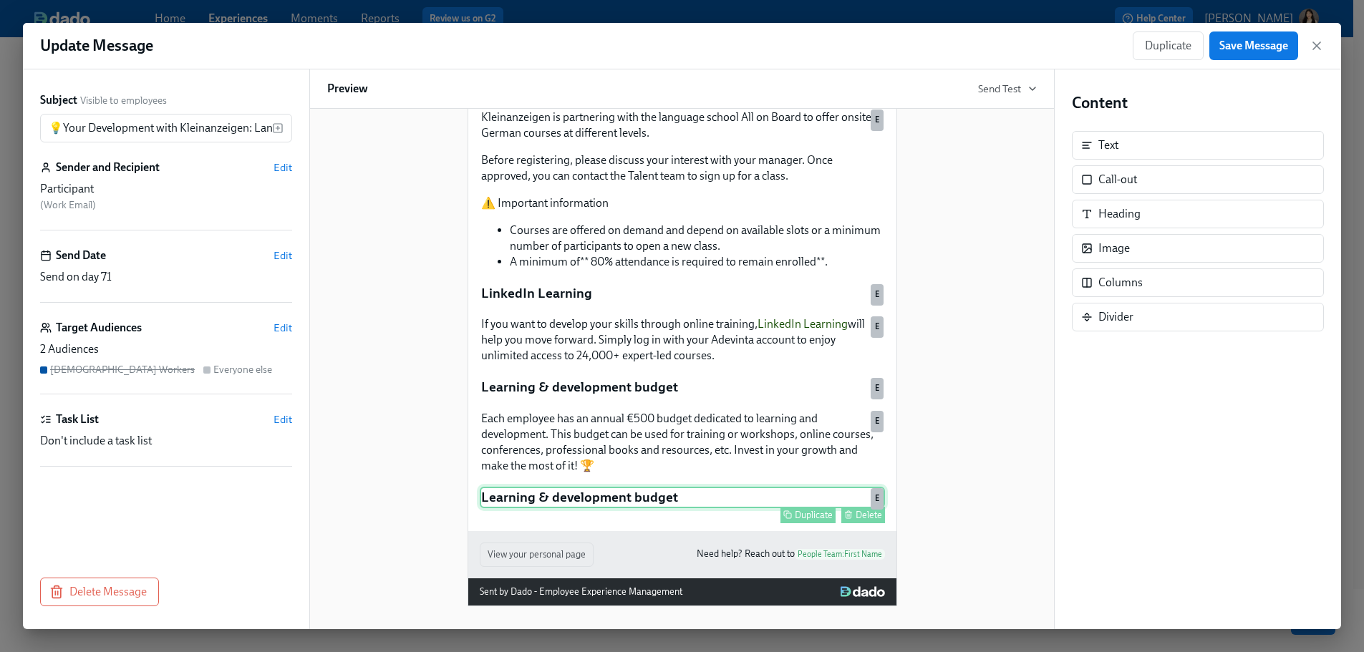
click at [707, 372] on div "Learning & development budget Duplicate Delete E" at bounding box center [682, 497] width 405 height 21
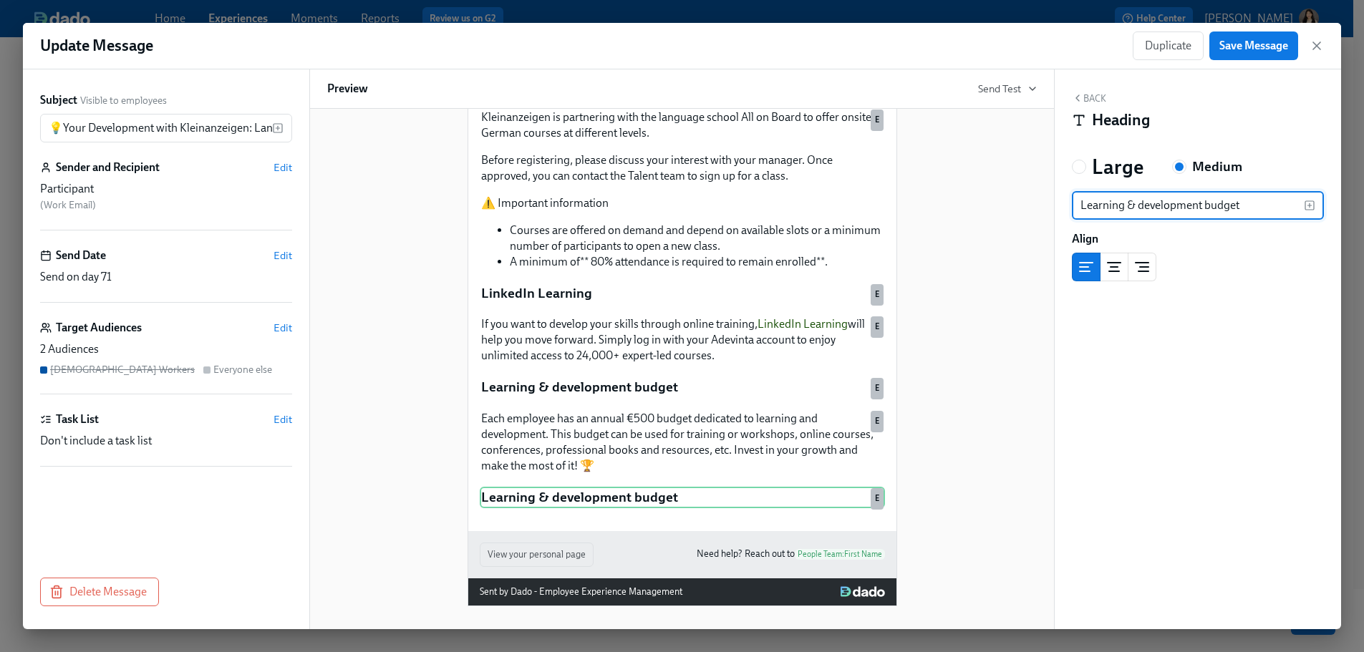
click at [785, 214] on input "Learning & development budget" at bounding box center [1188, 205] width 232 height 29
type input "Coaching for everyone"
click at [785, 47] on span "Save Message" at bounding box center [1253, 46] width 69 height 14
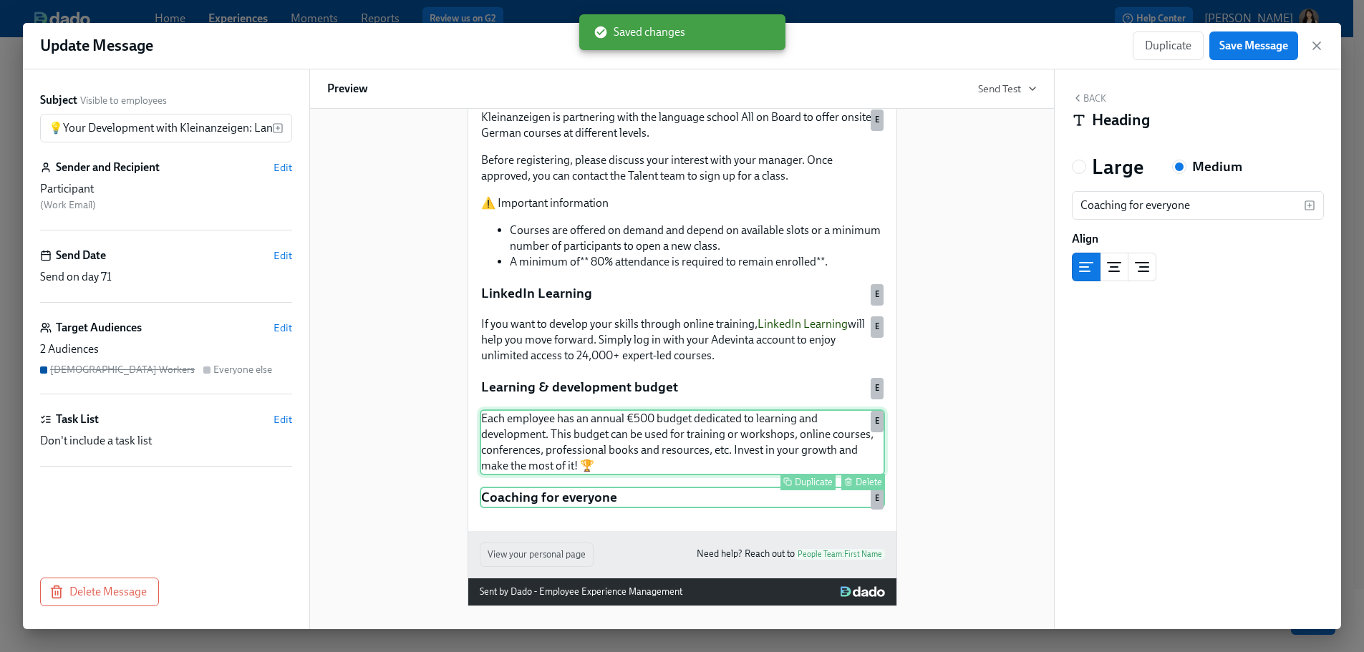
click at [715, 372] on div "Each employee has an annual €500 budget dedicated to learning and development. …" at bounding box center [682, 443] width 405 height 66
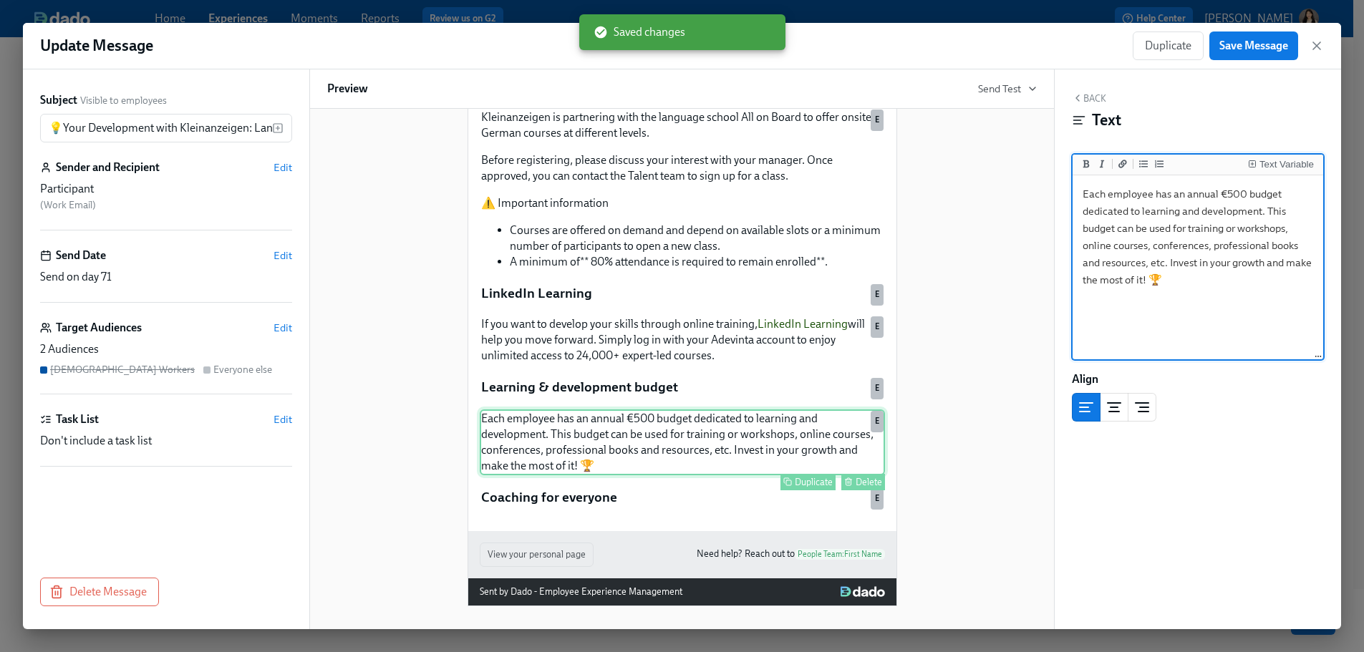
click at [785, 372] on div "Duplicate" at bounding box center [814, 482] width 38 height 11
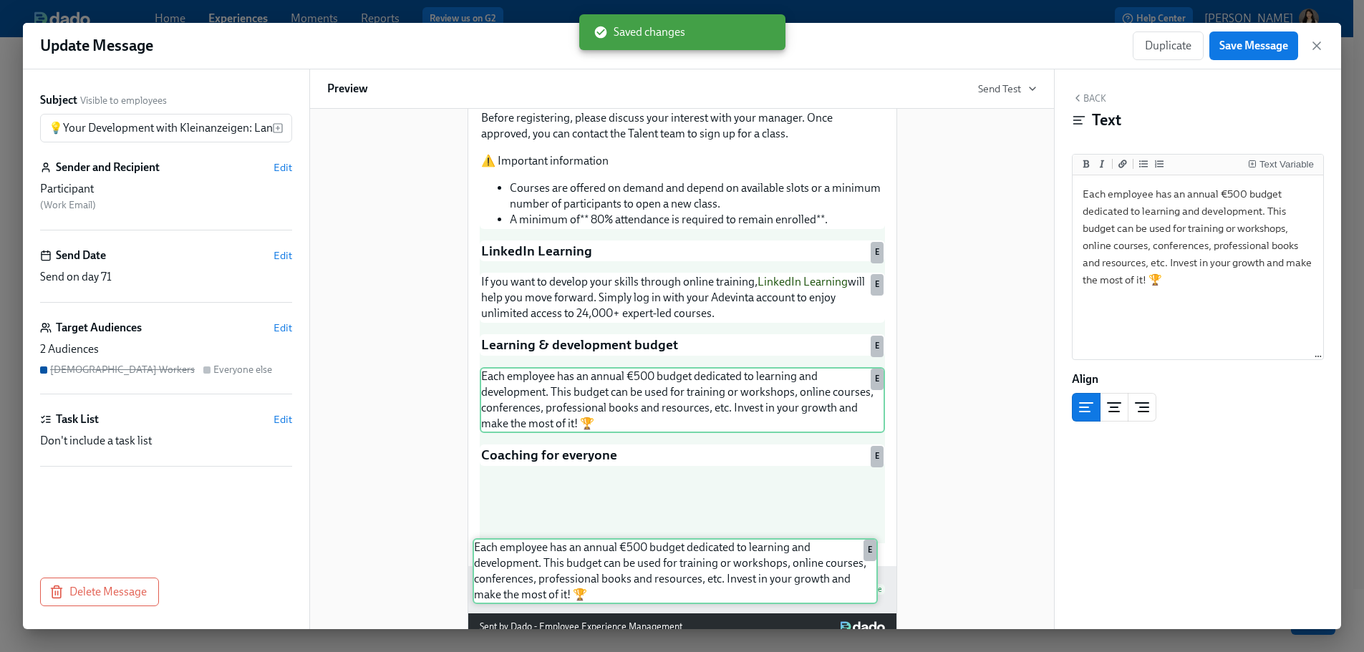
scroll to position [374, 0]
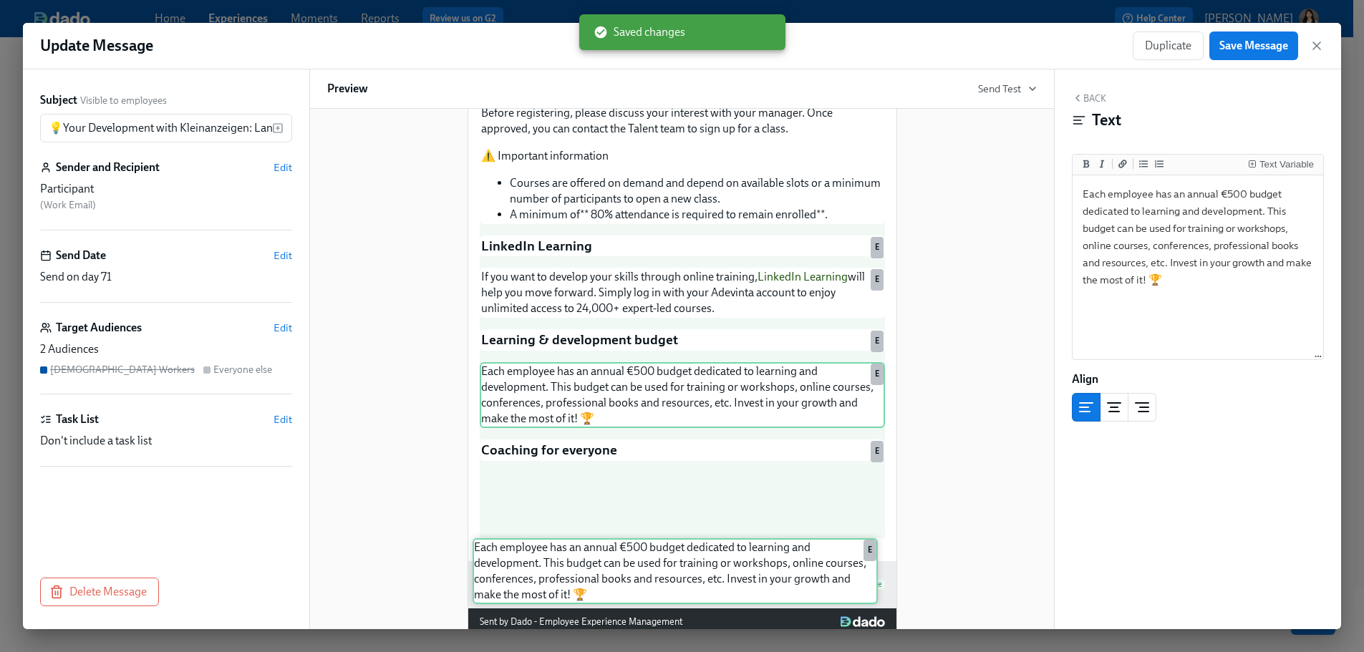
drag, startPoint x: 646, startPoint y: 511, endPoint x: 644, endPoint y: 566, distance: 55.2
click at [644, 372] on div "💡Your Development with Kleinanzeigen: Language courses, LinkedIn Learning, L&D …" at bounding box center [682, 164] width 428 height 793
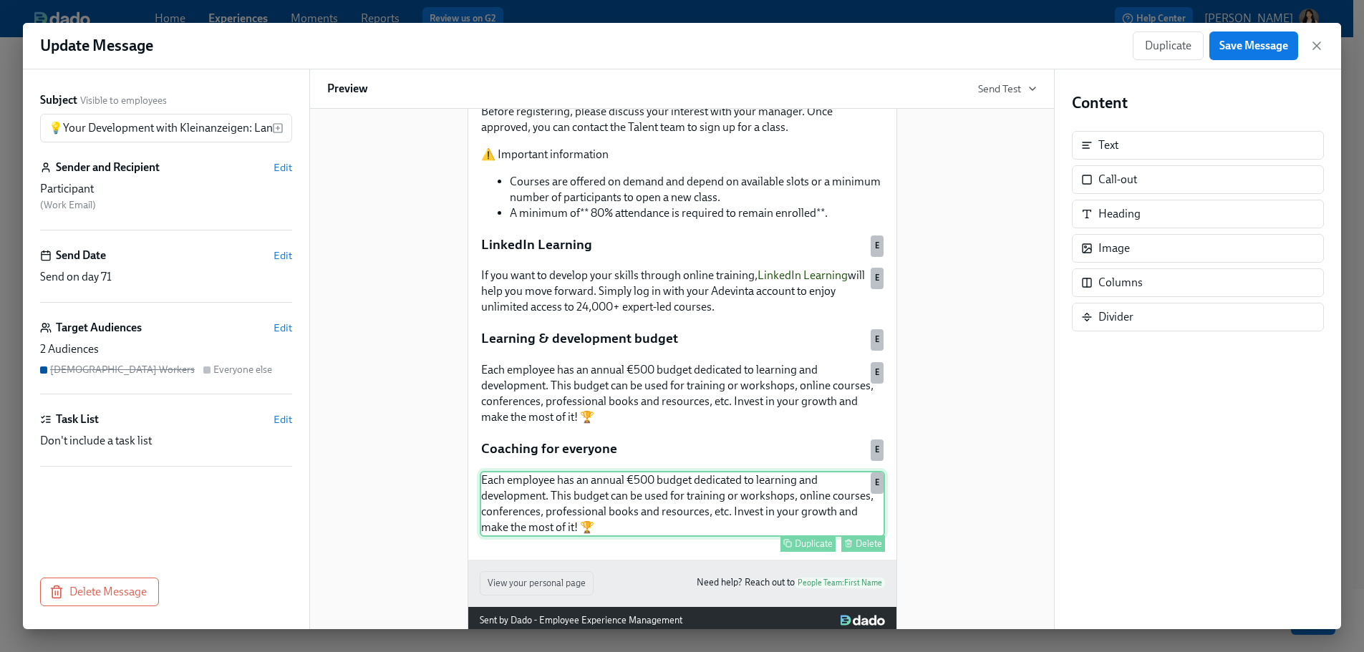
click at [695, 372] on div "Each employee has an annual €500 budget dedicated to learning and development. …" at bounding box center [682, 504] width 405 height 66
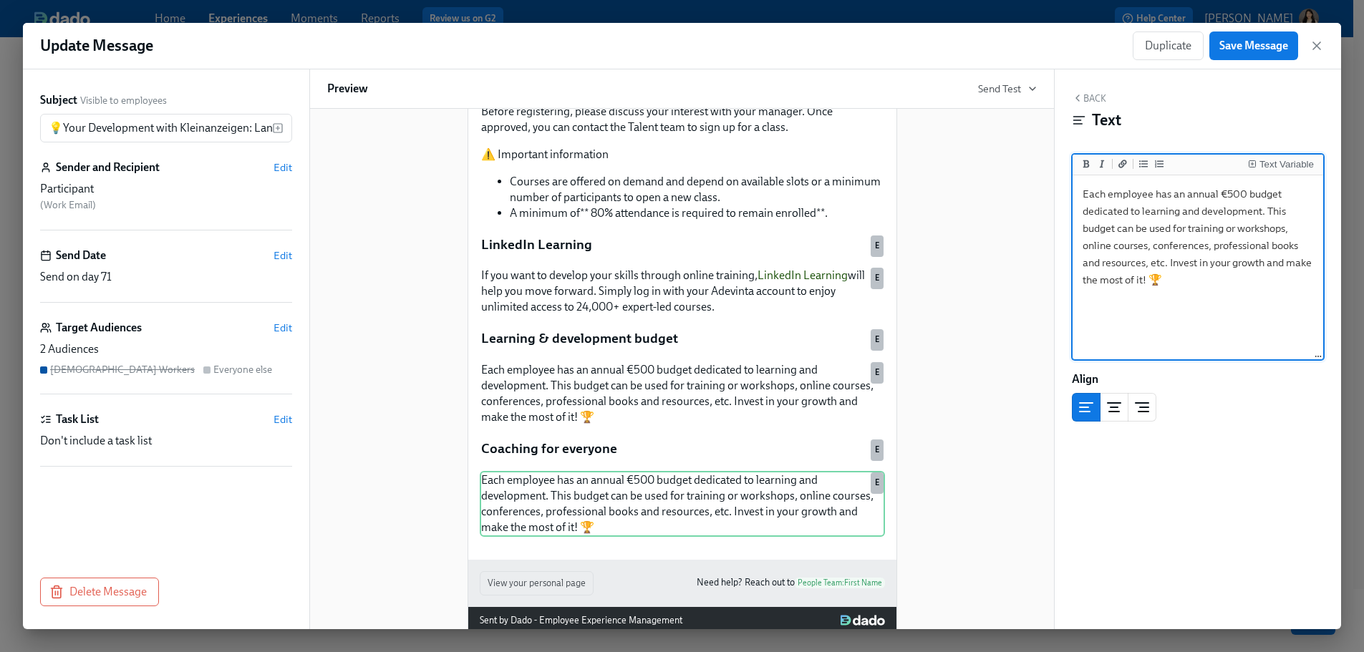
click at [785, 248] on textarea "Each employee has an annual €500 budget dedicated to learning and development. …" at bounding box center [1198, 268] width 245 height 180
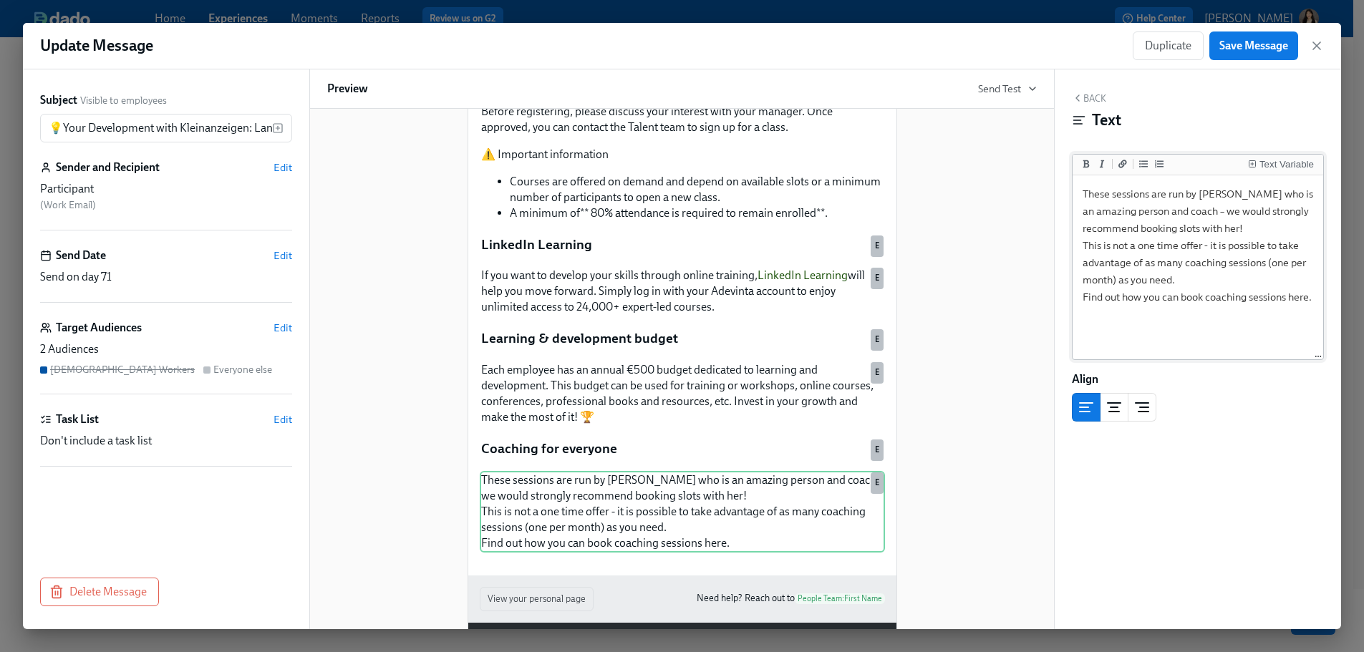
click at [785, 291] on textarea "These sessions are run by [PERSON_NAME] who is an amazing person and coach – we…" at bounding box center [1198, 268] width 245 height 180
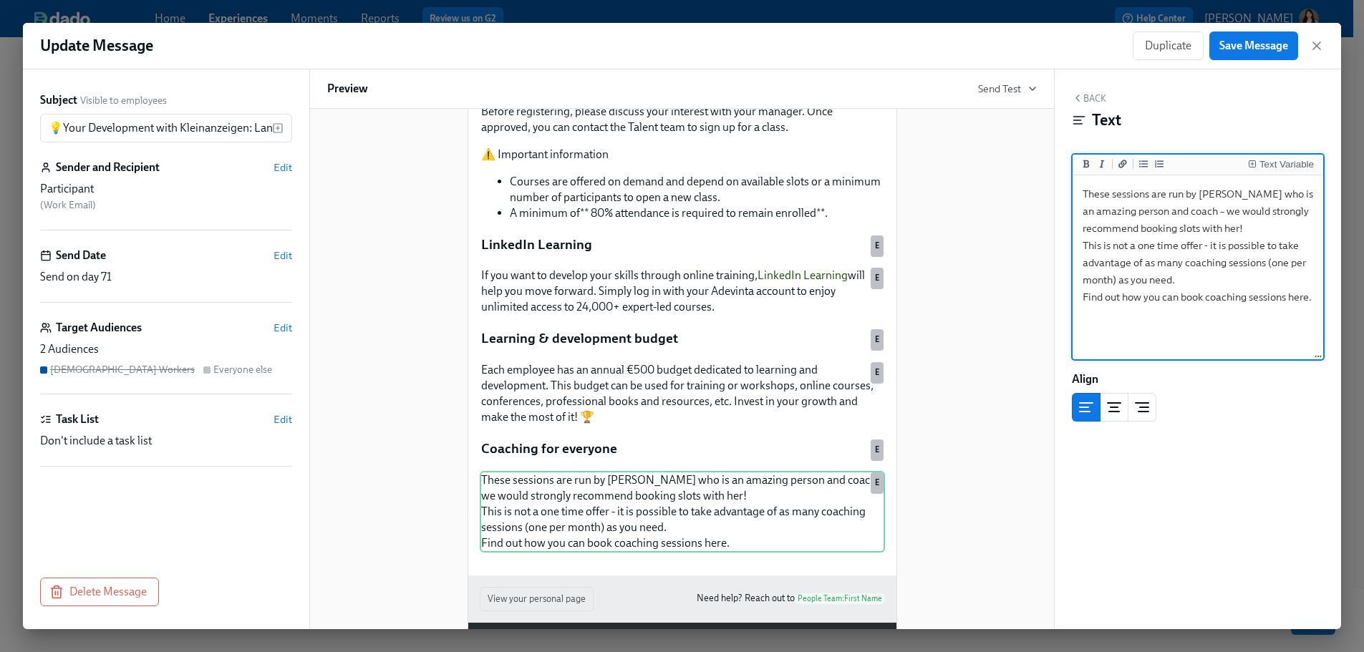
drag, startPoint x: 1102, startPoint y: 314, endPoint x: 1080, endPoint y: 298, distance: 27.6
click at [785, 298] on textarea "These sessions are run by [PERSON_NAME] who is an amazing person and coach – we…" at bounding box center [1198, 268] width 245 height 180
click at [785, 168] on button "Add a link" at bounding box center [1123, 164] width 14 height 14
click at [785, 303] on textarea "These sessions are run by [PERSON_NAME] who is an amazing person and coach – we…" at bounding box center [1198, 268] width 245 height 180
drag, startPoint x: 1111, startPoint y: 313, endPoint x: 1123, endPoint y: 313, distance: 12.9
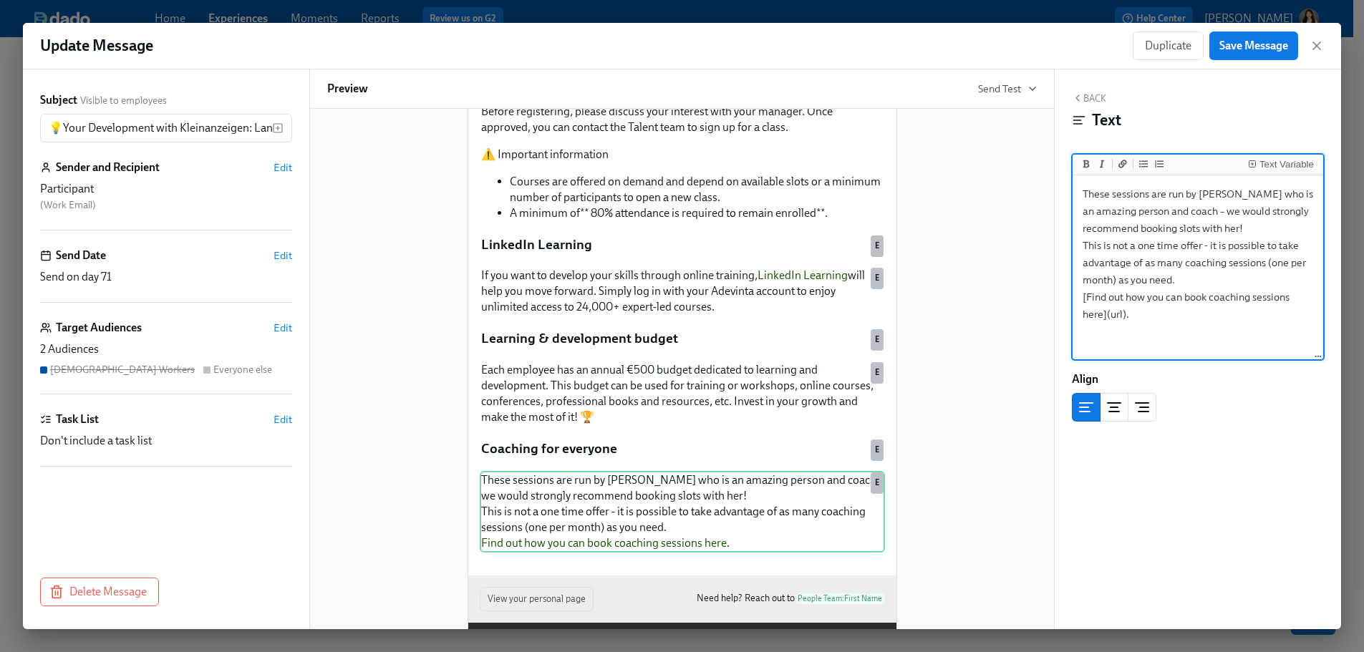
click at [785, 313] on textarea "These sessions are run by [PERSON_NAME] who is an amazing person and coach – we…" at bounding box center [1198, 268] width 245 height 180
paste textarea "[URL][DOMAIN_NAME][DOMAIN_NAME]"
click at [785, 352] on textarea "These sessions are run by [PERSON_NAME] who is an amazing person and coach – we…" at bounding box center [1198, 268] width 245 height 180
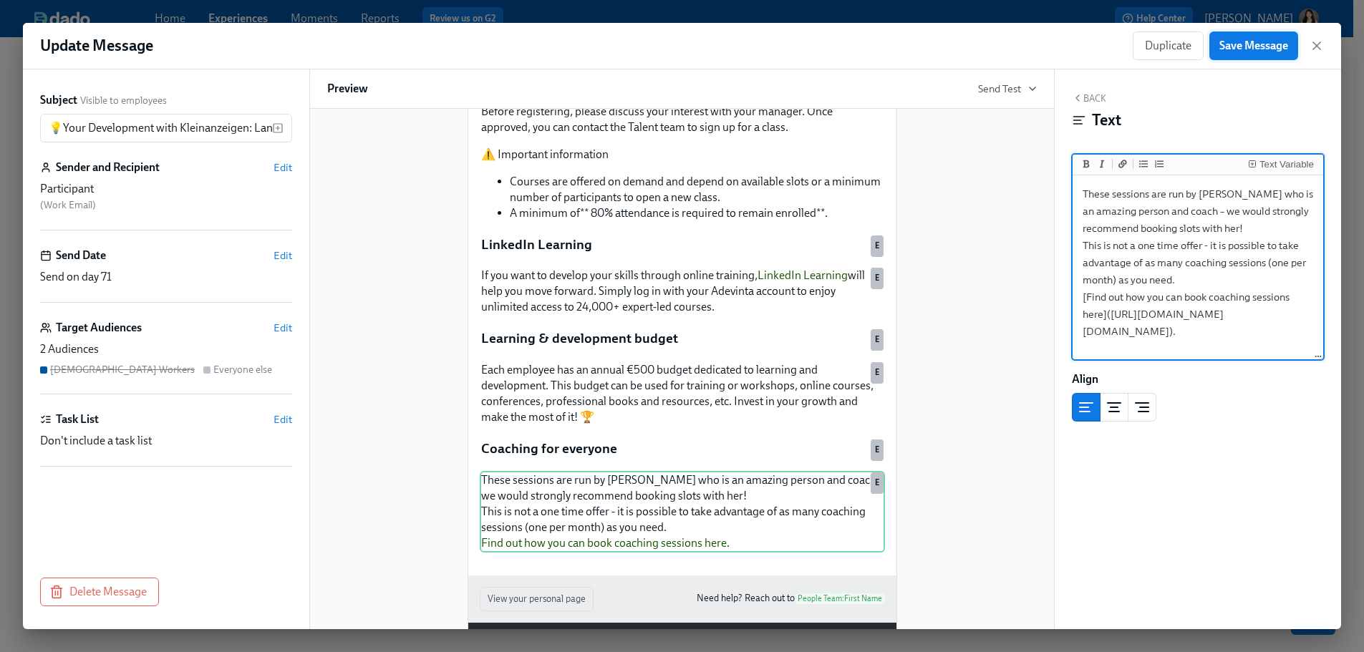
type textarea "These sessions are run by [PERSON_NAME] who is an amazing person and coach – we…"
click at [785, 40] on span "Save Message" at bounding box center [1253, 46] width 69 height 14
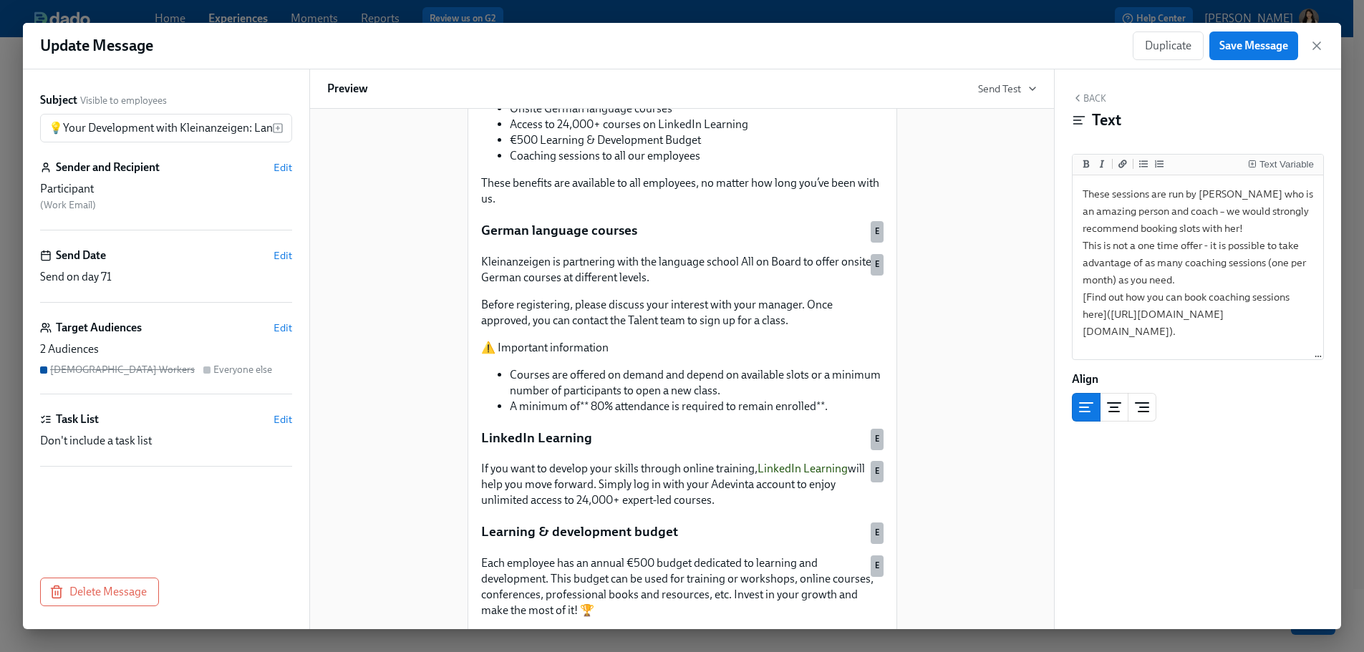
scroll to position [12, 0]
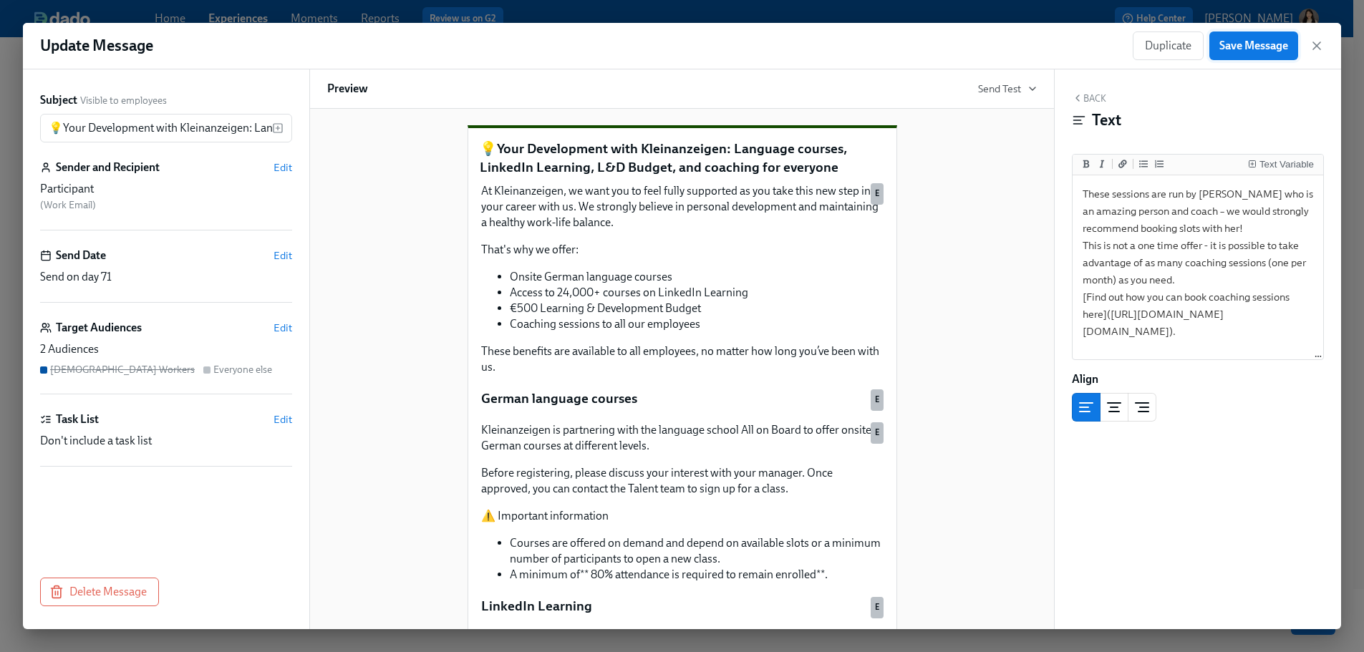
click at [785, 57] on button "Save Message" at bounding box center [1253, 46] width 89 height 29
click at [785, 46] on icon "button" at bounding box center [1317, 46] width 14 height 14
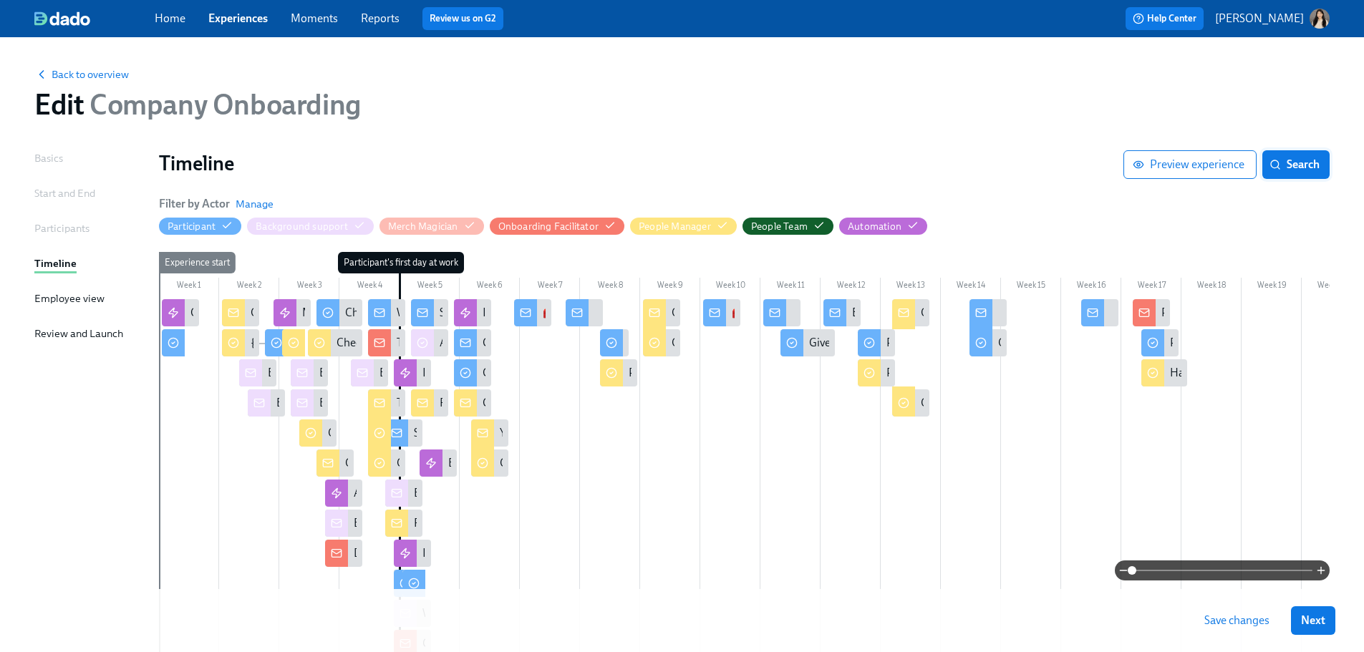
click at [785, 160] on span "Search" at bounding box center [1295, 165] width 47 height 14
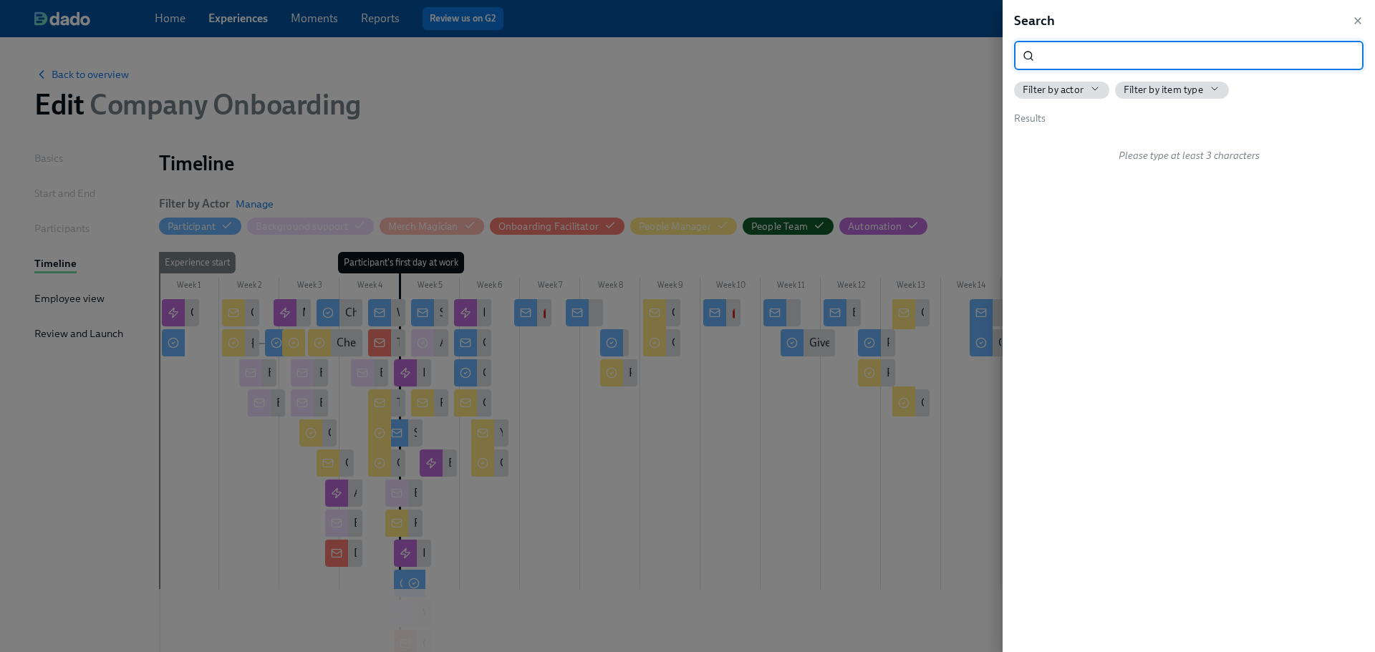
click at [785, 59] on input "search" at bounding box center [1202, 56] width 324 height 29
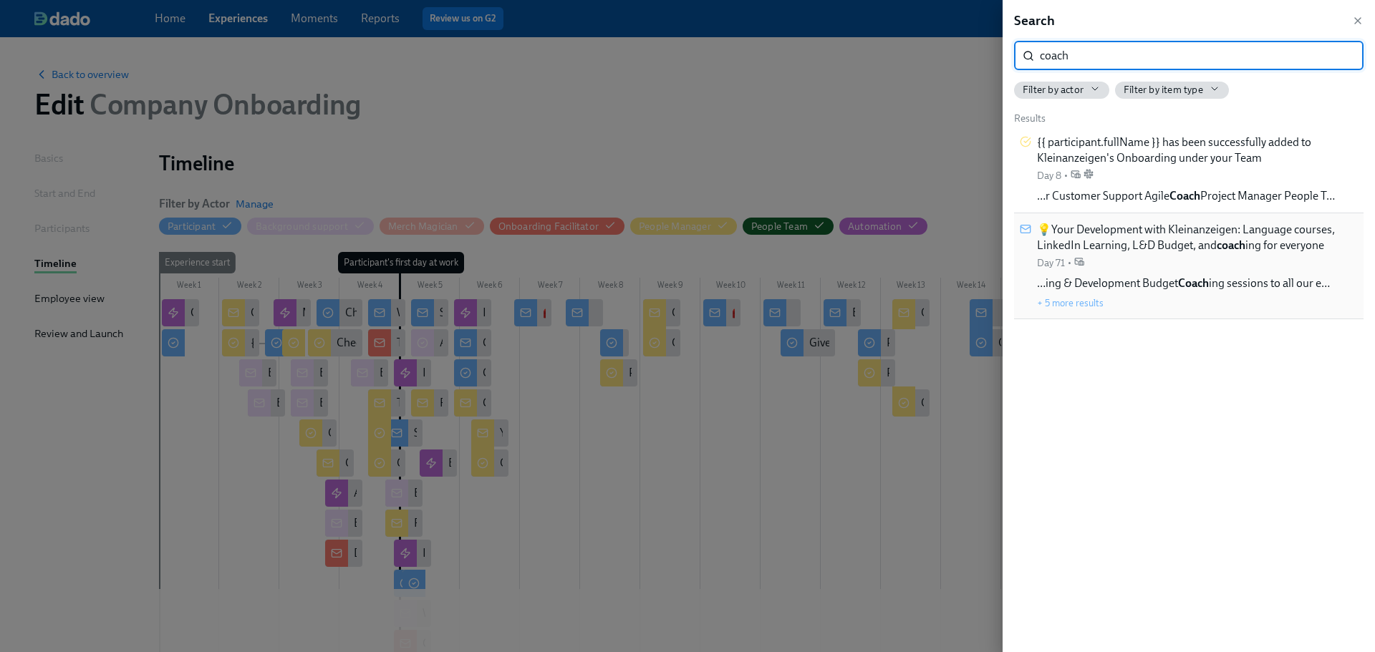
type input "coach"
click at [785, 236] on span "💡Your Development with Kleinanzeigen: Language courses, LinkedIn Learning, L&D …" at bounding box center [1197, 238] width 321 height 32
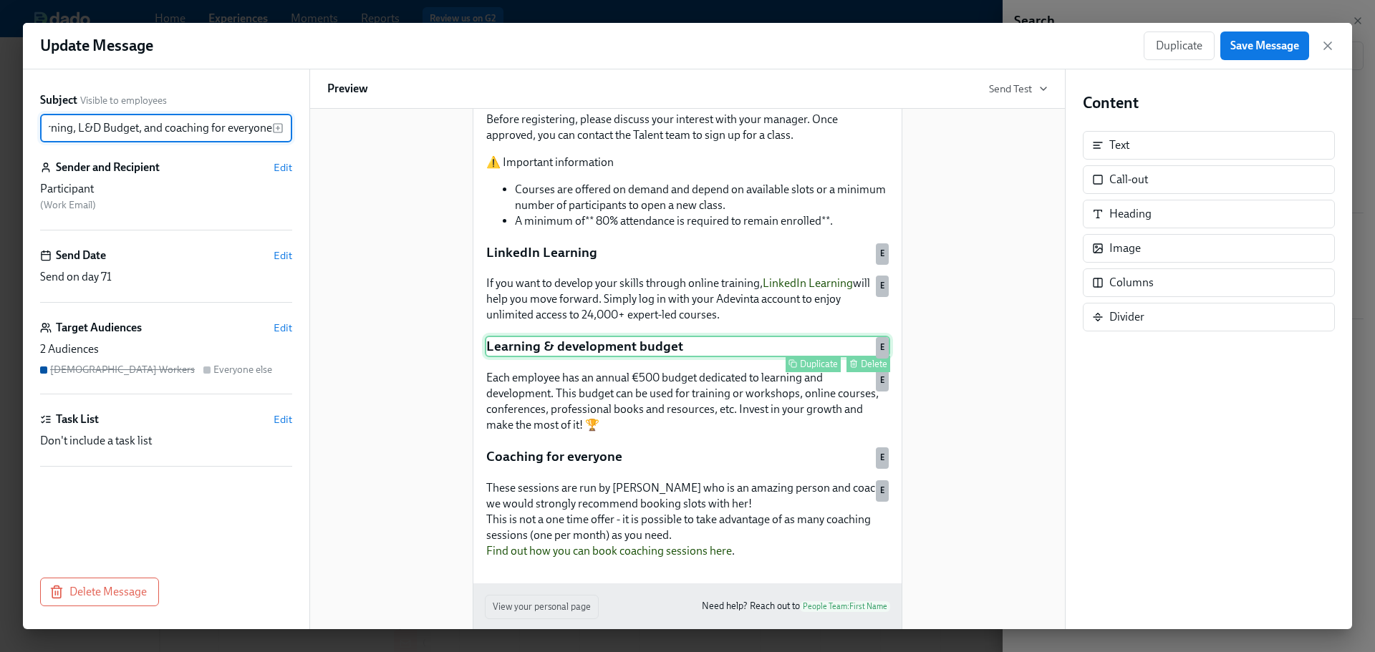
scroll to position [442, 0]
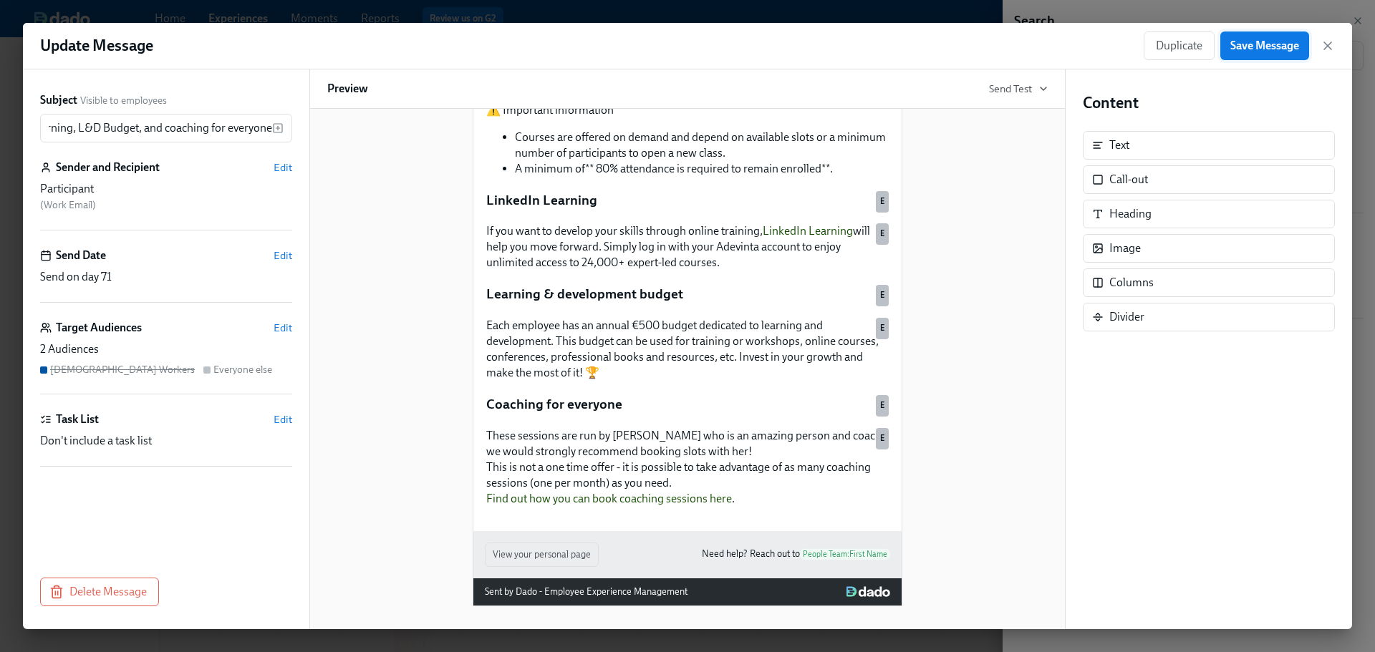
click at [785, 47] on span "Save Message" at bounding box center [1264, 46] width 69 height 14
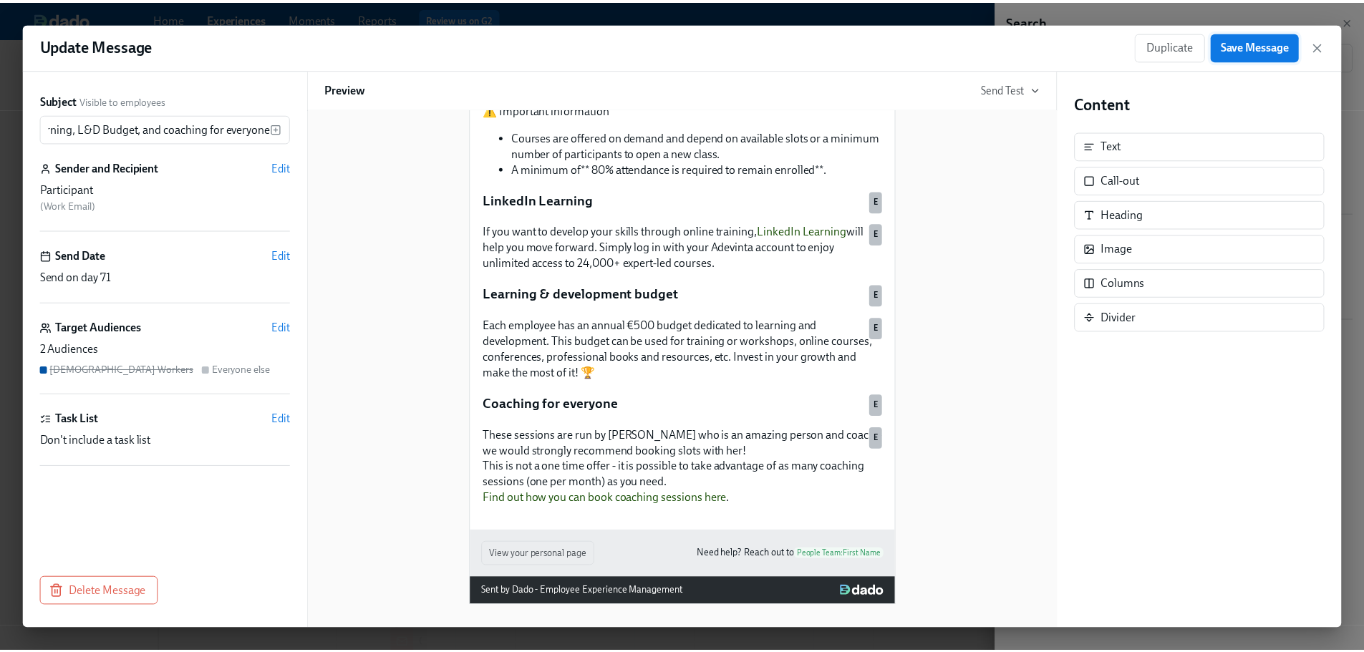
scroll to position [0, 0]
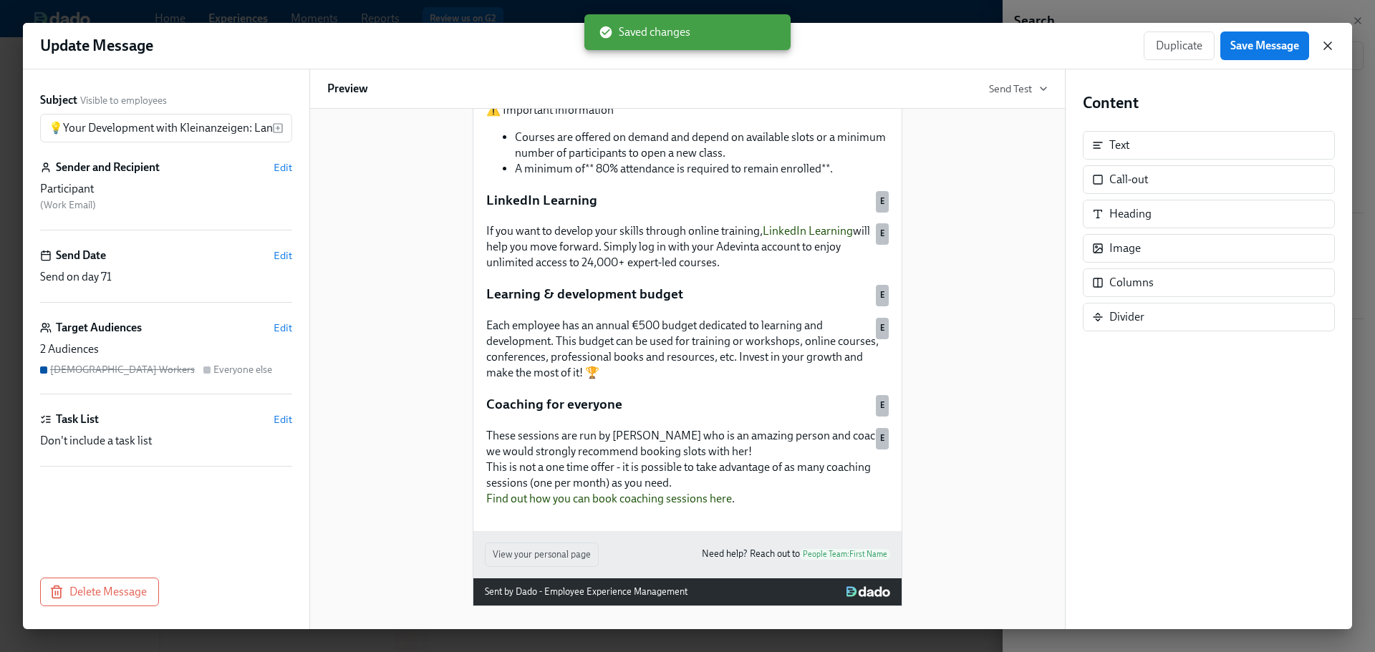
click at [785, 43] on icon "button" at bounding box center [1327, 45] width 7 height 7
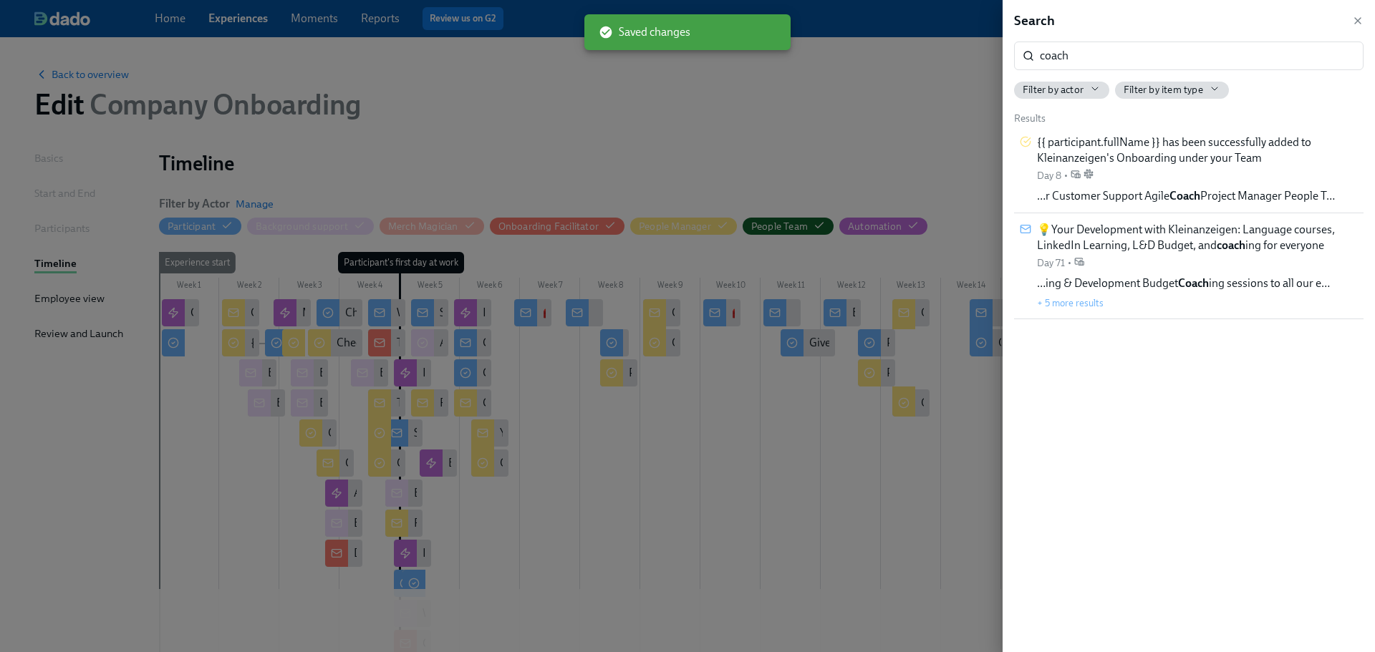
click at [785, 25] on icon "button" at bounding box center [1357, 20] width 11 height 11
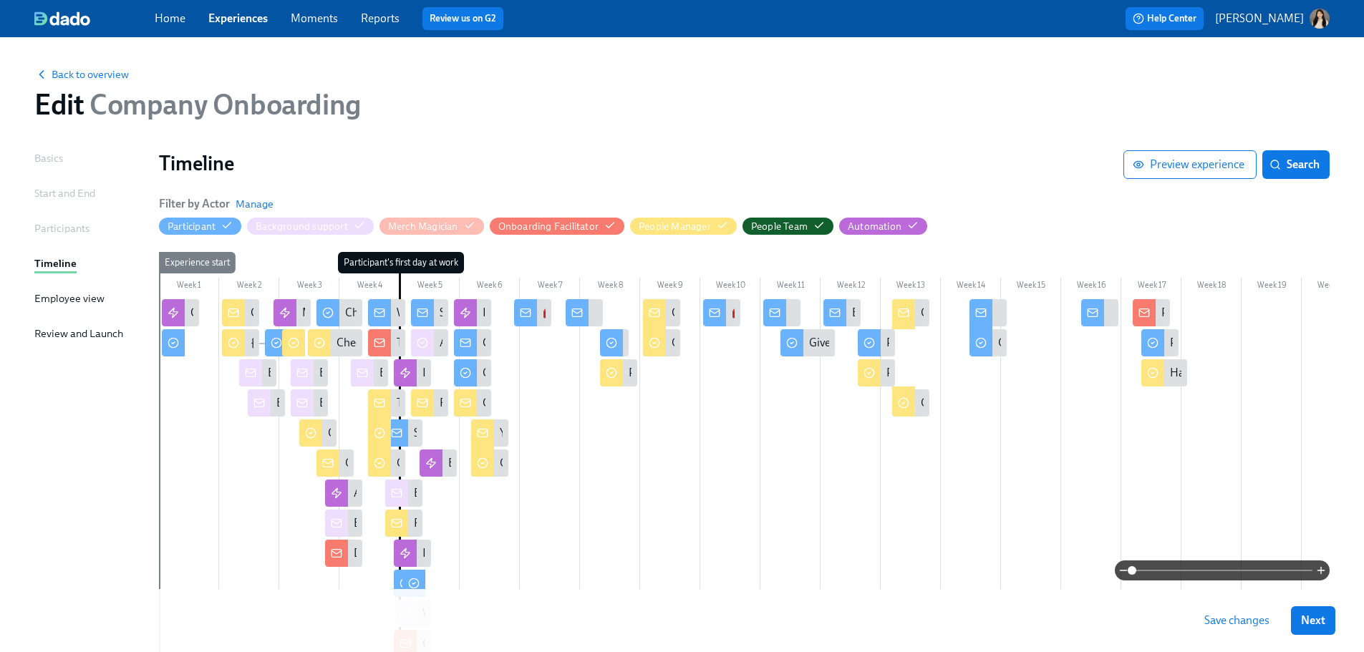
click at [785, 372] on span "Save changes" at bounding box center [1236, 621] width 65 height 14
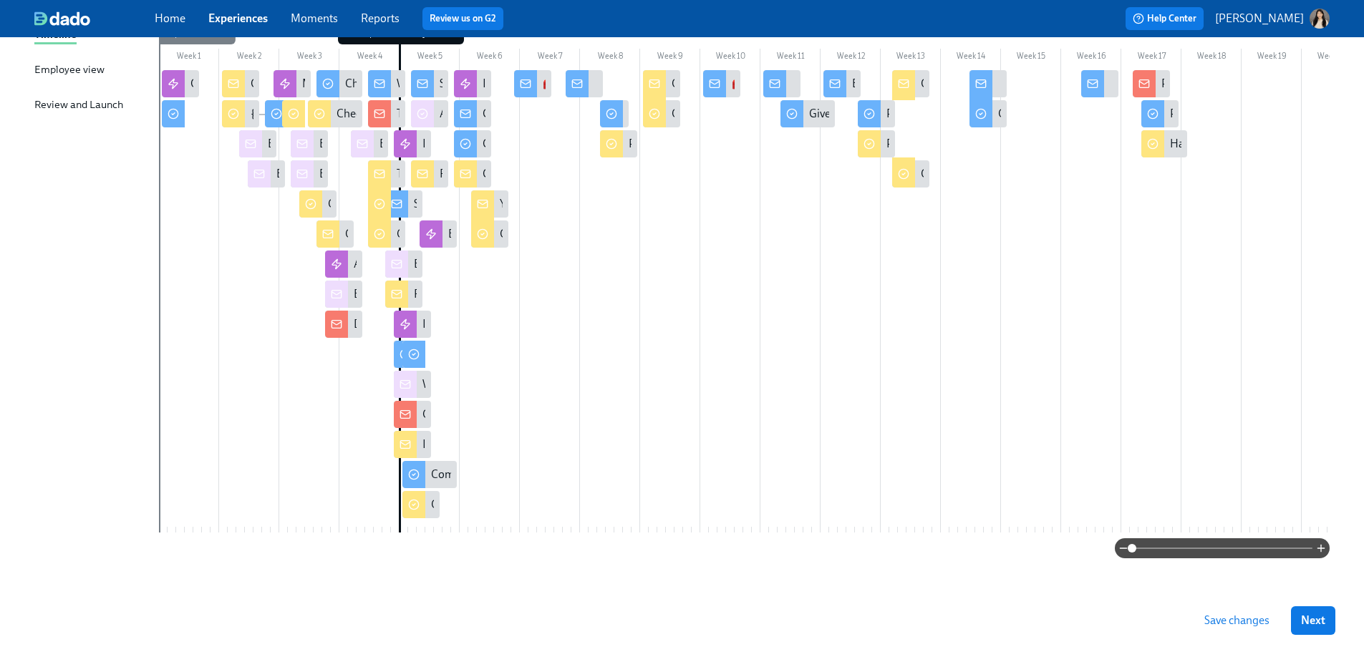
scroll to position [238, 0]
